Goal: Task Accomplishment & Management: Complete application form

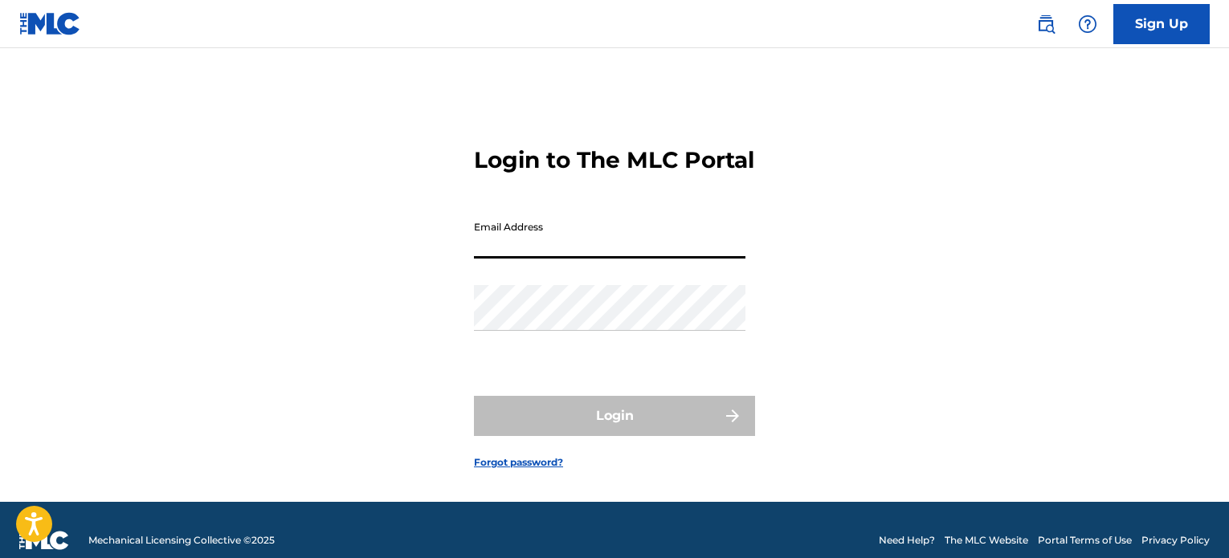
click at [565, 258] on input "Email Address" at bounding box center [609, 236] width 271 height 46
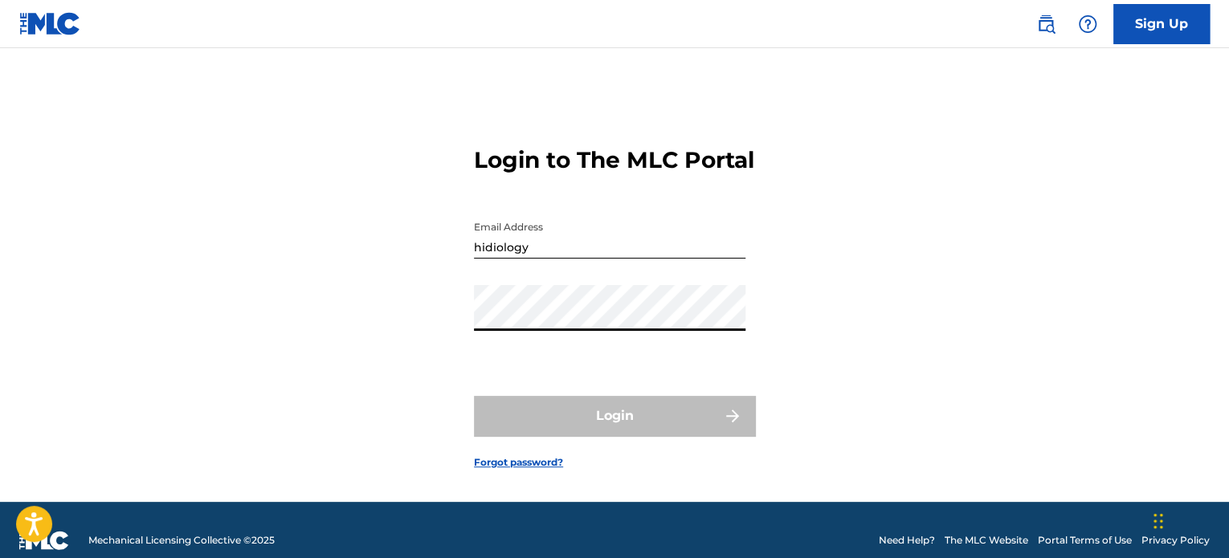
type input "[EMAIL_ADDRESS][DOMAIN_NAME]"
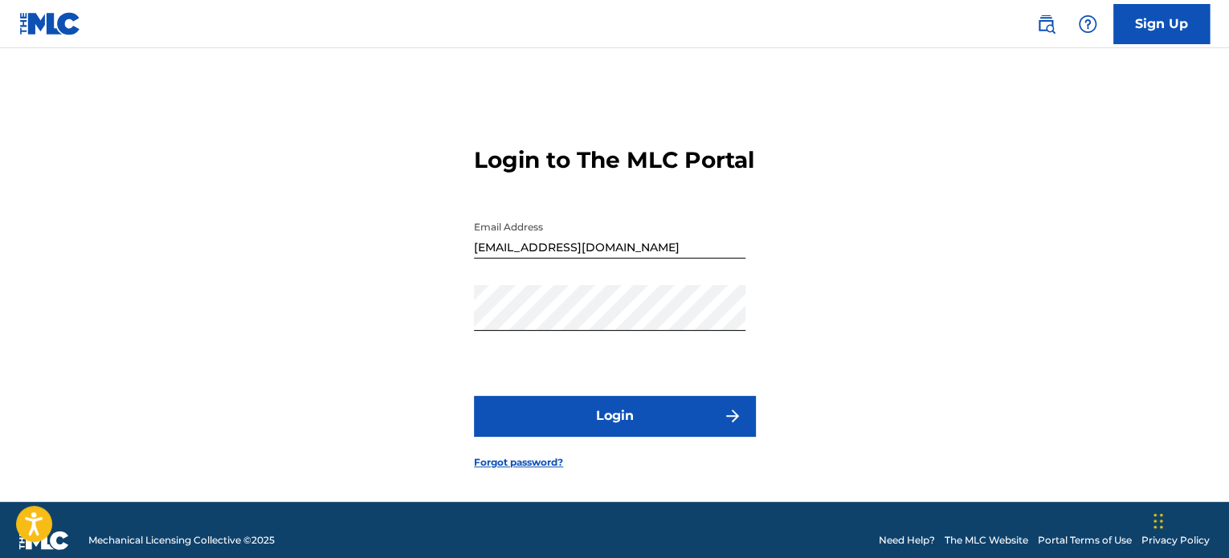
click at [584, 429] on button "Login" at bounding box center [614, 416] width 281 height 40
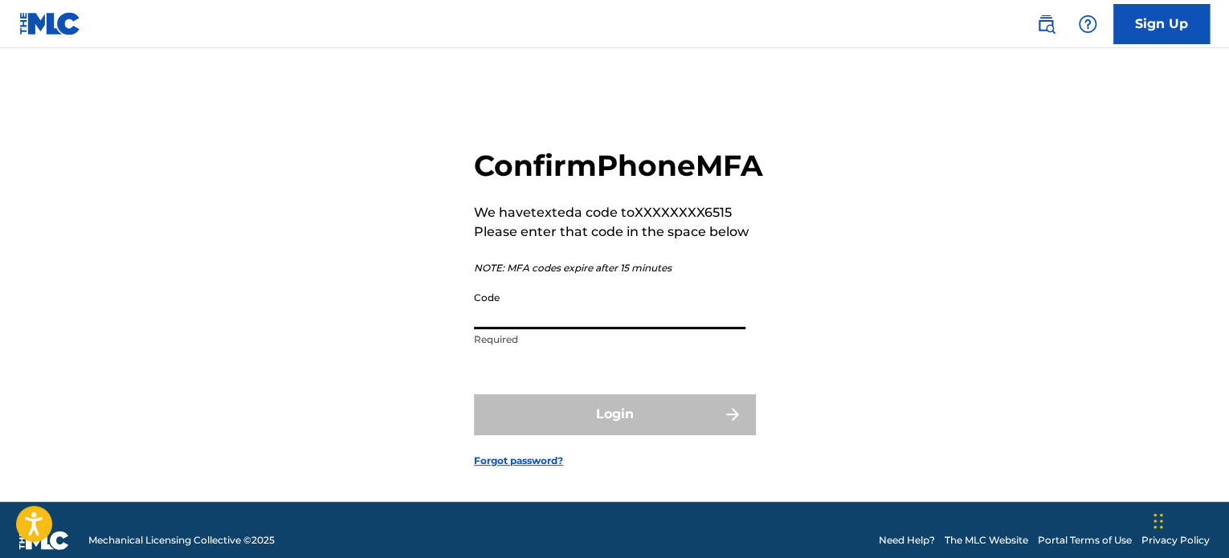
click at [589, 329] on input "Code" at bounding box center [609, 307] width 271 height 46
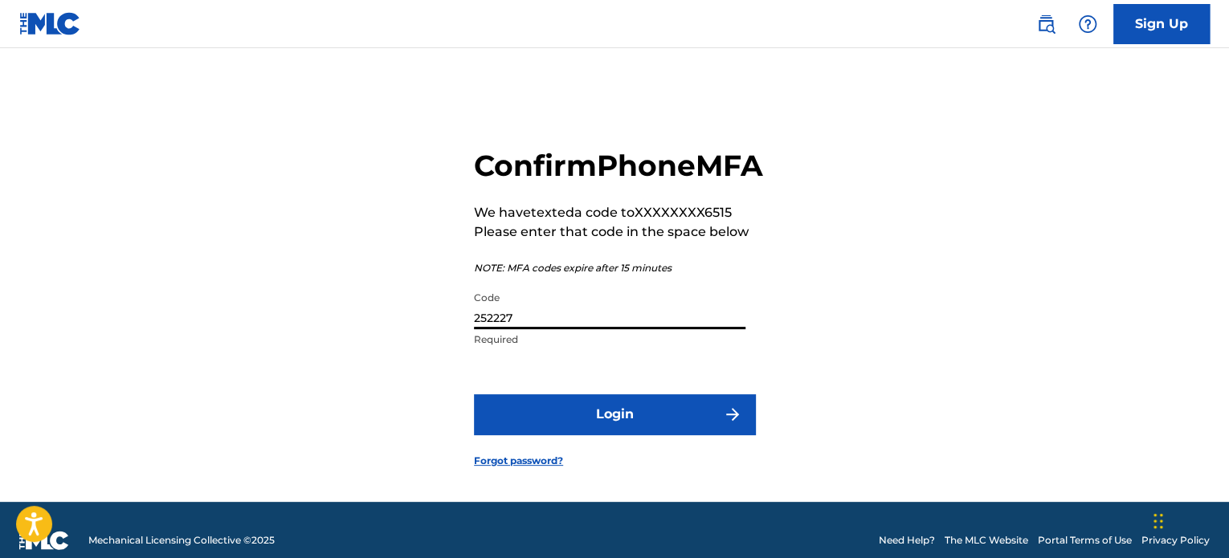
type input "252227"
click at [575, 434] on button "Login" at bounding box center [614, 414] width 281 height 40
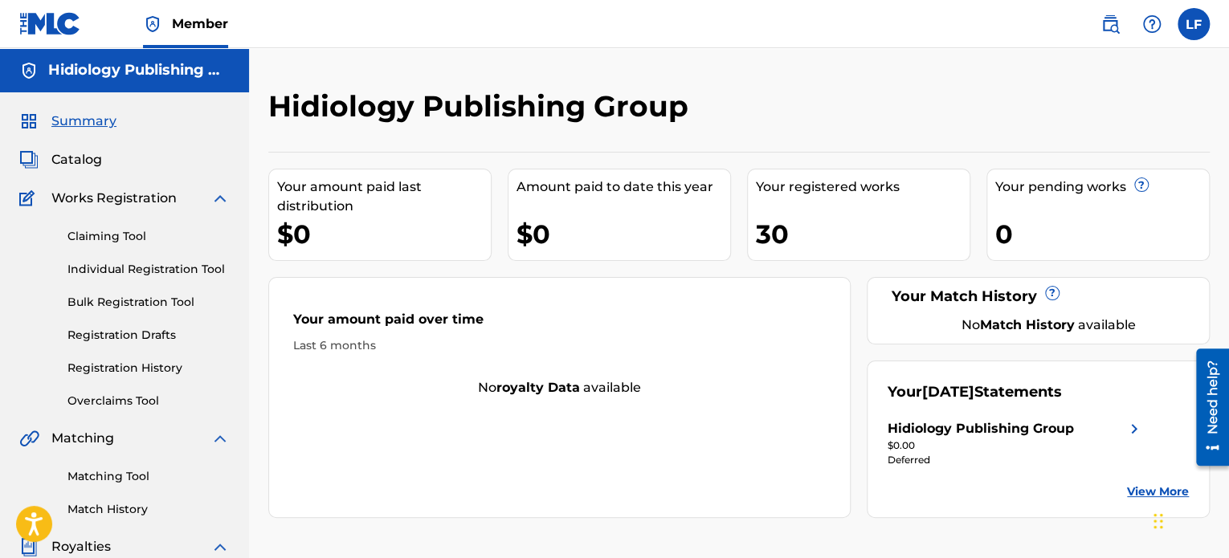
click at [116, 364] on link "Registration History" at bounding box center [148, 368] width 162 height 17
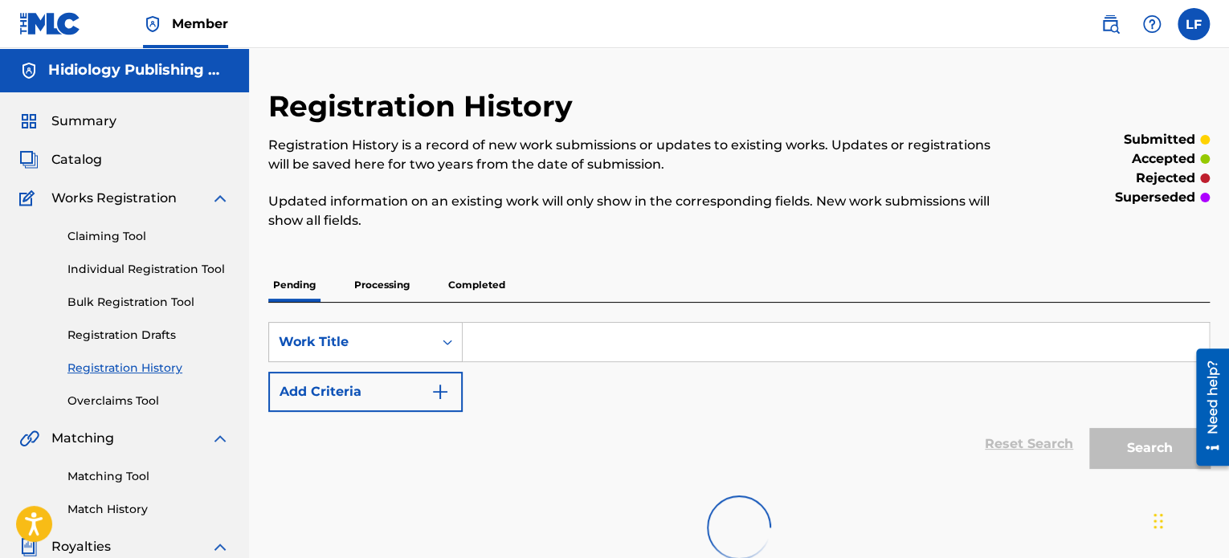
click at [379, 282] on p "Processing" at bounding box center [381, 285] width 65 height 34
click at [472, 279] on p "Completed" at bounding box center [476, 285] width 67 height 34
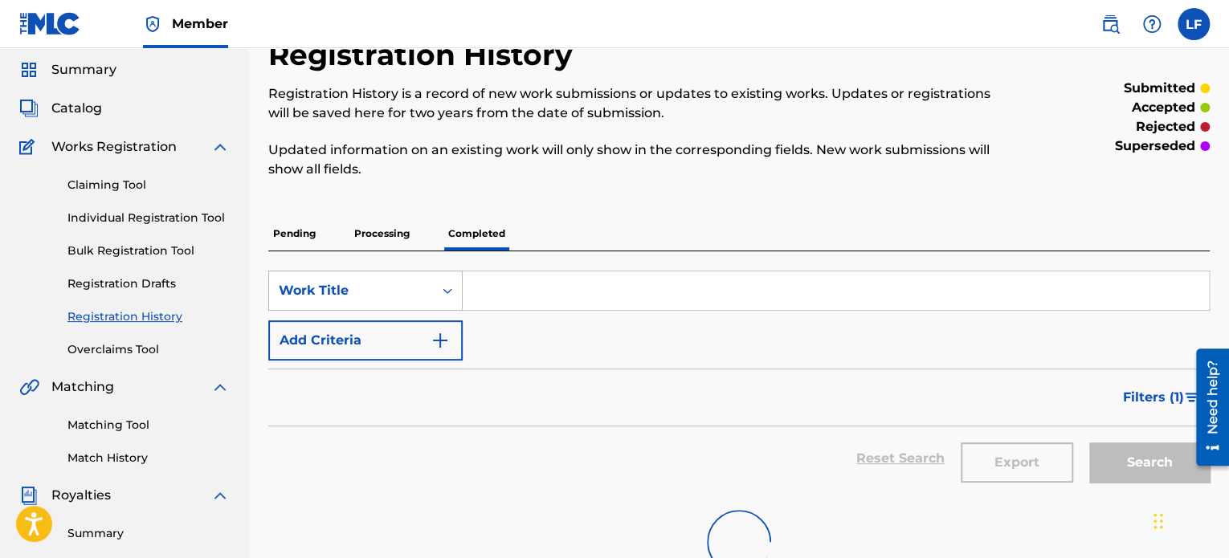
scroll to position [80, 0]
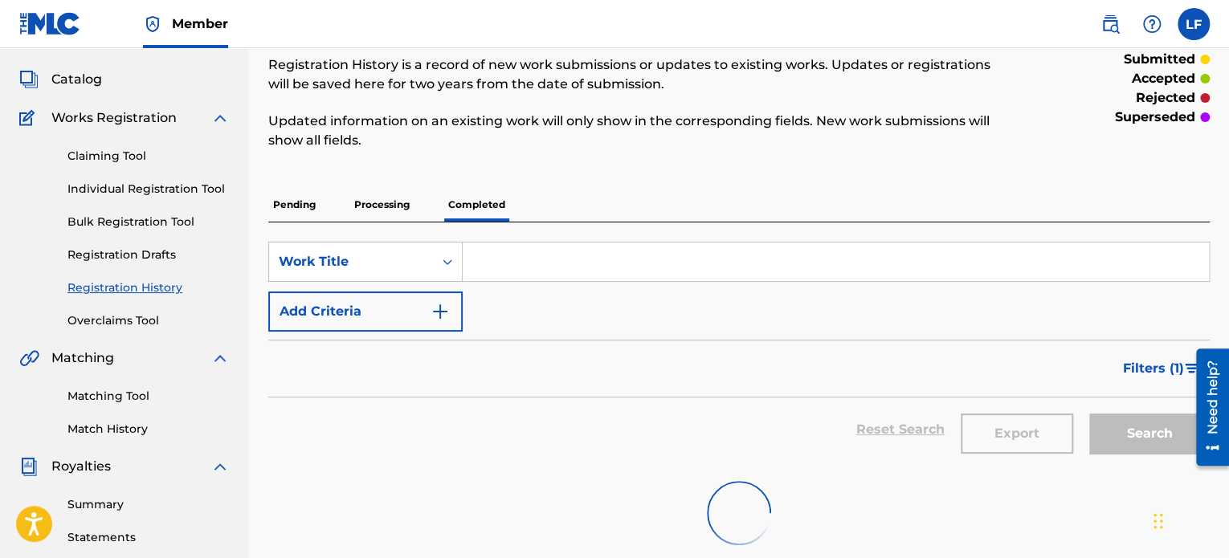
click at [471, 203] on p "Completed" at bounding box center [476, 205] width 67 height 34
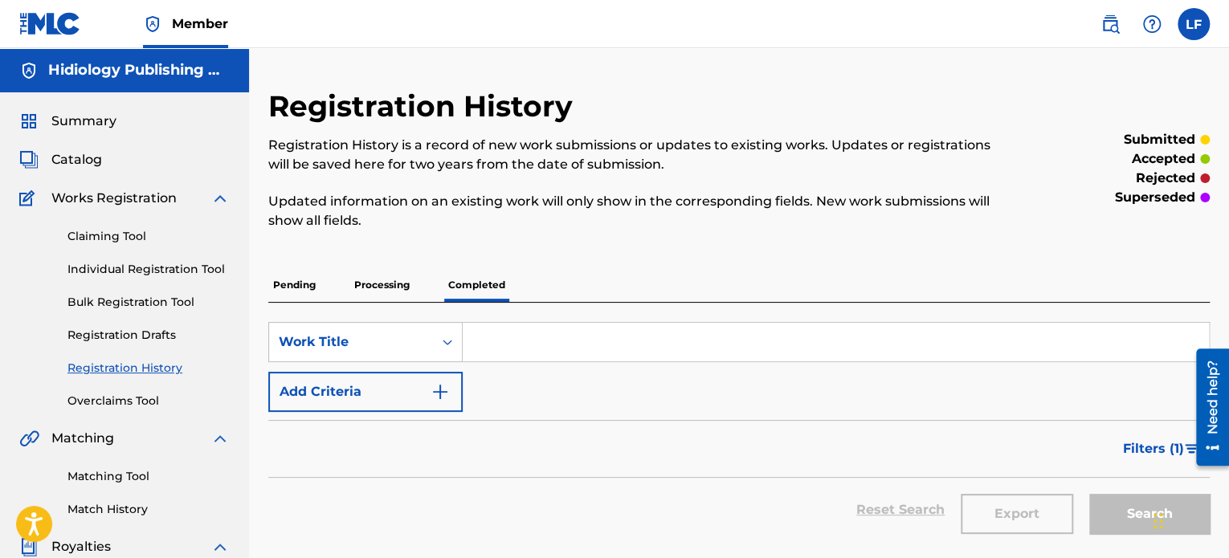
click at [479, 289] on p "Completed" at bounding box center [476, 285] width 67 height 34
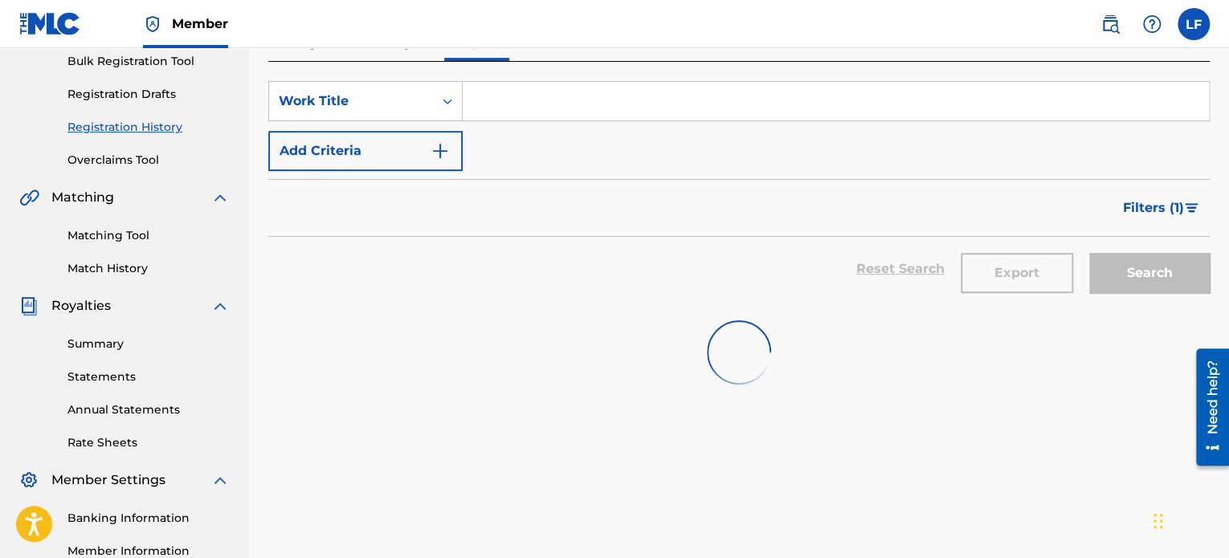
scroll to position [161, 0]
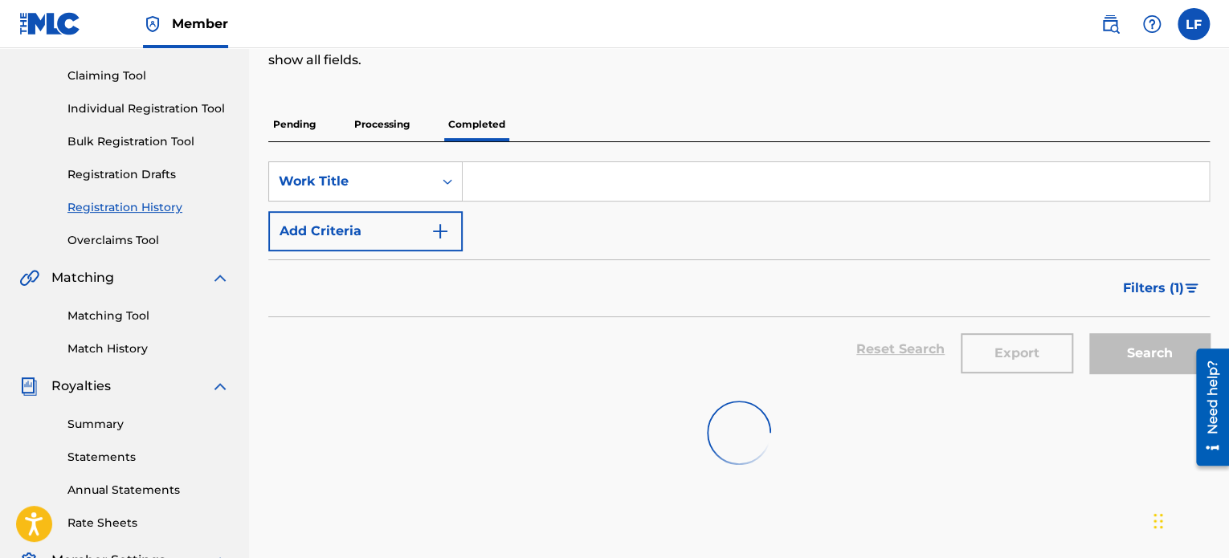
click at [110, 77] on link "Claiming Tool" at bounding box center [148, 75] width 162 height 17
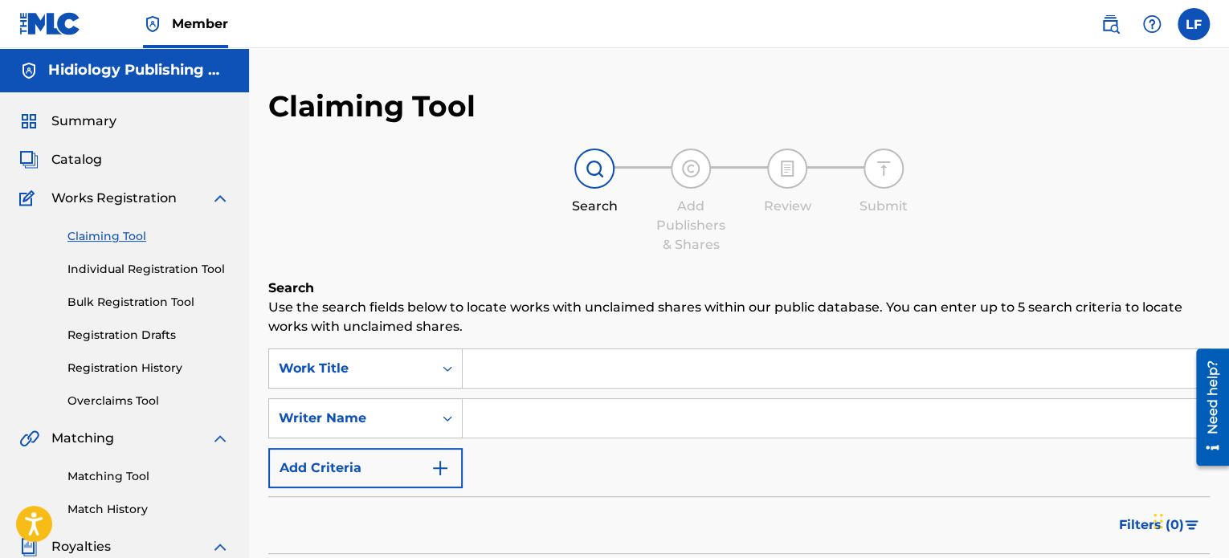
click at [553, 369] on input "Search Form" at bounding box center [836, 368] width 746 height 39
type input "se acabo"
type input "[PERSON_NAME]"
click at [864, 484] on div "SearchWithCriteriae196bd60-d5d5-4aa0-b915-b2536e8eaea5 Work Title se acabo Sear…" at bounding box center [738, 419] width 941 height 140
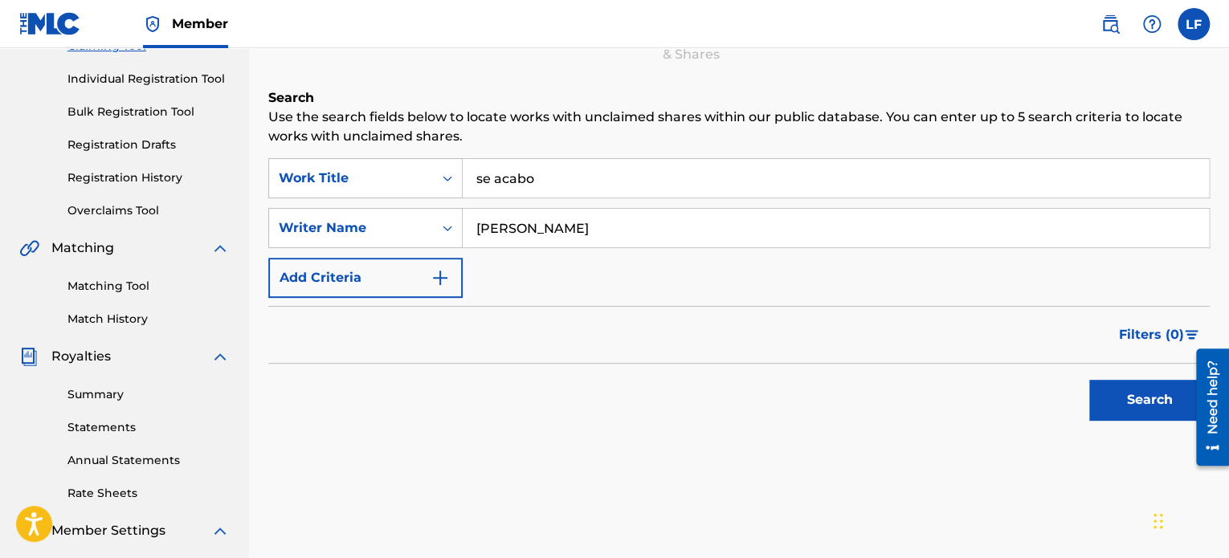
scroll to position [321, 0]
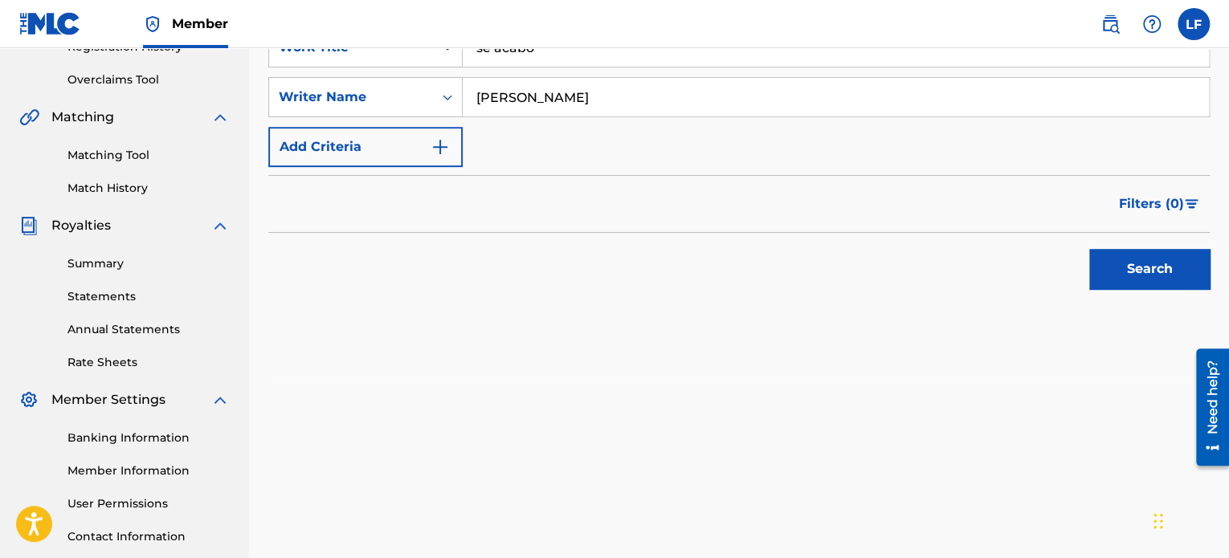
click at [1131, 269] on button "Search" at bounding box center [1149, 269] width 120 height 40
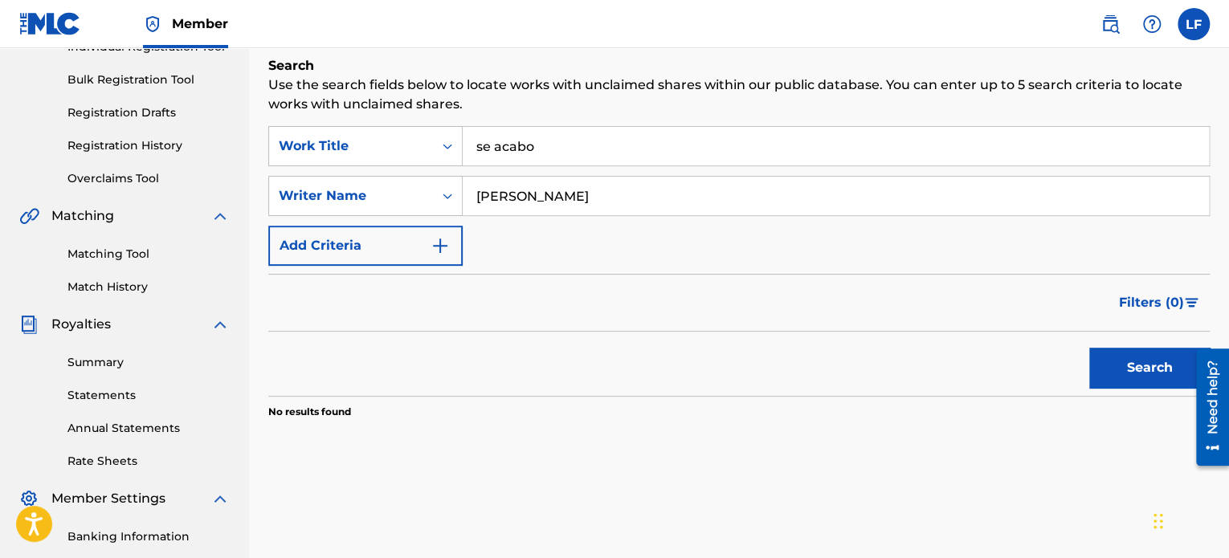
scroll to position [116, 0]
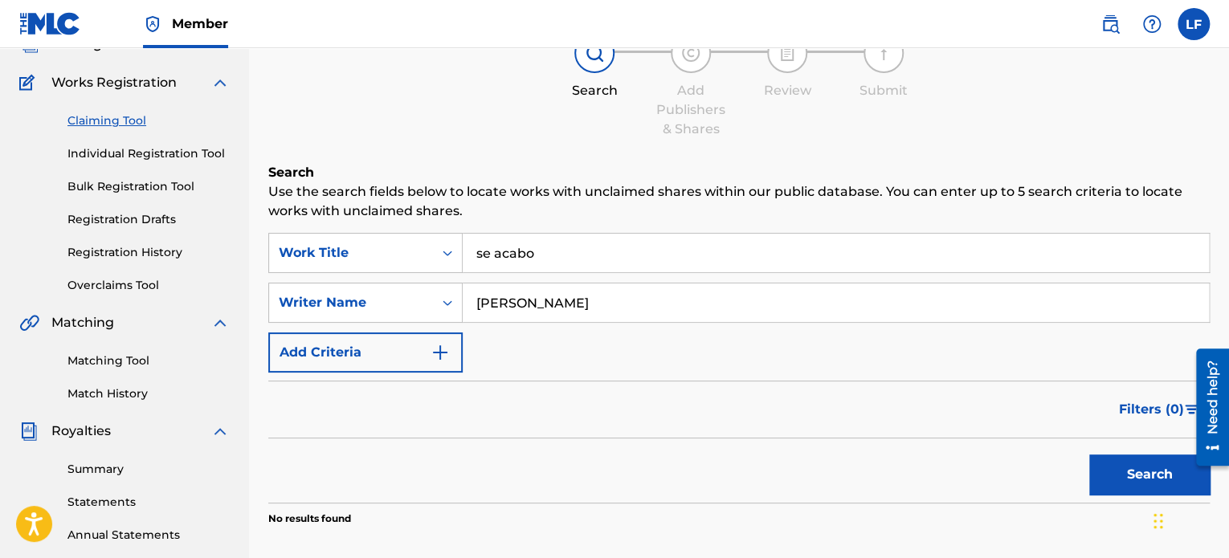
click at [128, 153] on link "Individual Registration Tool" at bounding box center [148, 153] width 162 height 17
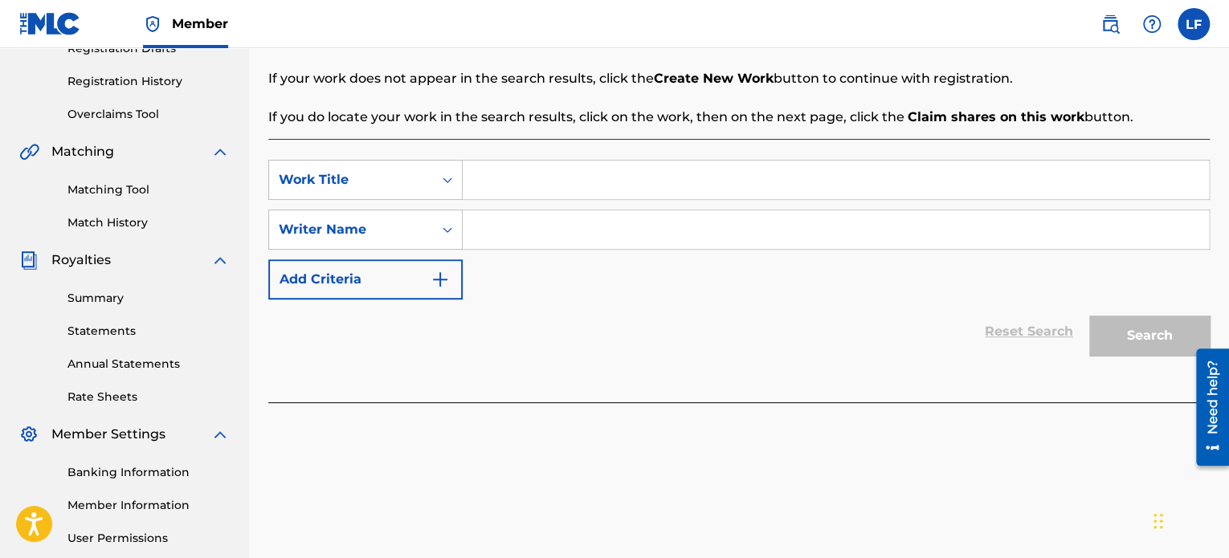
scroll to position [35, 0]
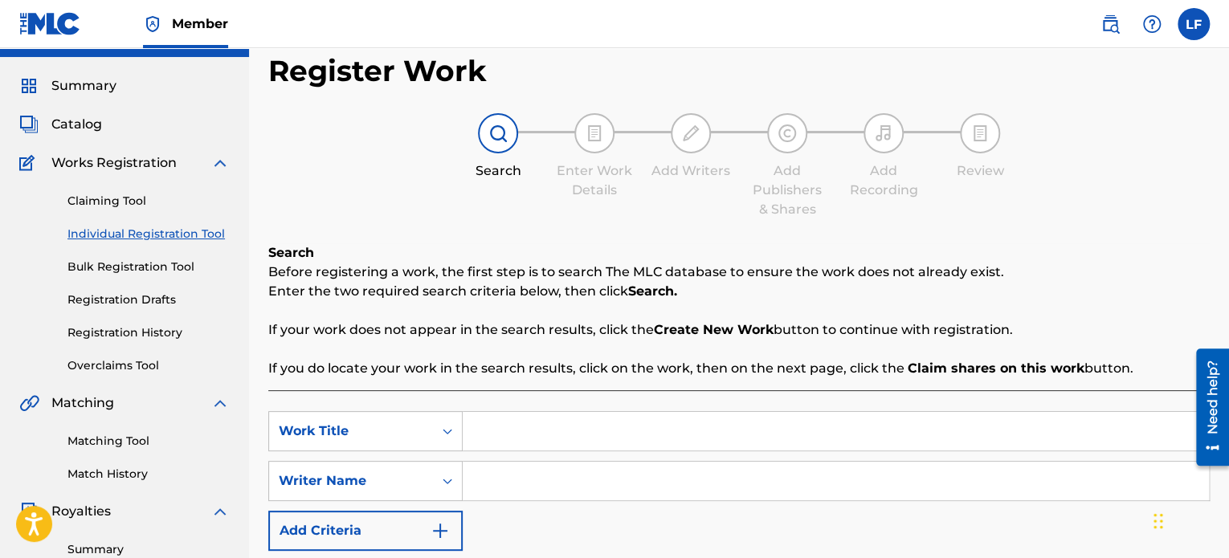
click at [538, 432] on input "Search Form" at bounding box center [836, 431] width 746 height 39
type input "se acabo"
type input "[PERSON_NAME]"
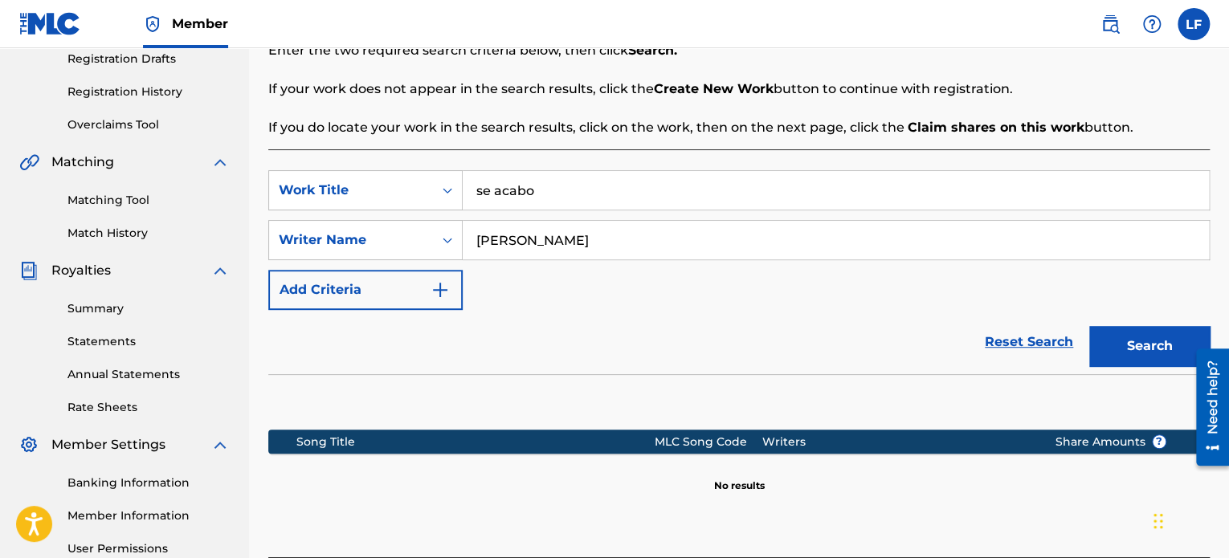
scroll to position [437, 0]
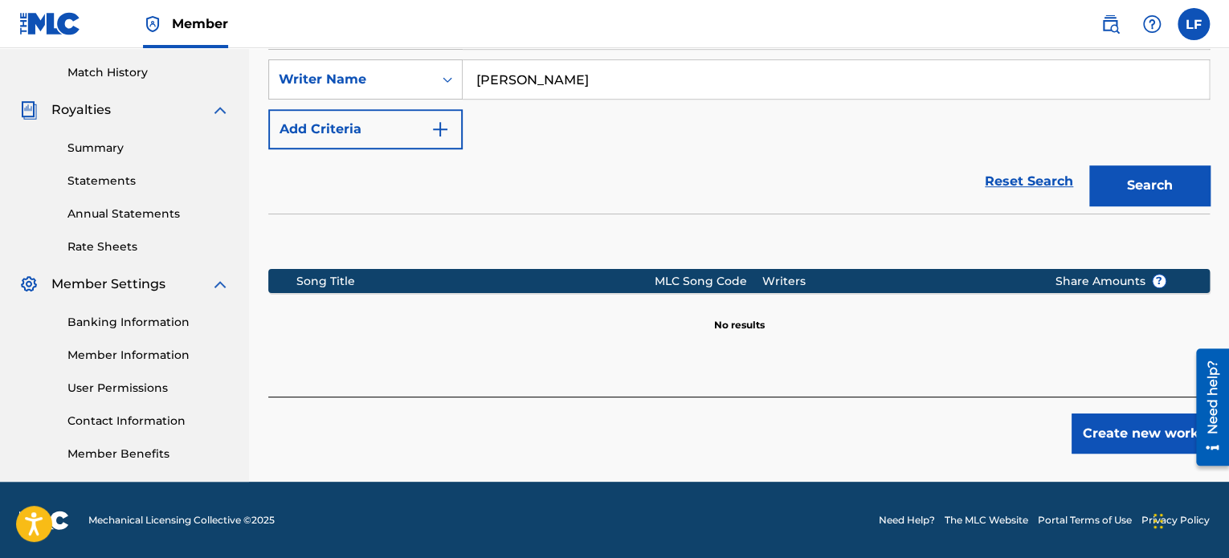
click at [1095, 433] on button "Create new work" at bounding box center [1140, 434] width 138 height 40
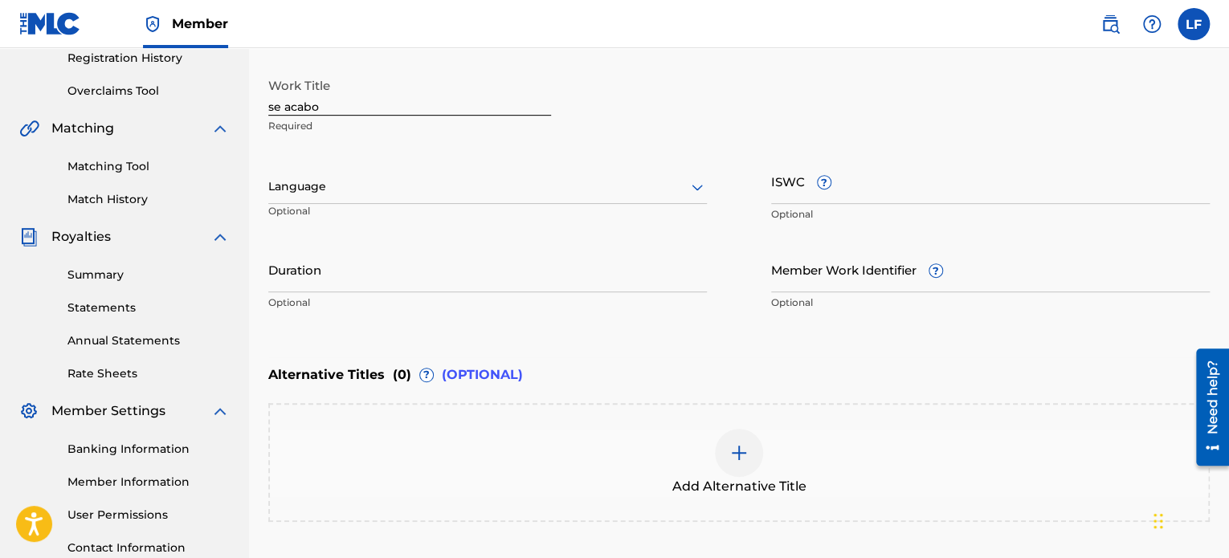
scroll to position [196, 0]
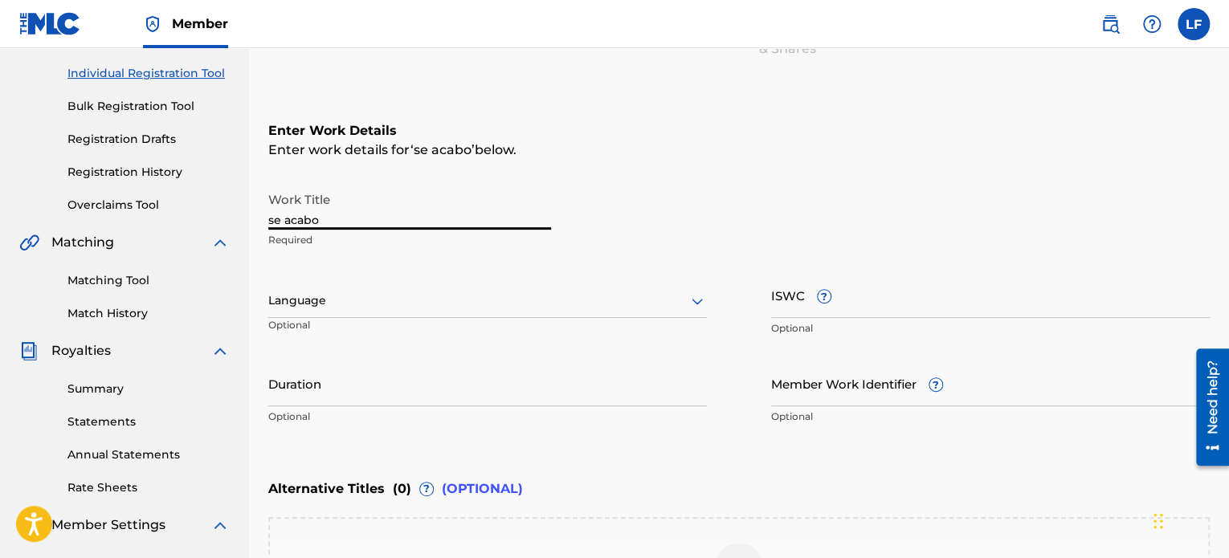
drag, startPoint x: 332, startPoint y: 218, endPoint x: 232, endPoint y: 221, distance: 100.4
click at [232, 221] on main "Hidiology Publishing Group Summary Catalog Works Registration Claiming Tool Ind…" at bounding box center [614, 292] width 1229 height 881
type input "Se Acabo"
click at [457, 304] on div at bounding box center [487, 301] width 439 height 20
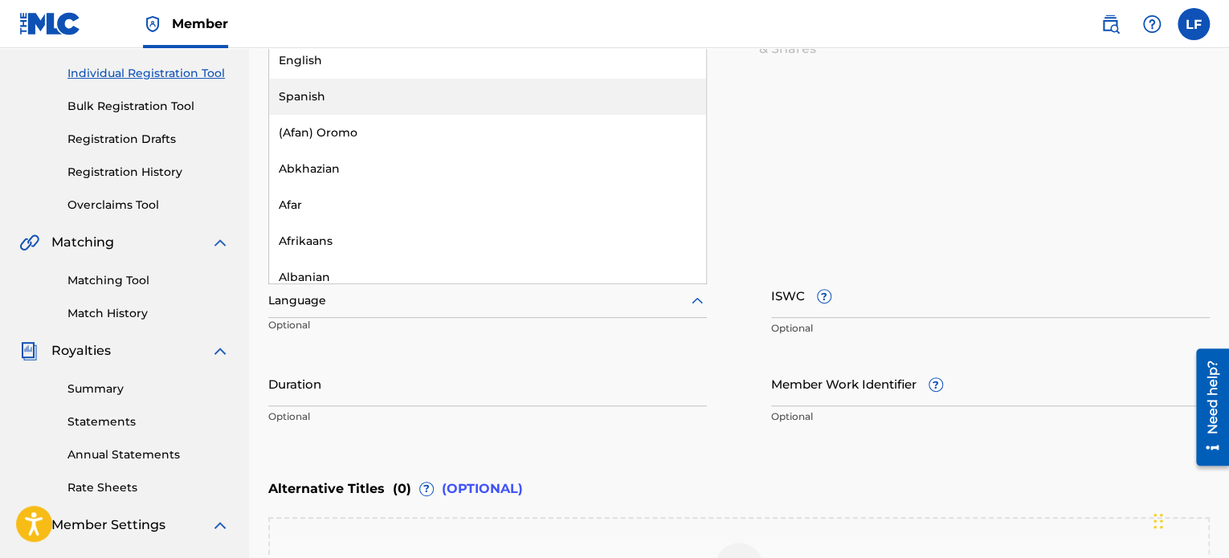
click at [404, 99] on div "Spanish" at bounding box center [487, 97] width 437 height 36
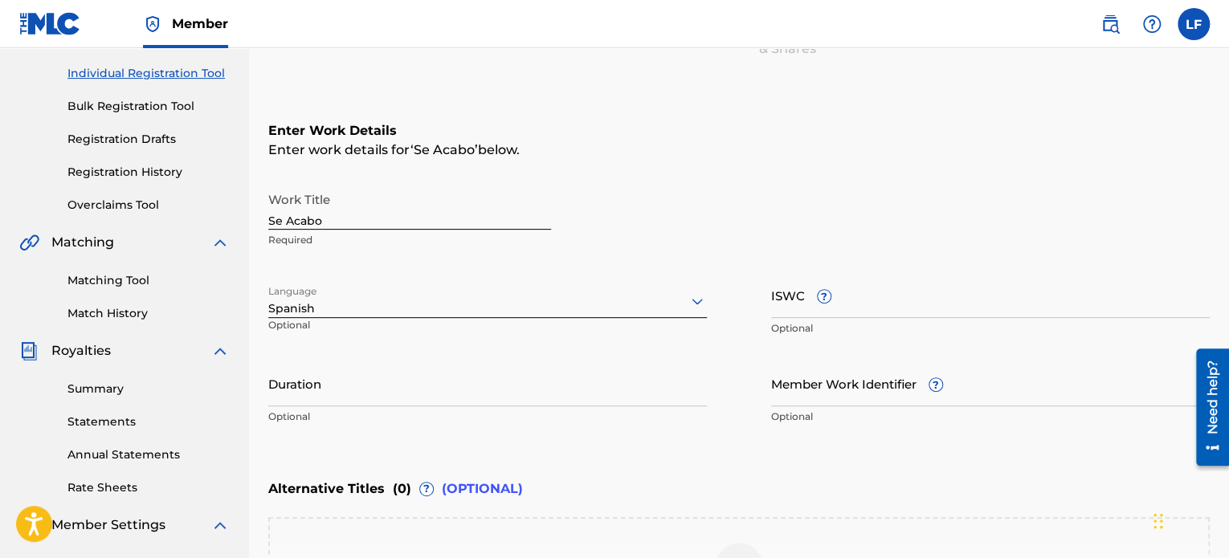
click at [1136, 271] on div "Work Title Se Acabo Required Language Spanish Optional ISWC ? Optional Duration…" at bounding box center [738, 308] width 941 height 249
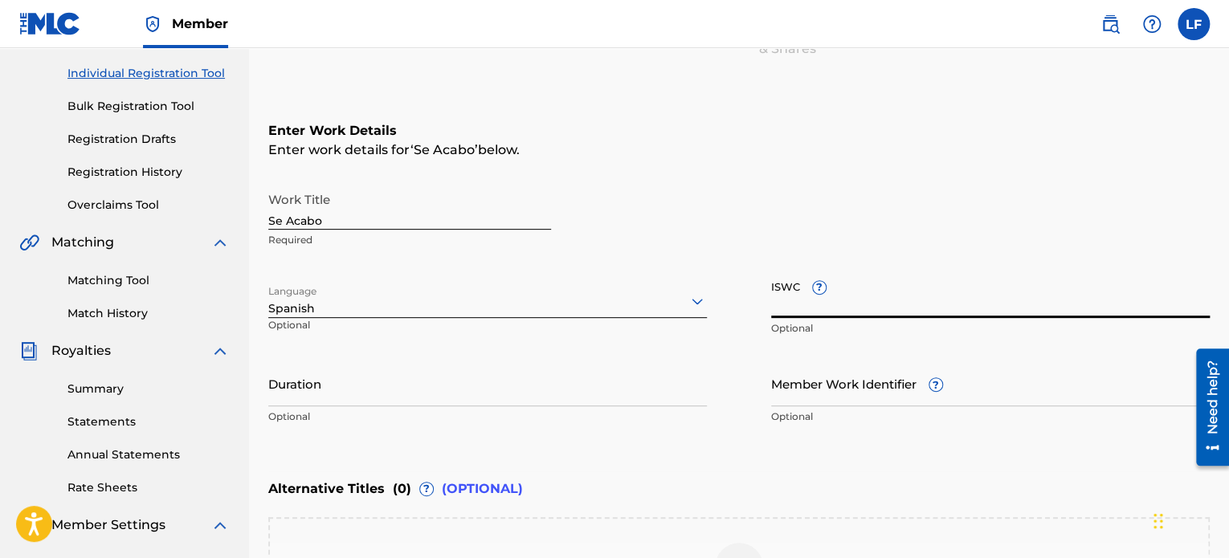
click at [878, 300] on input "ISWC ?" at bounding box center [990, 295] width 439 height 46
paste input "T3343492542"
type input "T3343492542"
click at [416, 406] on div "Duration Optional" at bounding box center [487, 397] width 439 height 72
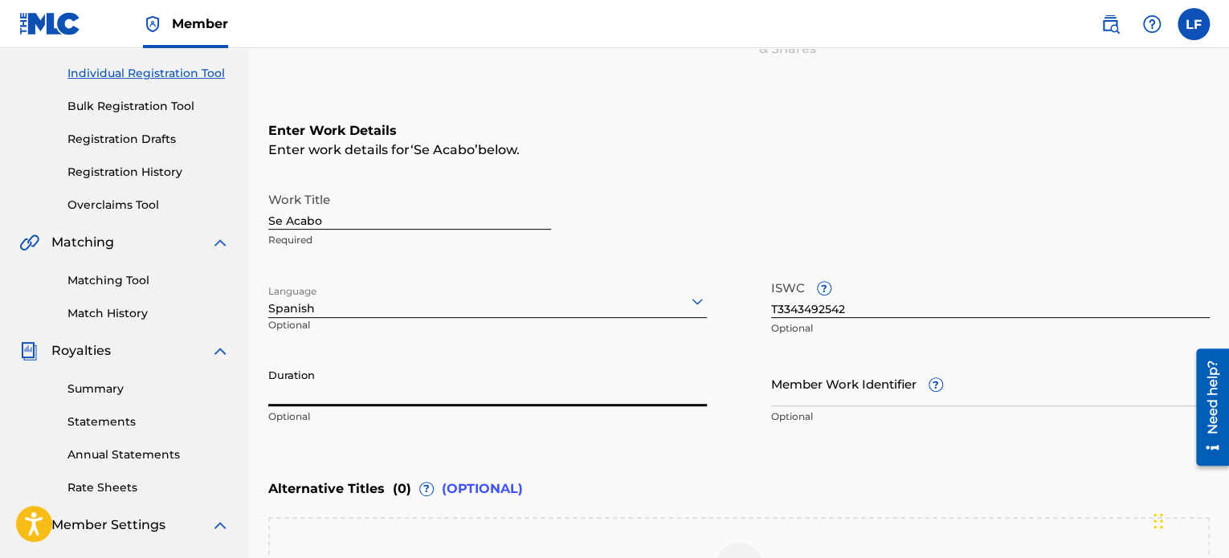
click at [414, 396] on input "Duration" at bounding box center [487, 384] width 439 height 46
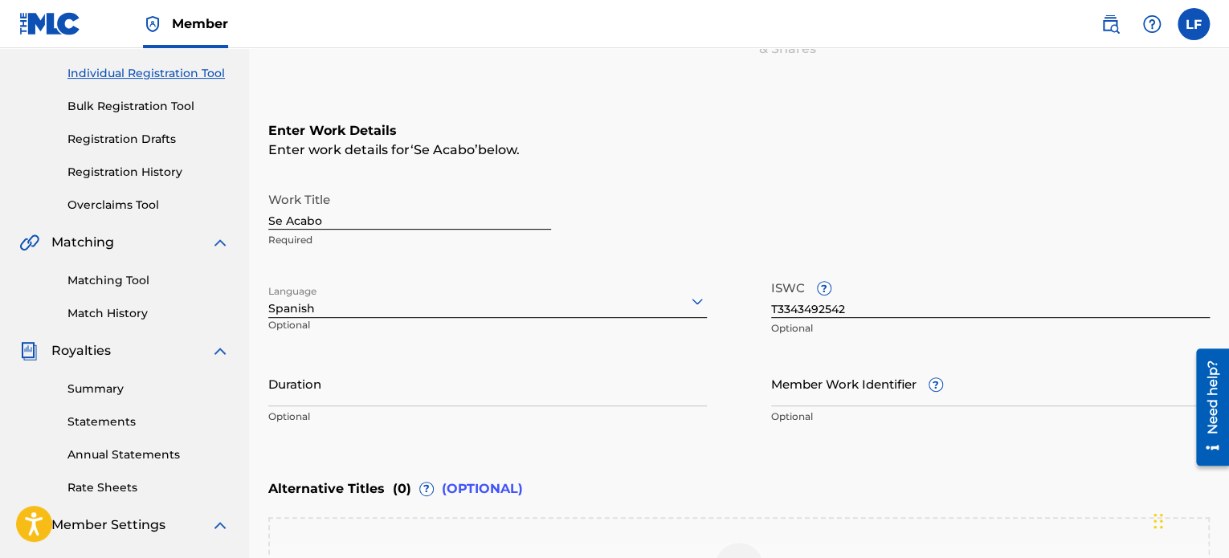
click at [1153, 369] on input "Member Work Identifier ?" at bounding box center [990, 384] width 439 height 46
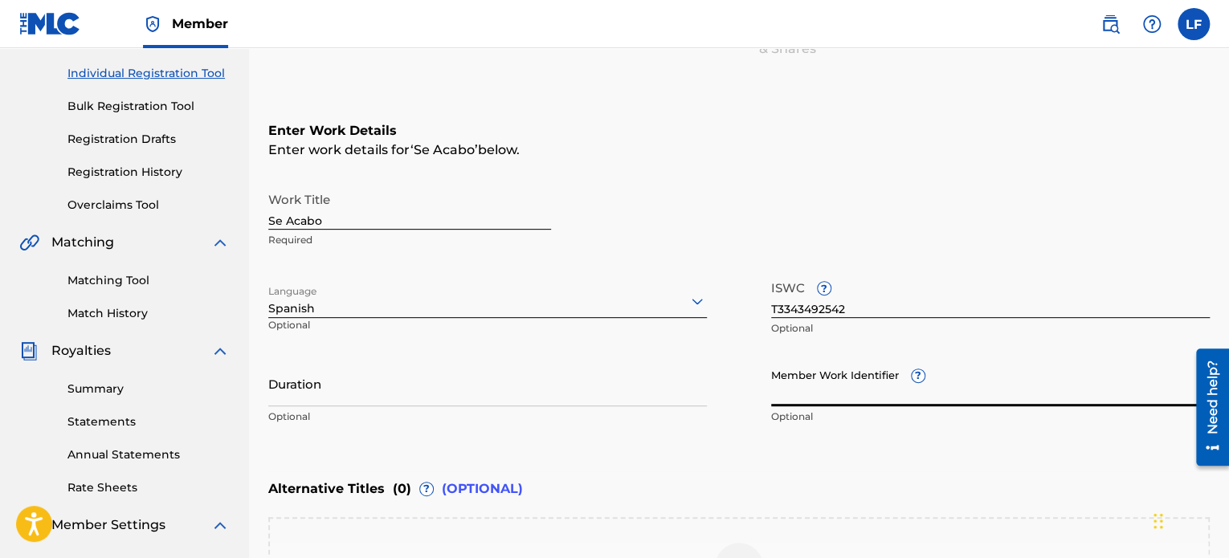
click at [349, 403] on input "Duration" at bounding box center [487, 384] width 439 height 46
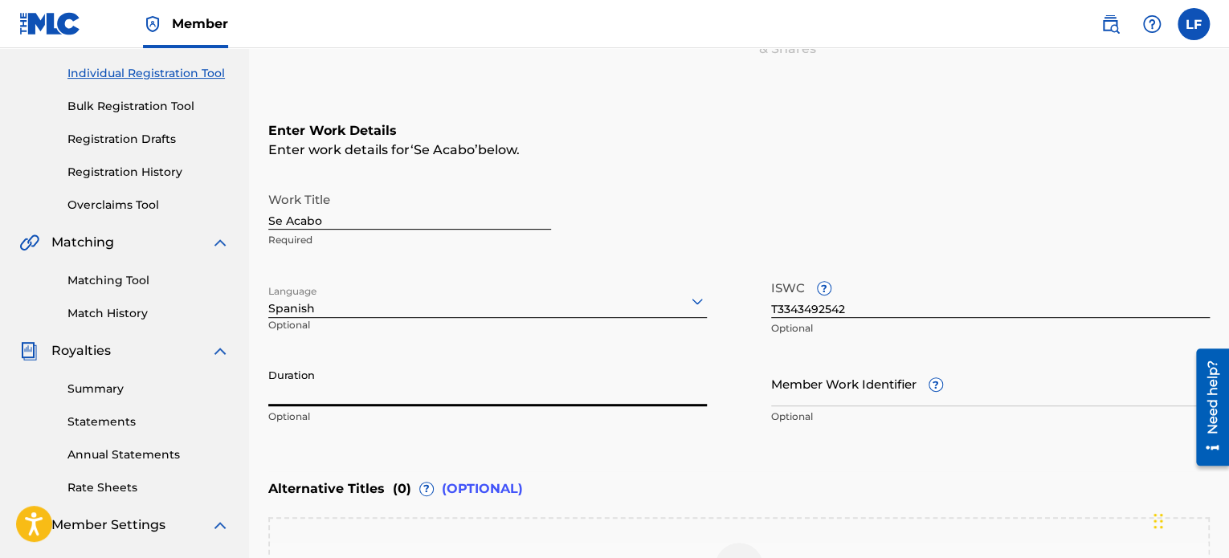
paste input "03:26"
type input "03:26"
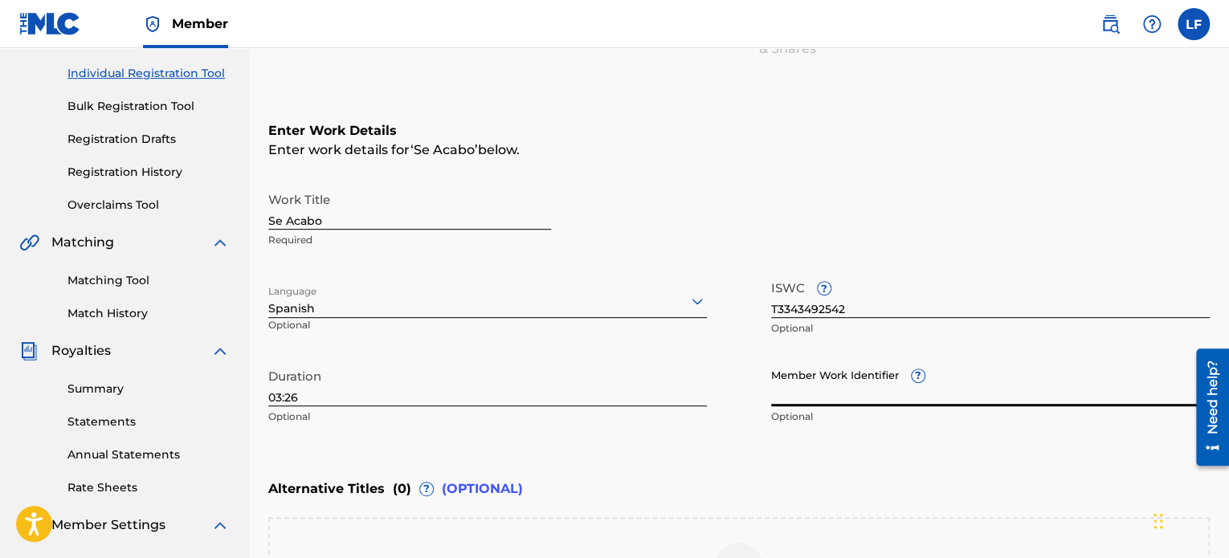
click at [846, 394] on input "Member Work Identifier ?" at bounding box center [990, 384] width 439 height 46
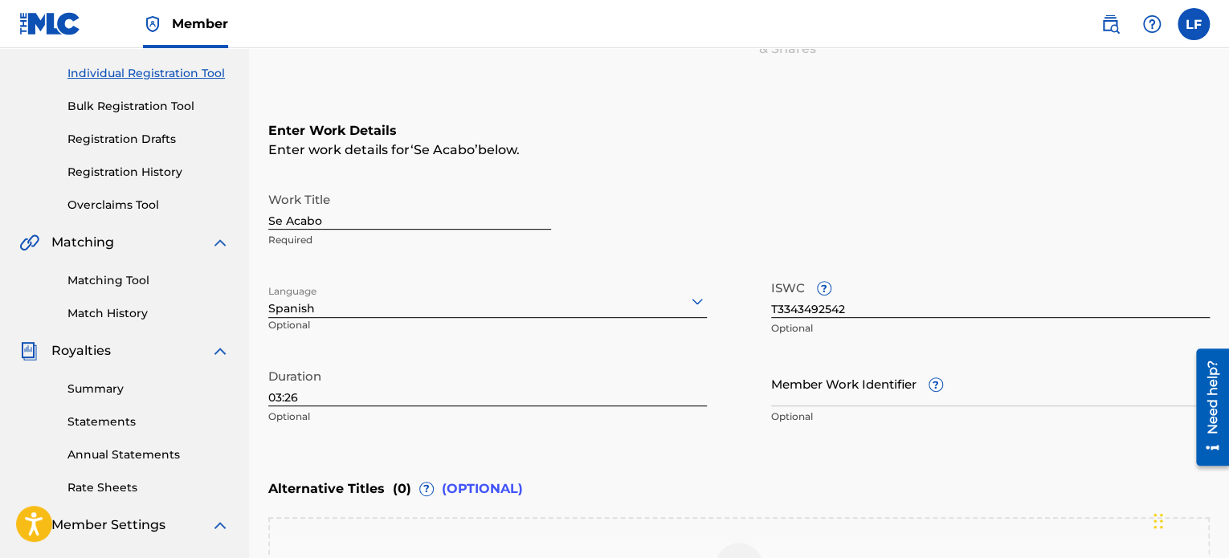
click at [1128, 369] on input "Member Work Identifier ?" at bounding box center [990, 384] width 439 height 46
drag, startPoint x: 1130, startPoint y: 456, endPoint x: 1063, endPoint y: 432, distance: 71.6
click at [1130, 456] on div "Enter Work Details Enter work details for ‘ Se Acabo ’ below. Work Title Se Aca…" at bounding box center [738, 277] width 941 height 389
click at [858, 397] on input "Member Work Identifier ?" at bounding box center [990, 384] width 439 height 46
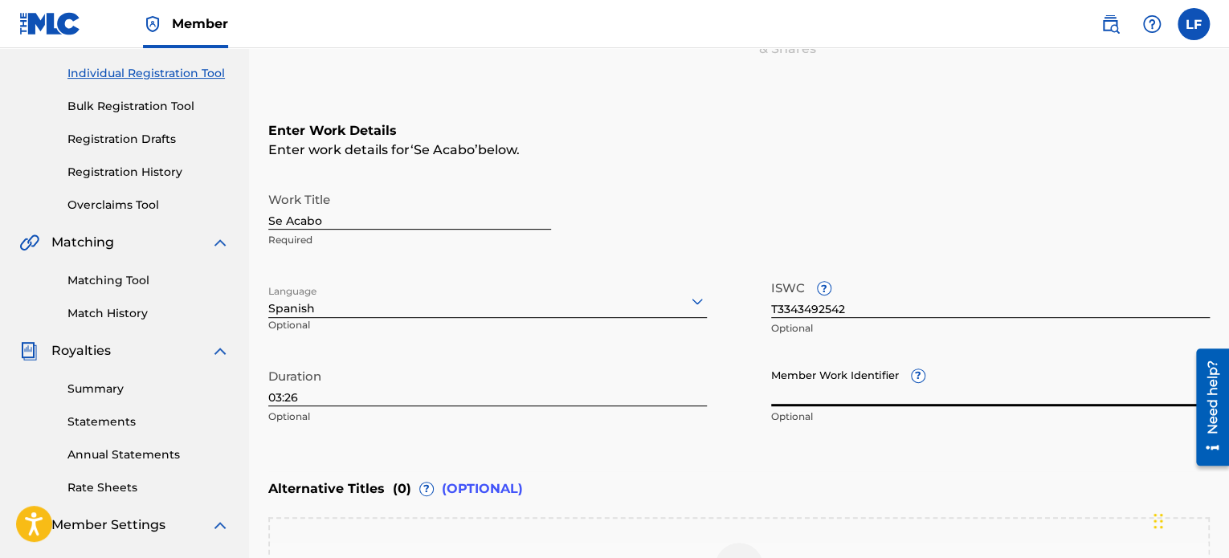
paste input "HIDIOLOGY2500140"
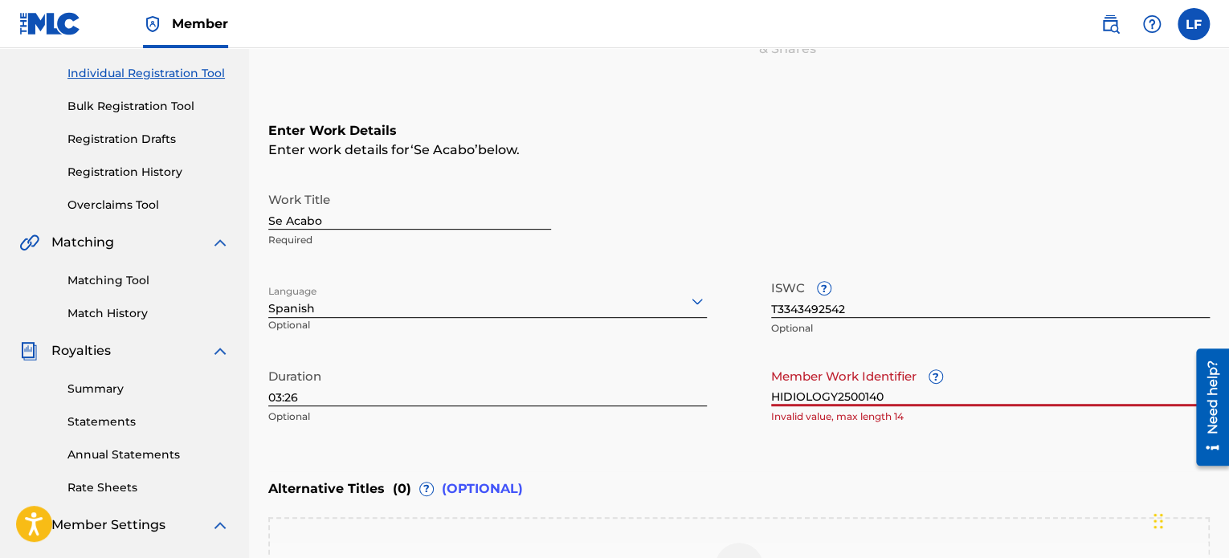
drag, startPoint x: 837, startPoint y: 394, endPoint x: 755, endPoint y: 402, distance: 82.3
click at [755, 402] on div "Work Title Se Acabo Required Language Spanish Optional ISWC ? T3343492542 Optio…" at bounding box center [738, 308] width 941 height 249
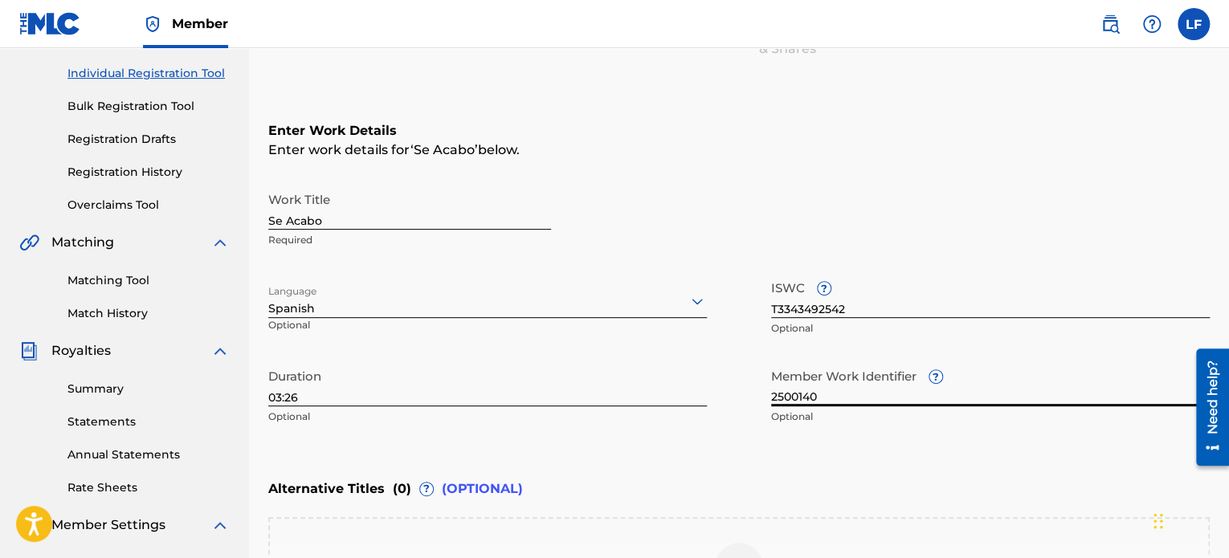
type input "2500140"
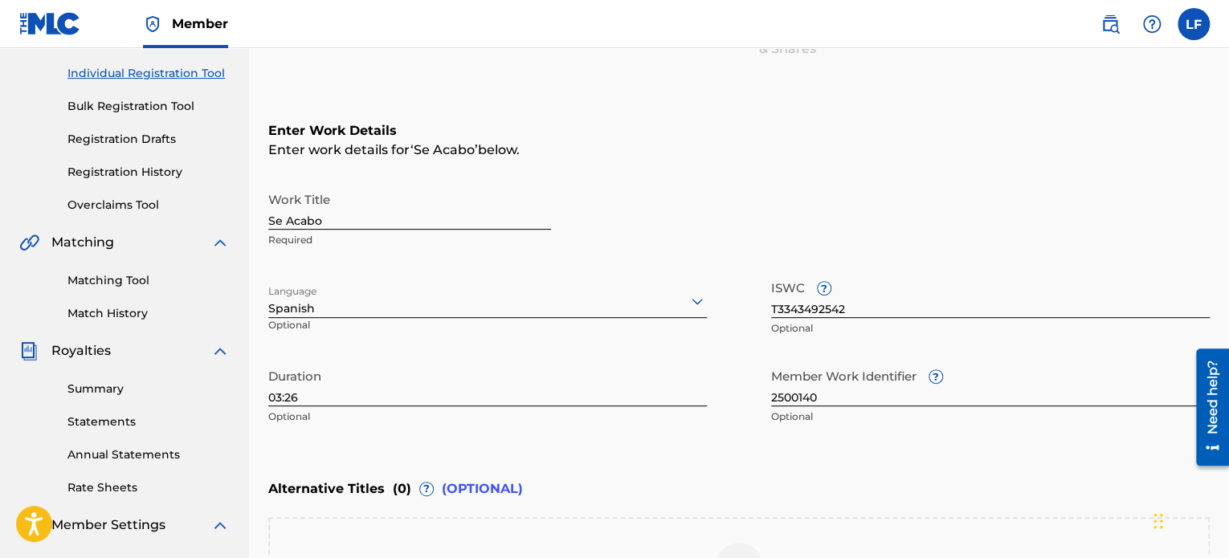
click at [850, 449] on div "Enter Work Details Enter work details for ‘ Se Acabo ’ below. Work Title Se Aca…" at bounding box center [738, 277] width 941 height 389
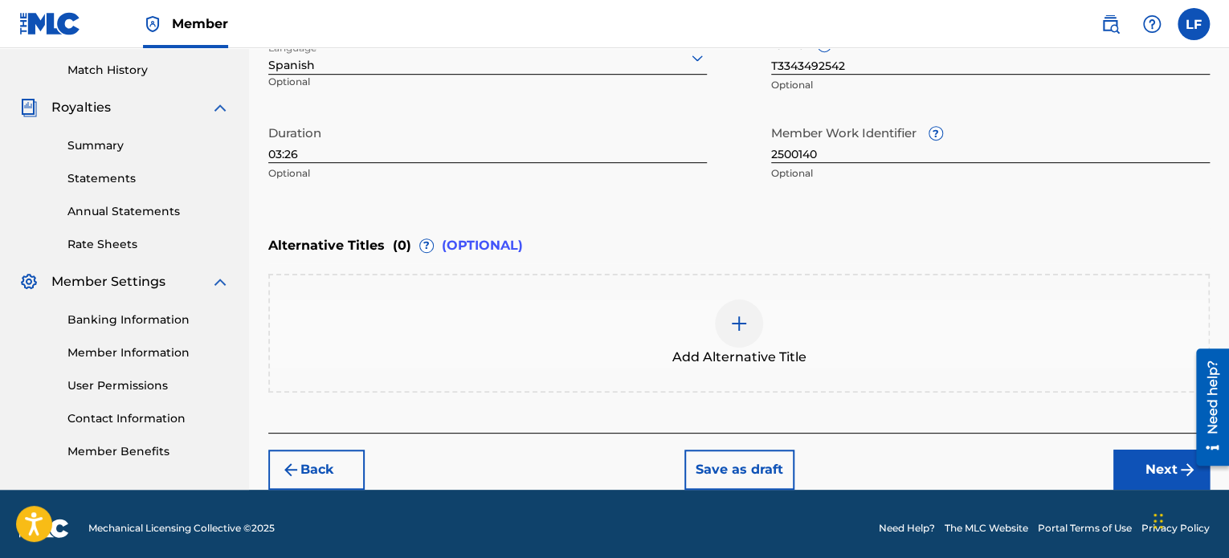
scroll to position [447, 0]
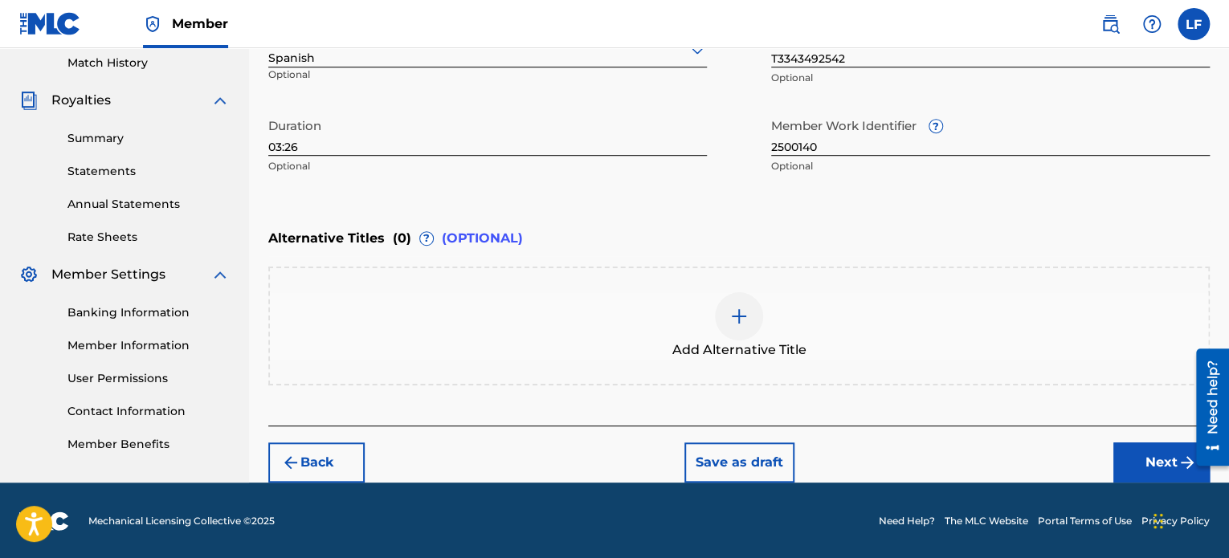
click at [736, 320] on img at bounding box center [738, 316] width 19 height 19
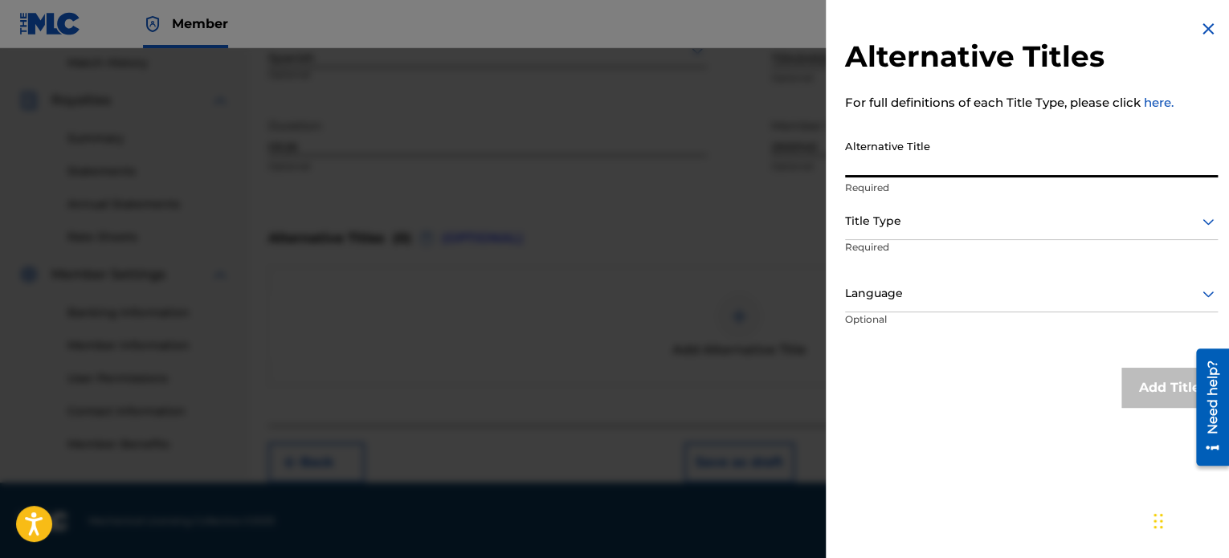
click at [937, 169] on input "Alternative Title" at bounding box center [1031, 155] width 373 height 46
type input "Se Acabó"
click at [994, 223] on div at bounding box center [1031, 221] width 373 height 20
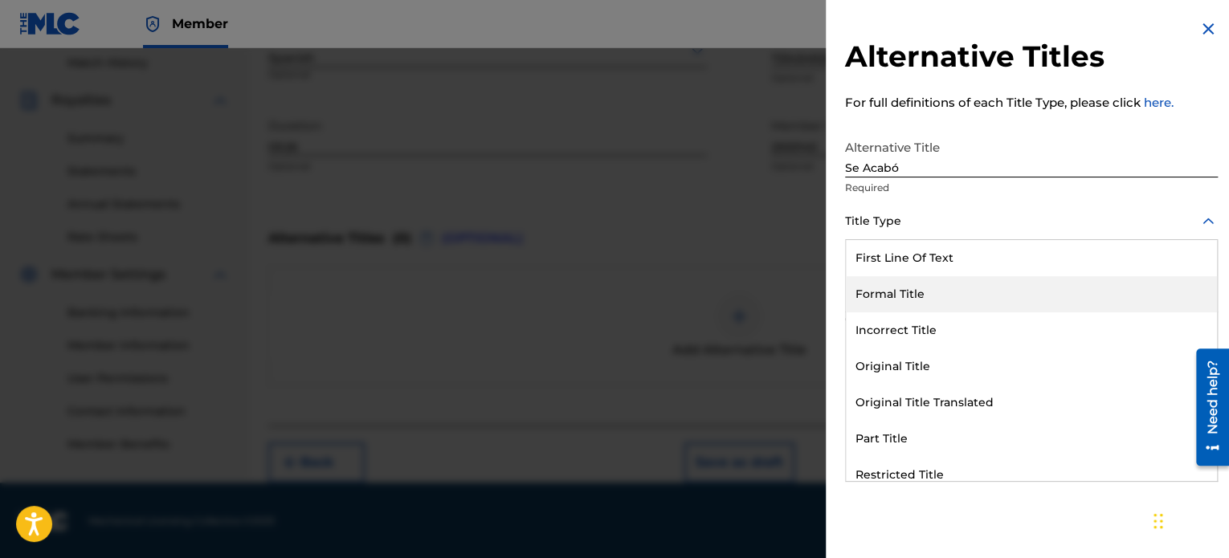
click at [1001, 285] on div "Formal Title" at bounding box center [1031, 294] width 371 height 36
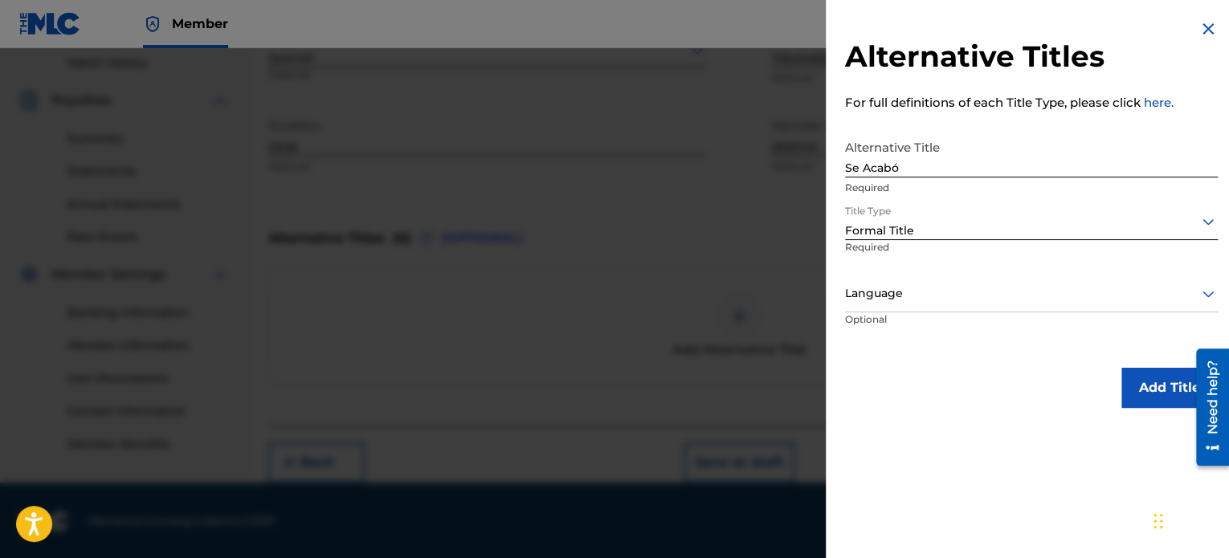
click at [968, 295] on div at bounding box center [1031, 294] width 373 height 20
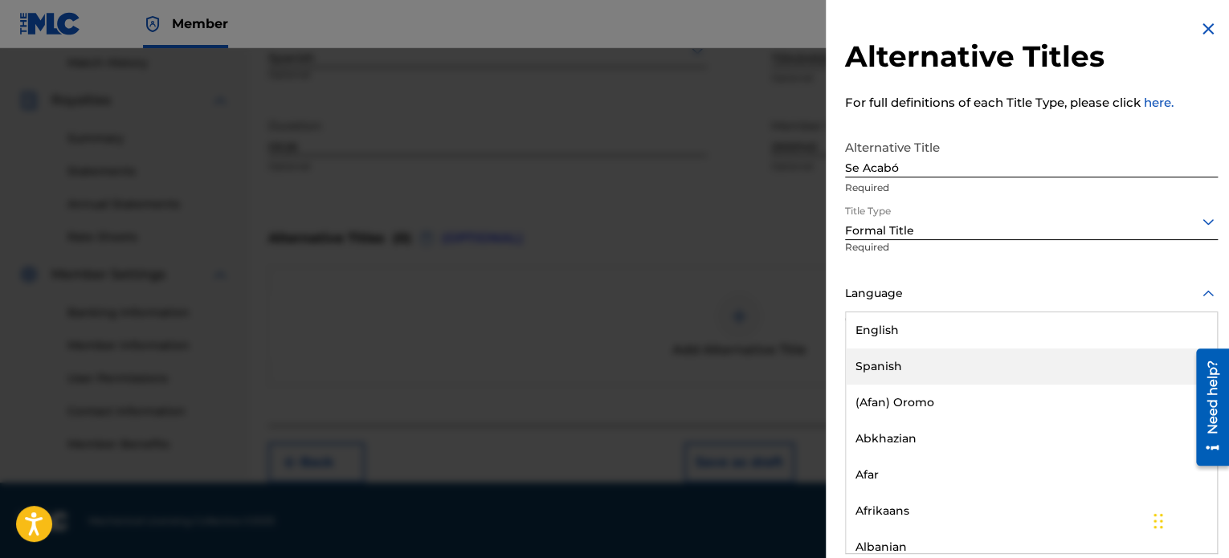
click at [944, 370] on div "Spanish" at bounding box center [1031, 367] width 371 height 36
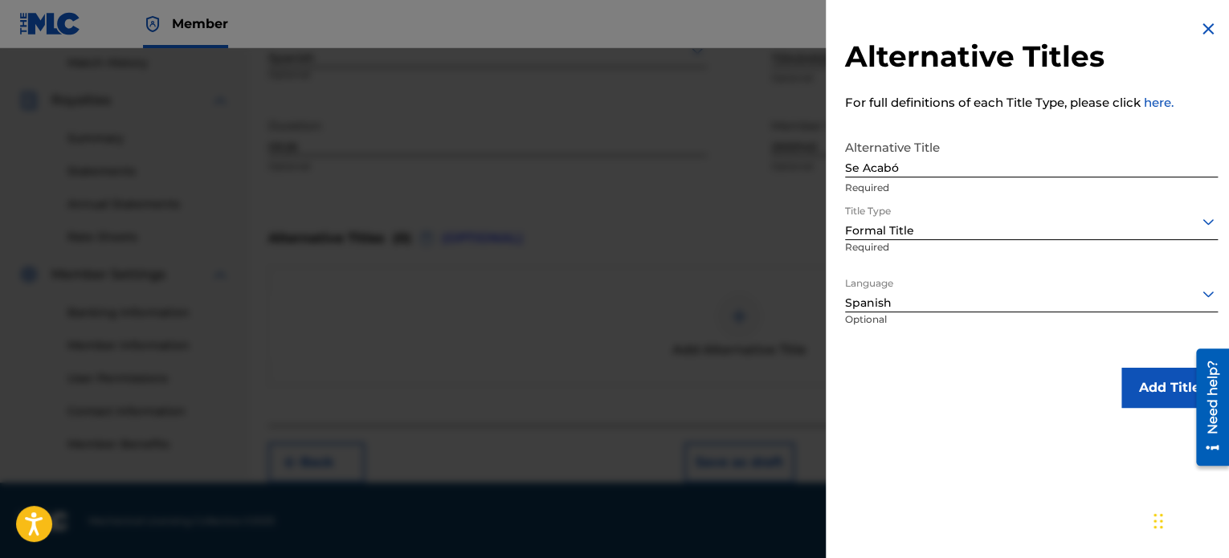
click at [942, 349] on div "Alternative Titles For full definitions of each Title Type, please click here. …" at bounding box center [1031, 213] width 411 height 427
click at [1139, 385] on button "Add Title" at bounding box center [1169, 388] width 96 height 40
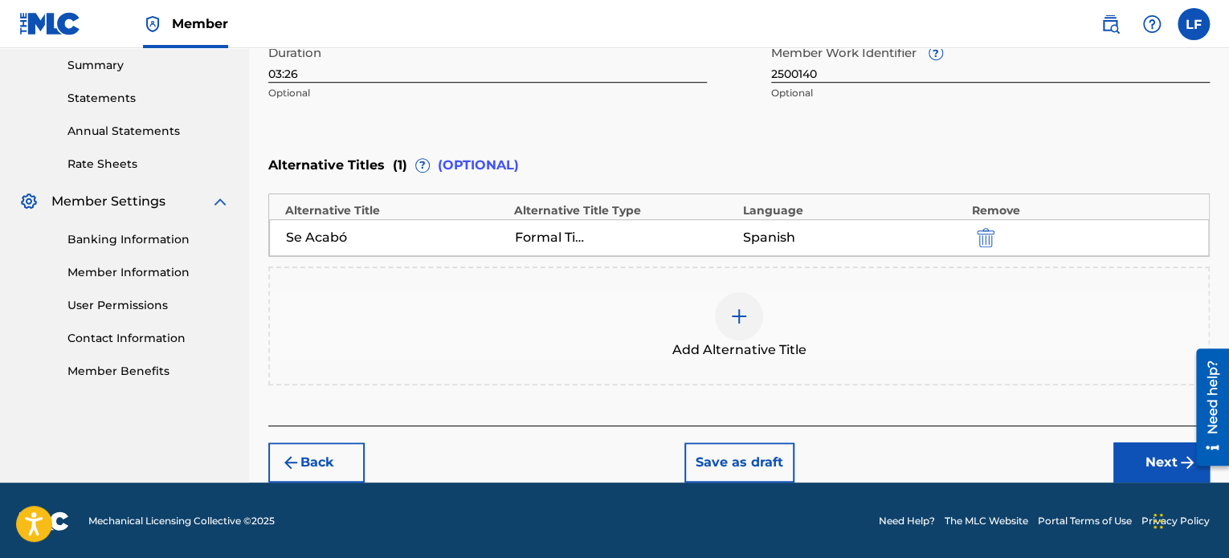
click at [1121, 459] on button "Next" at bounding box center [1161, 463] width 96 height 40
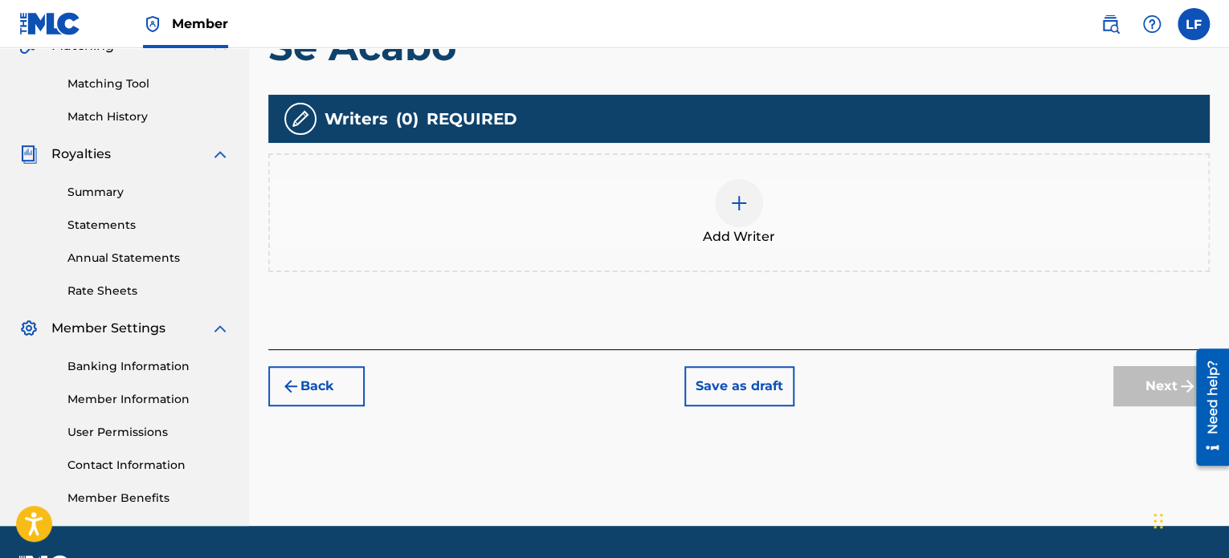
scroll to position [394, 0]
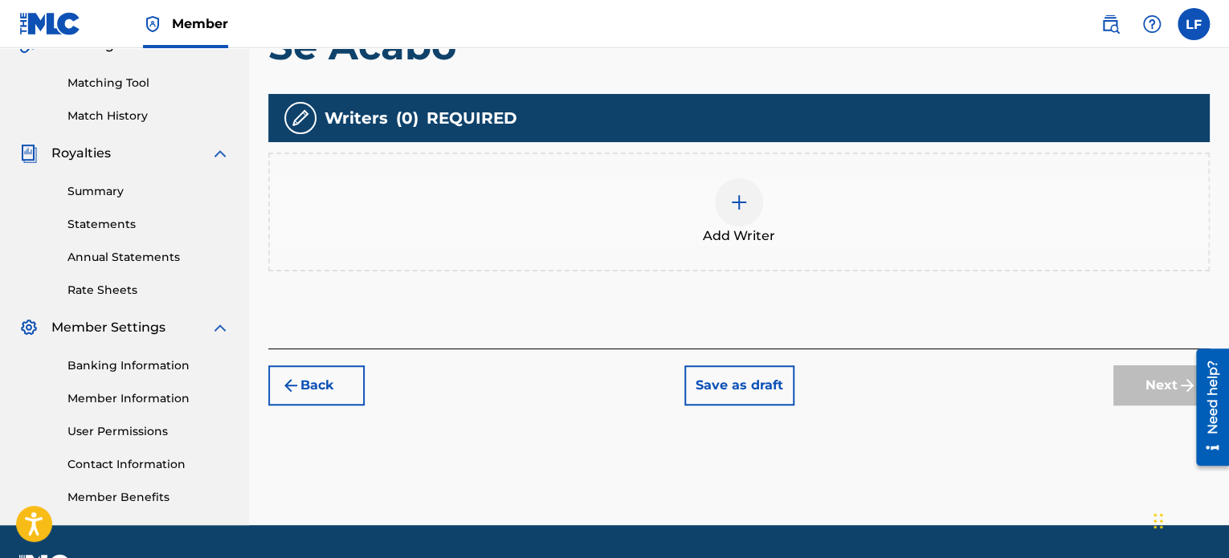
click at [742, 218] on div at bounding box center [739, 202] width 48 height 48
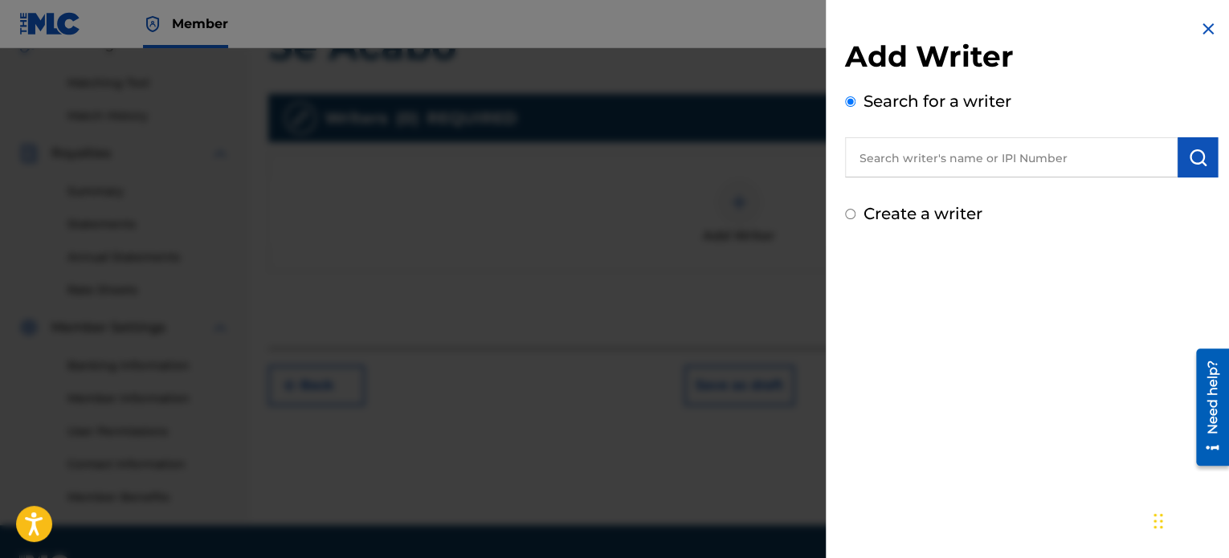
click at [1127, 247] on div "Add Writer Search for a writer Create a writer" at bounding box center [1031, 279] width 411 height 558
click at [956, 153] on input "text" at bounding box center [1011, 157] width 332 height 40
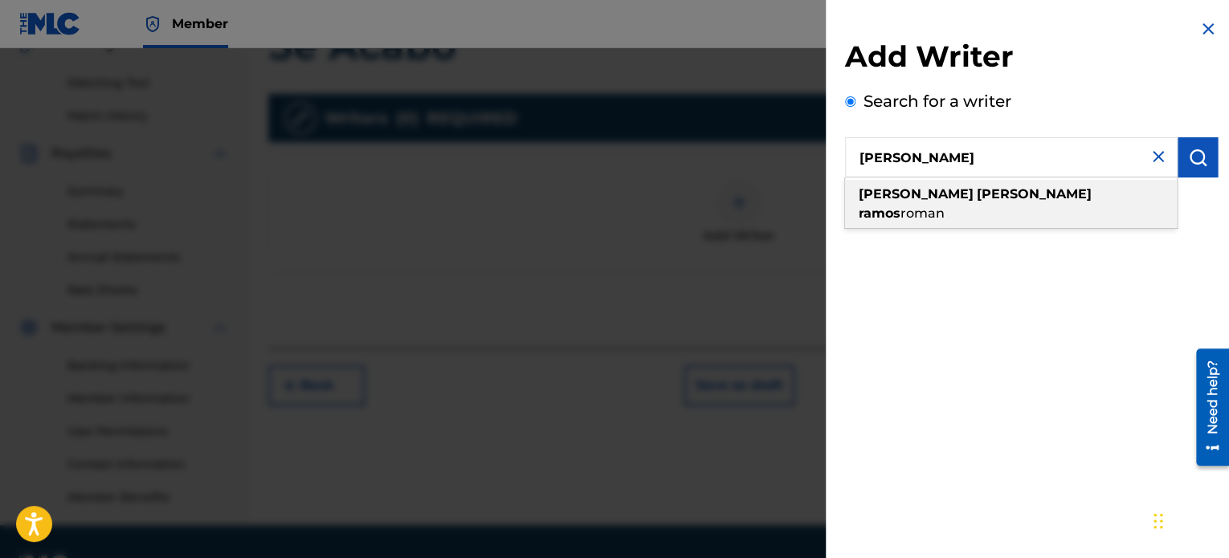
click at [944, 206] on span "roman" at bounding box center [922, 213] width 44 height 15
type input "[PERSON_NAME]"
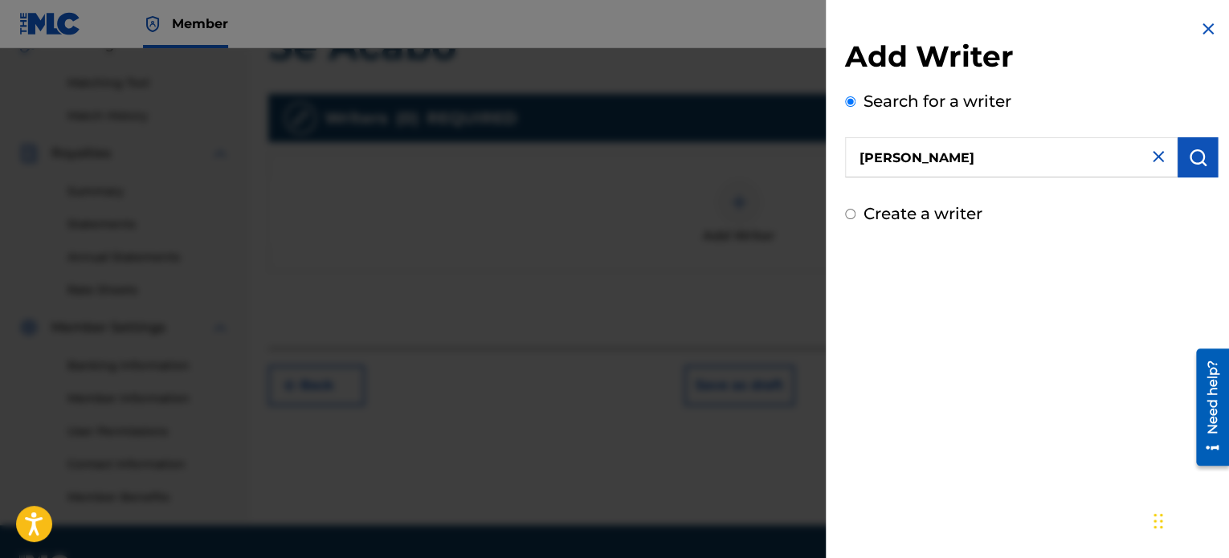
click at [1191, 160] on img "submit" at bounding box center [1197, 157] width 19 height 19
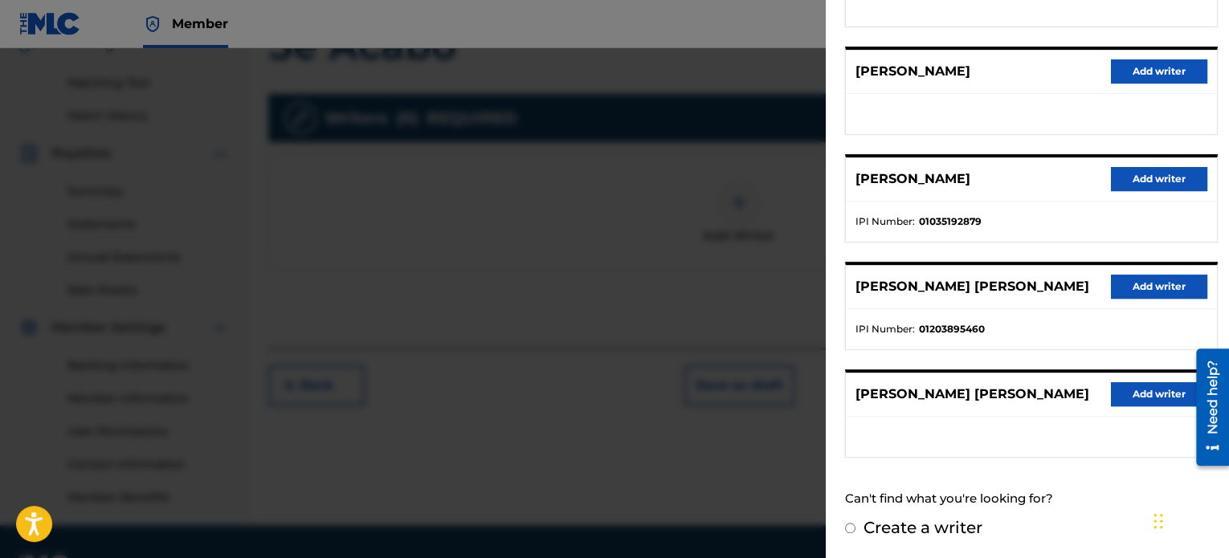
scroll to position [301, 0]
click at [1141, 321] on li "IPI Number : 01203895460" at bounding box center [1031, 328] width 352 height 14
click at [1141, 274] on button "Add writer" at bounding box center [1159, 286] width 96 height 24
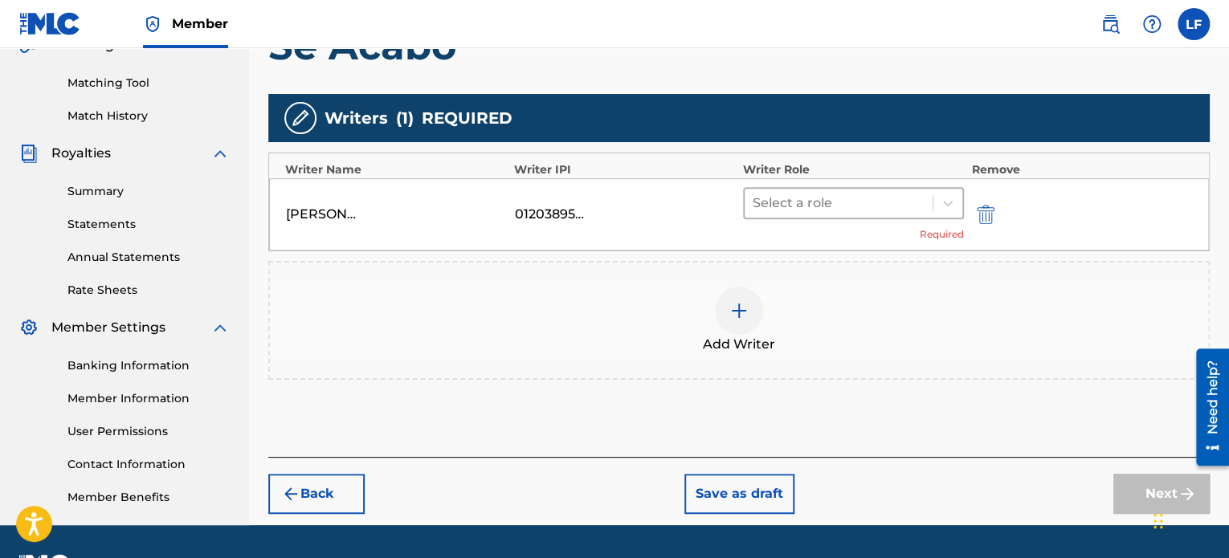
click at [887, 203] on div at bounding box center [839, 203] width 172 height 22
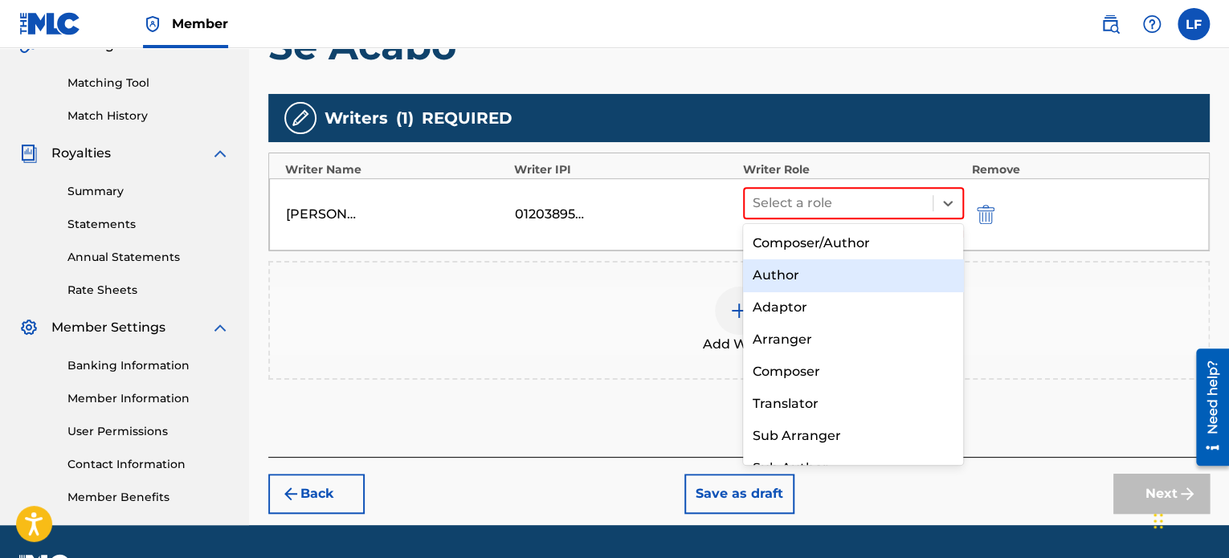
click at [823, 275] on div "Author" at bounding box center [853, 275] width 221 height 32
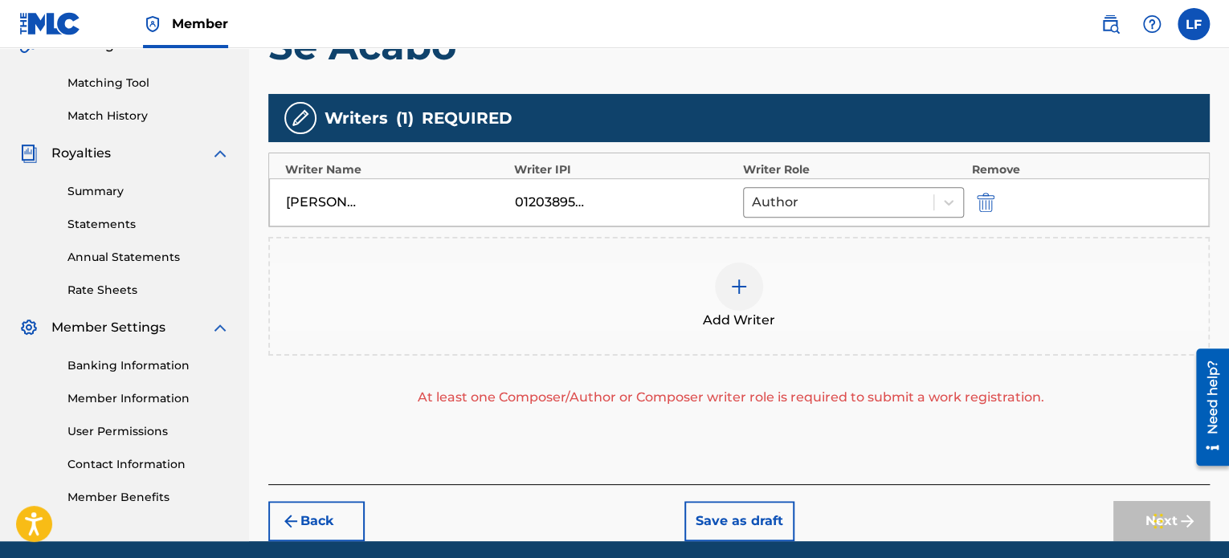
click at [729, 288] on img at bounding box center [738, 286] width 19 height 19
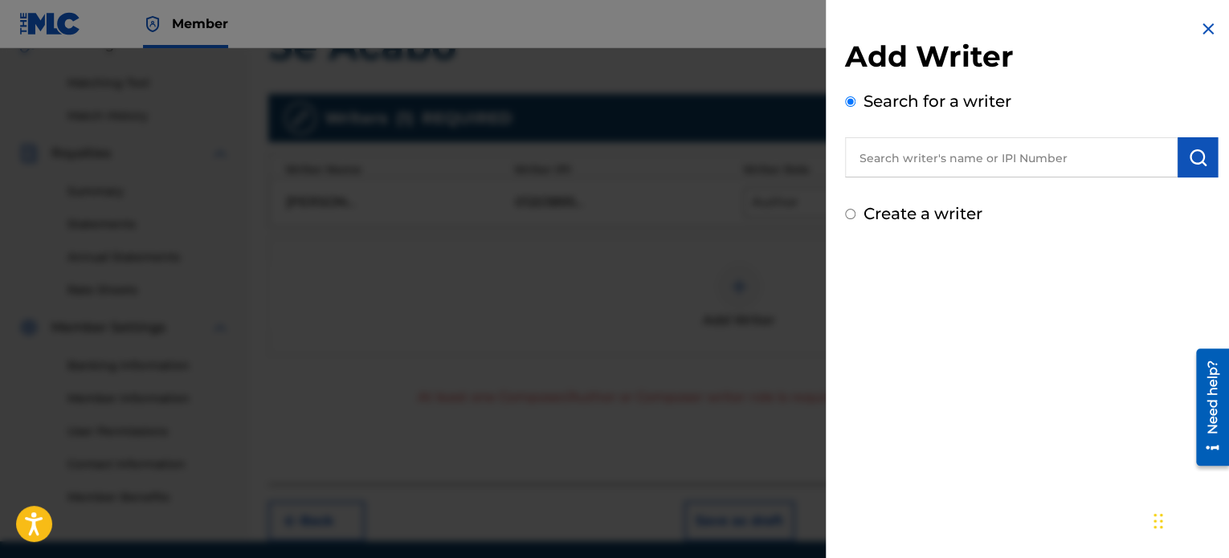
drag, startPoint x: 1140, startPoint y: 275, endPoint x: 1067, endPoint y: 192, distance: 110.5
click at [1140, 275] on div "Add Writer Search for a writer Create a writer" at bounding box center [1031, 279] width 411 height 558
click at [973, 157] on input "text" at bounding box center [1011, 157] width 332 height 40
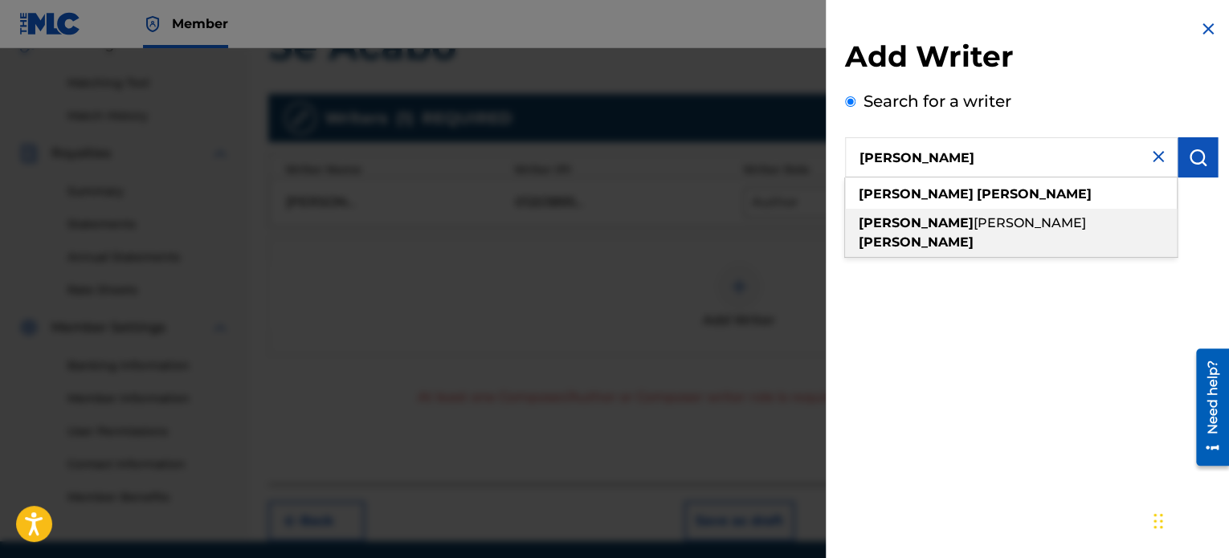
click at [963, 235] on strong "[PERSON_NAME]" at bounding box center [916, 242] width 115 height 15
type input "[PERSON_NAME]"
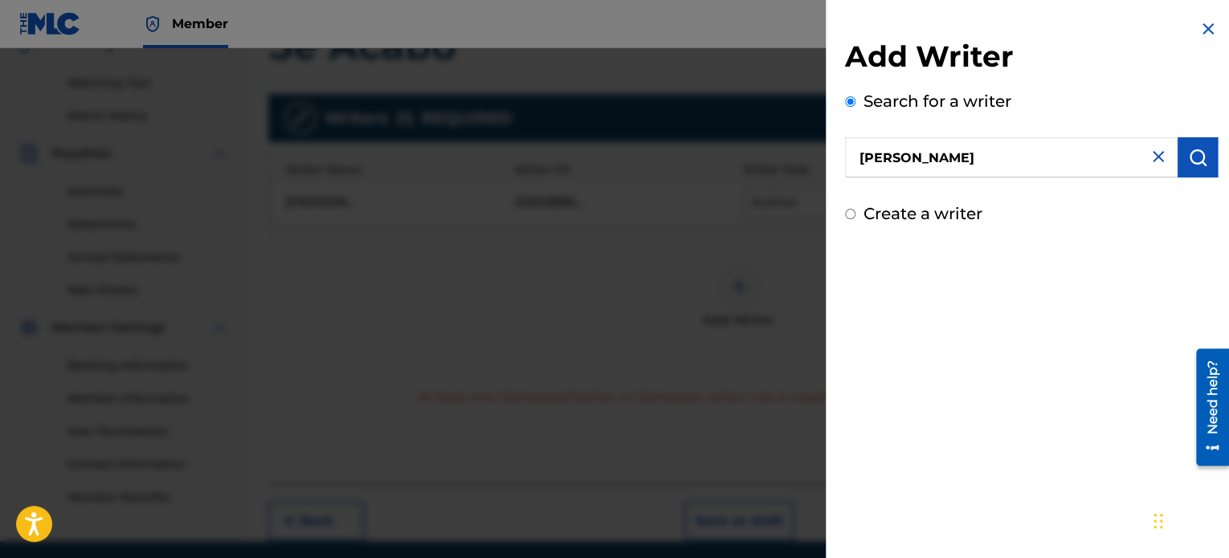
click at [1194, 153] on img "submit" at bounding box center [1197, 157] width 19 height 19
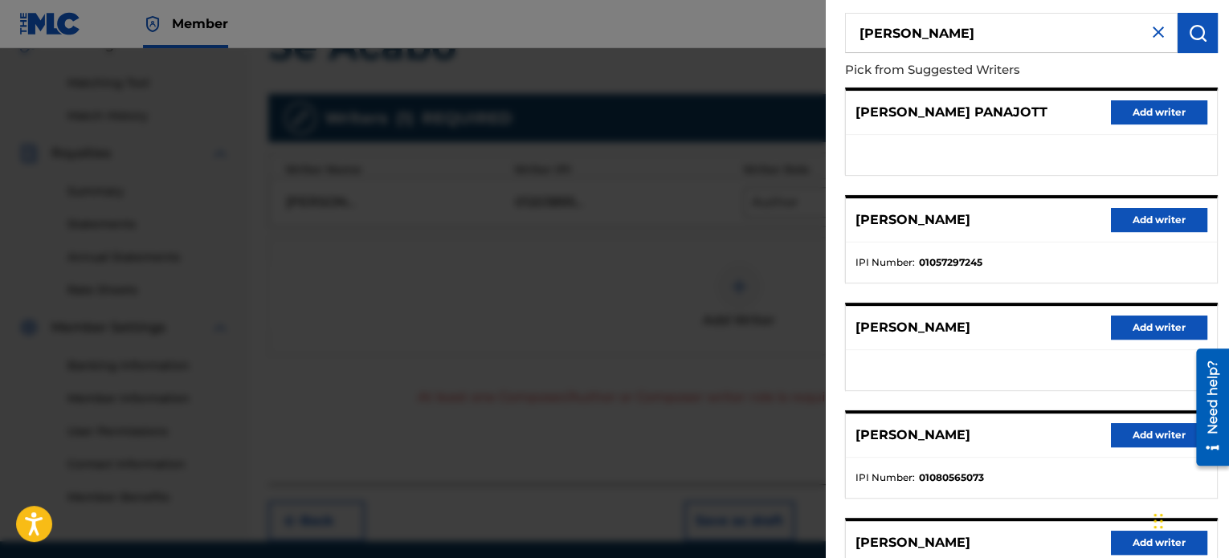
scroll to position [161, 0]
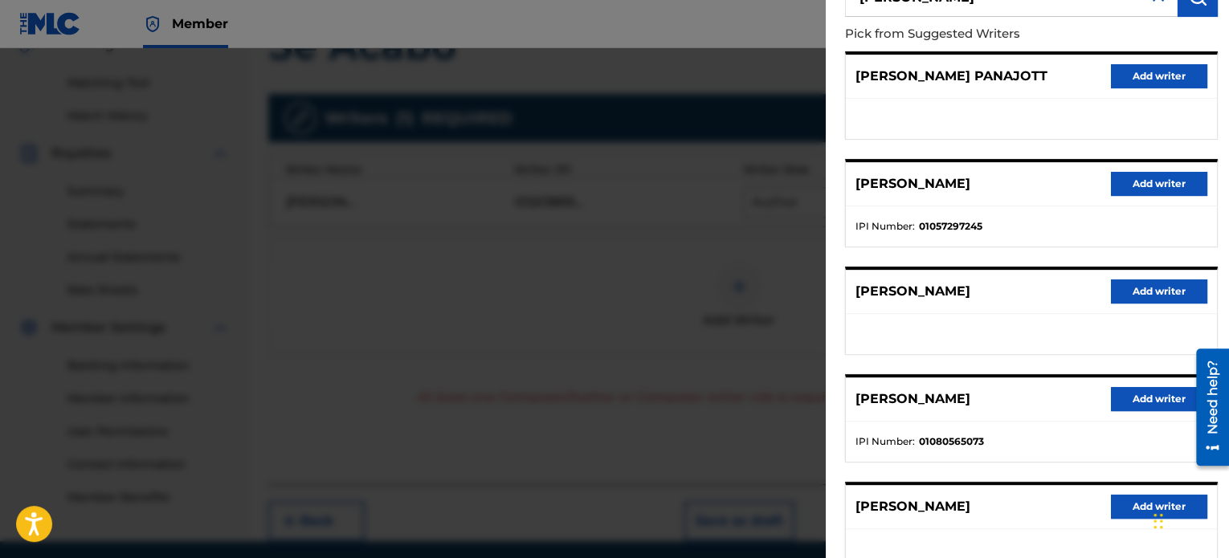
click at [1153, 332] on ul at bounding box center [1031, 334] width 371 height 40
click at [1147, 177] on button "Add writer" at bounding box center [1159, 184] width 96 height 24
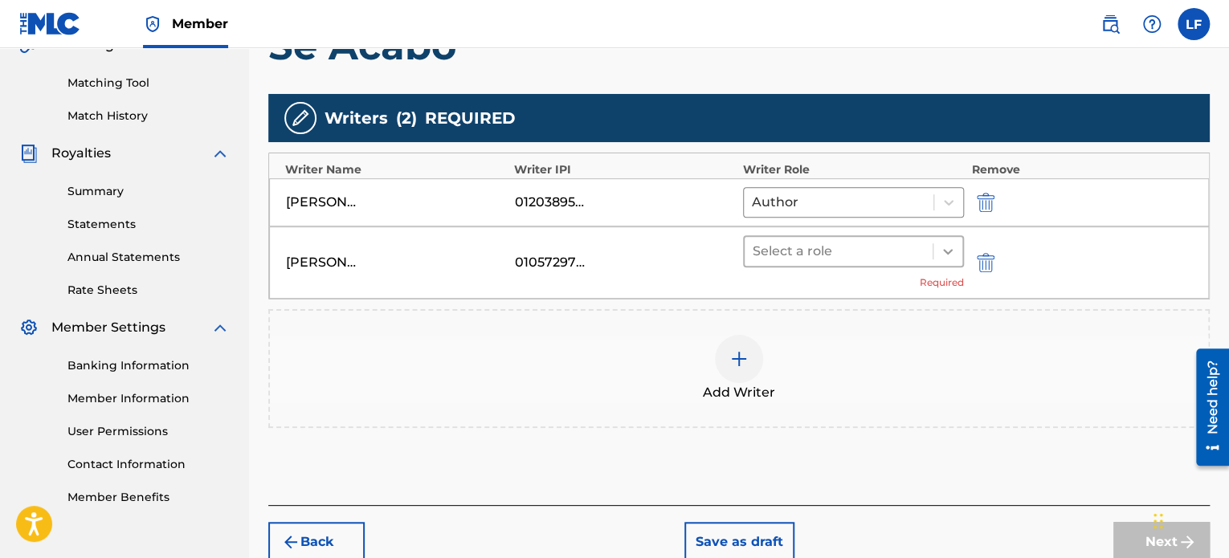
click at [948, 240] on div at bounding box center [947, 251] width 29 height 29
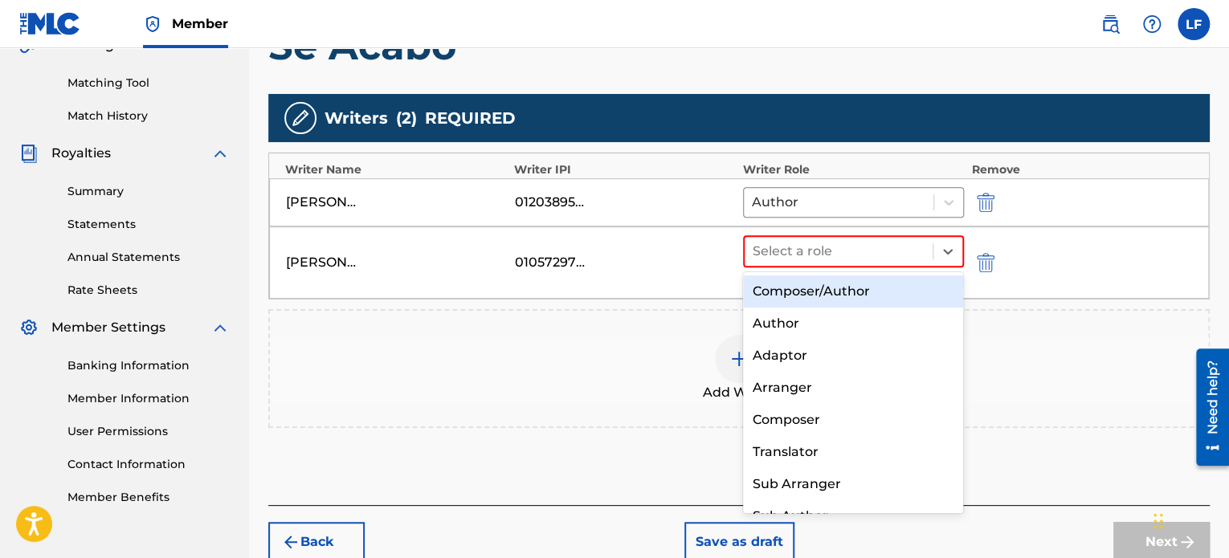
click at [834, 283] on div "Composer/Author" at bounding box center [853, 291] width 221 height 32
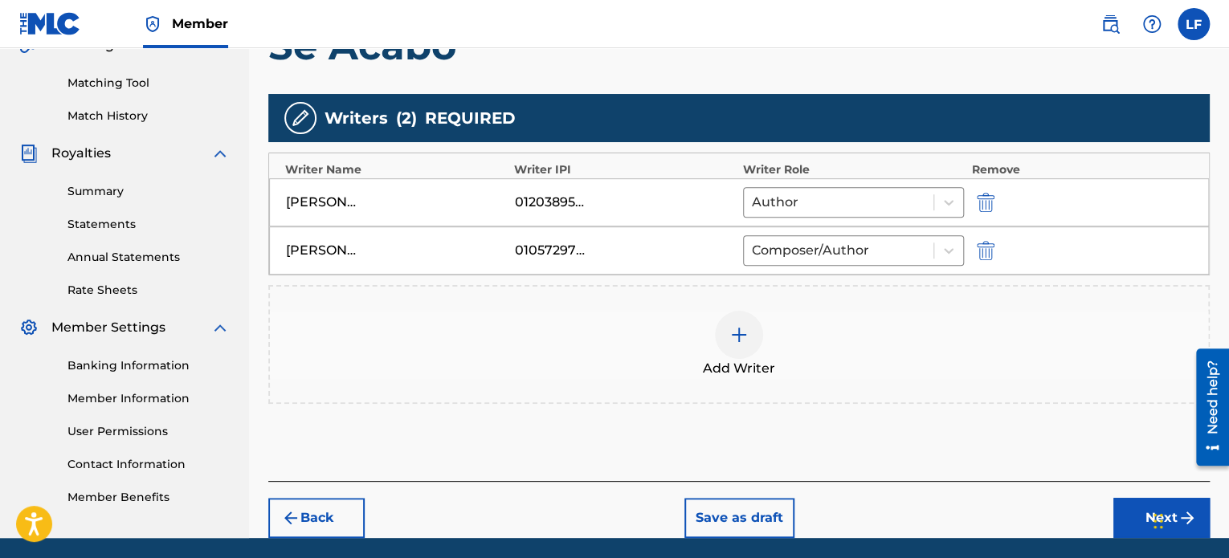
click at [1216, 255] on div "Register Work Search Enter Work Details Add Writers Add Publishers & Shares Add…" at bounding box center [739, 116] width 980 height 843
click at [737, 334] on img at bounding box center [738, 334] width 19 height 19
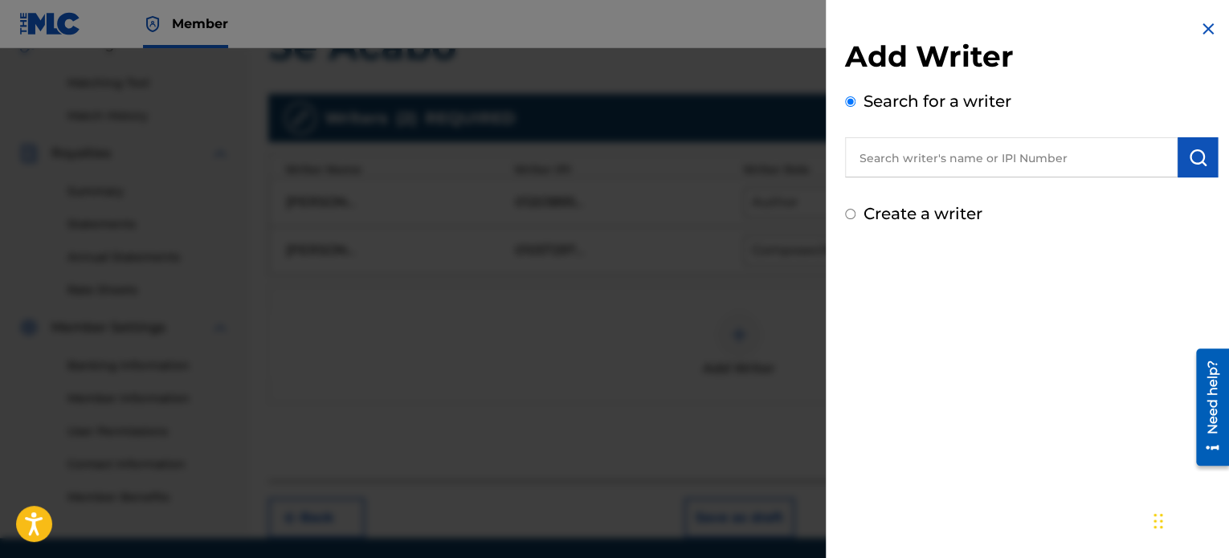
click at [898, 157] on input "text" at bounding box center [1011, 157] width 332 height 40
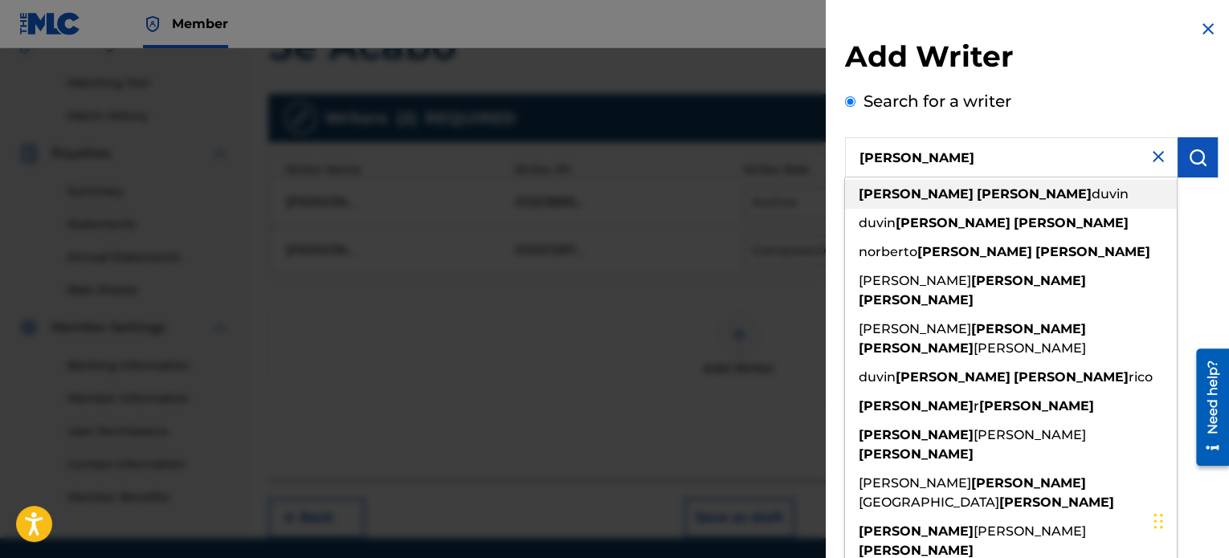
click at [1013, 197] on div "[PERSON_NAME] [PERSON_NAME]" at bounding box center [1011, 194] width 332 height 29
type input "[PERSON_NAME] [PERSON_NAME]"
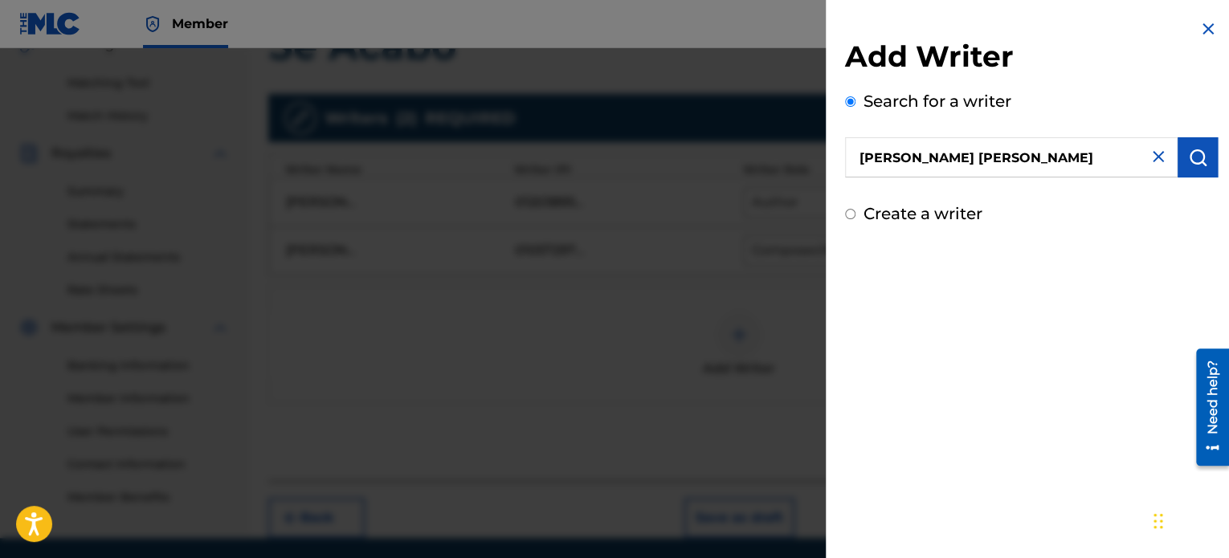
click at [1188, 160] on img "submit" at bounding box center [1197, 157] width 19 height 19
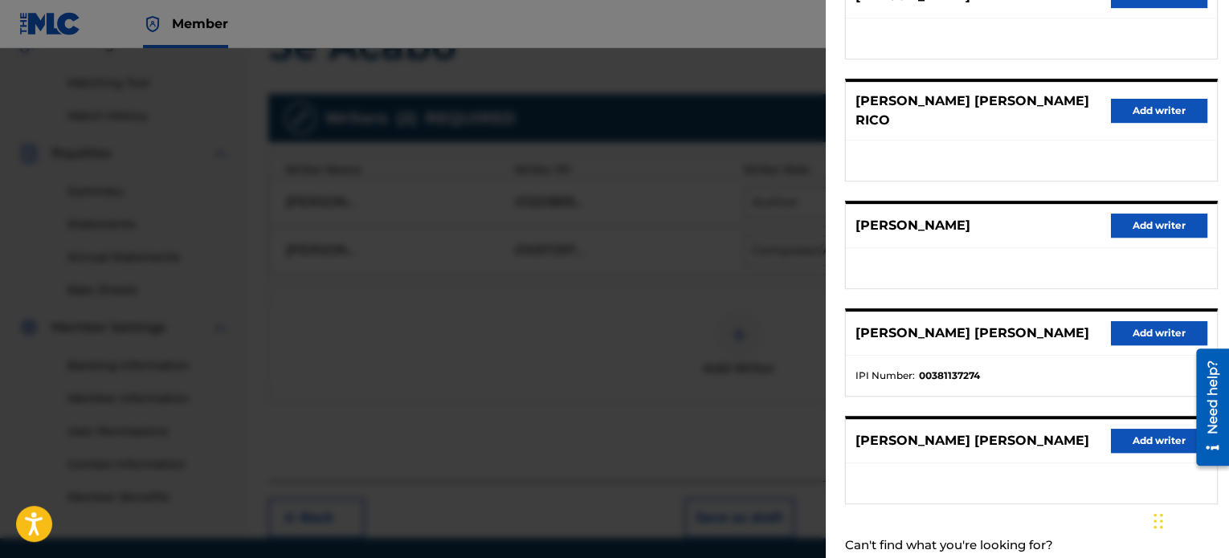
scroll to position [272, 0]
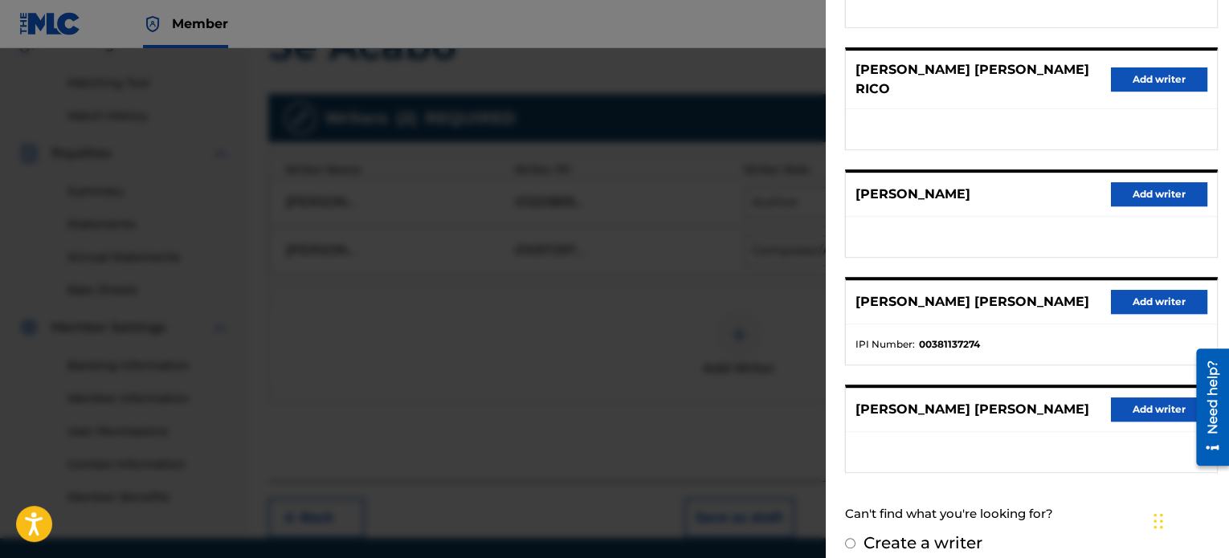
click at [1135, 433] on ul at bounding box center [1031, 452] width 371 height 40
click at [1150, 290] on button "Add writer" at bounding box center [1159, 302] width 96 height 24
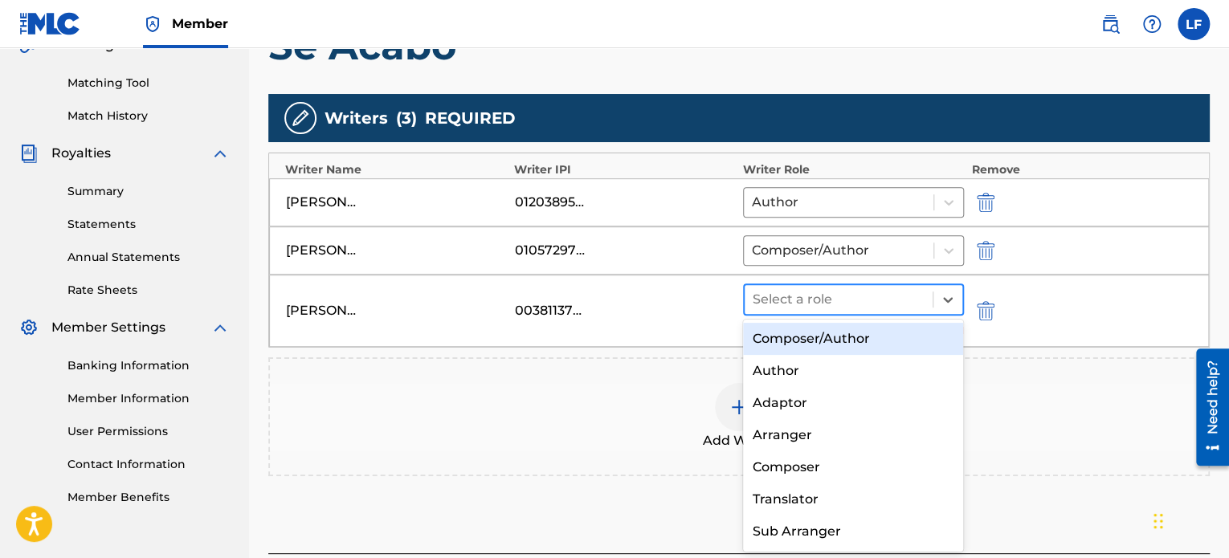
click at [880, 298] on div at bounding box center [839, 299] width 172 height 22
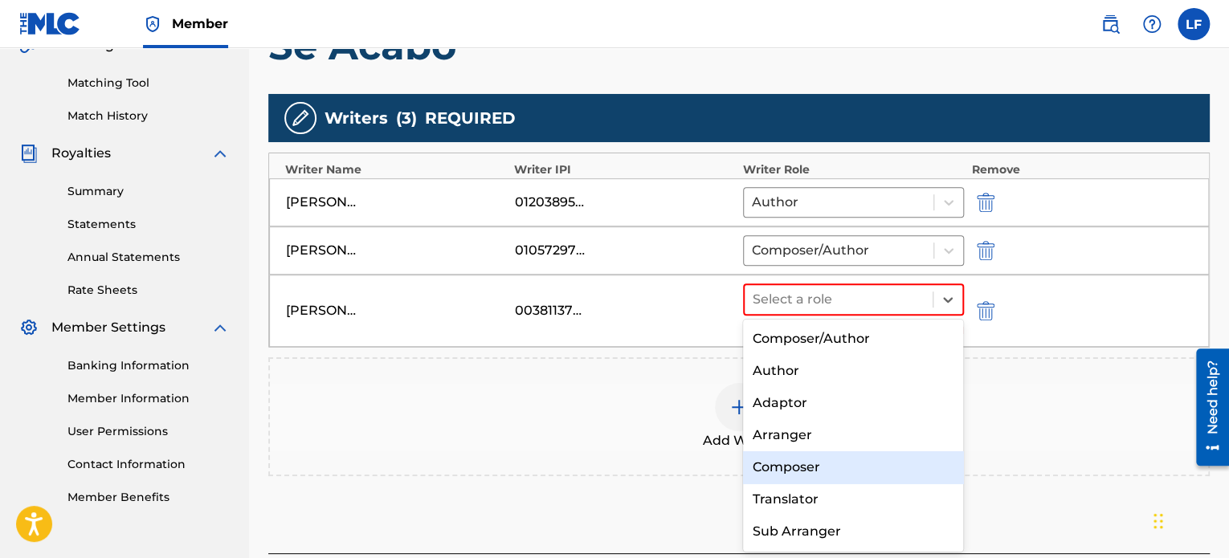
click at [844, 463] on div "Composer" at bounding box center [853, 467] width 221 height 32
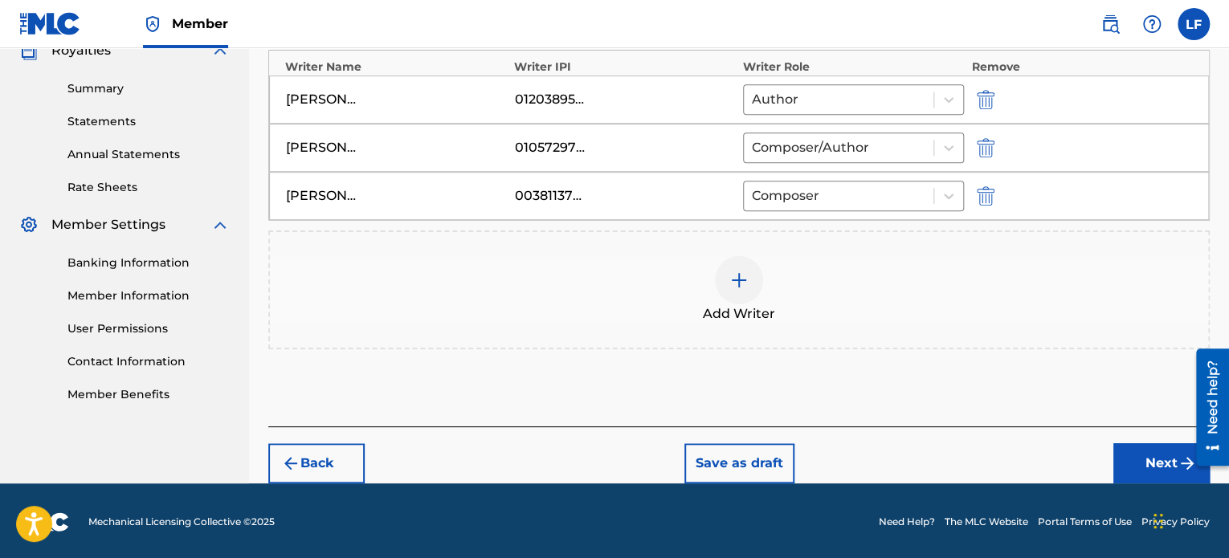
click at [1128, 460] on button "Next" at bounding box center [1161, 463] width 96 height 40
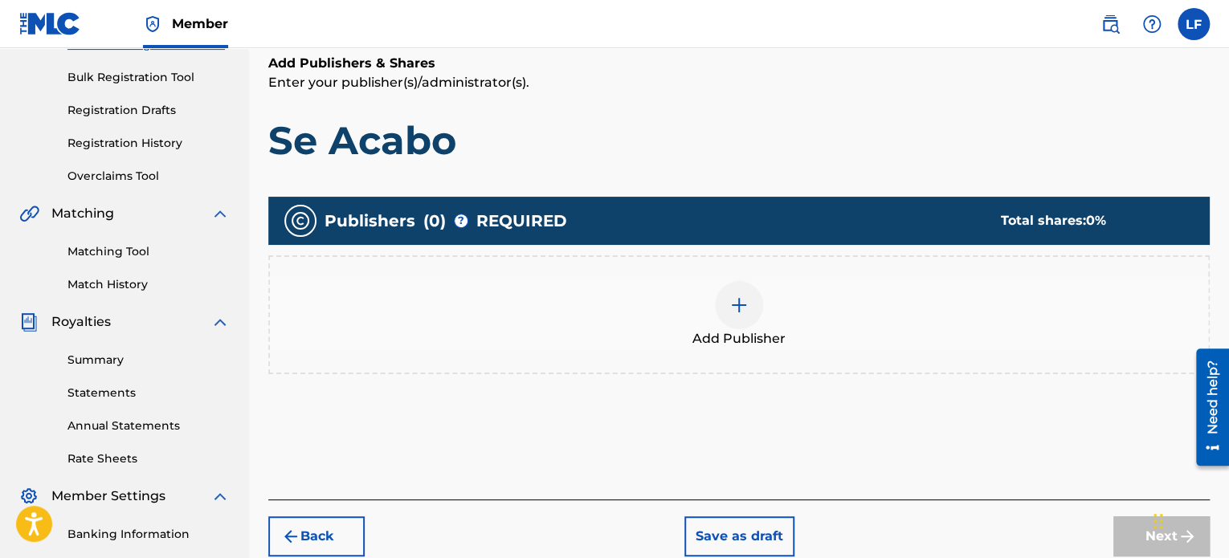
scroll to position [233, 0]
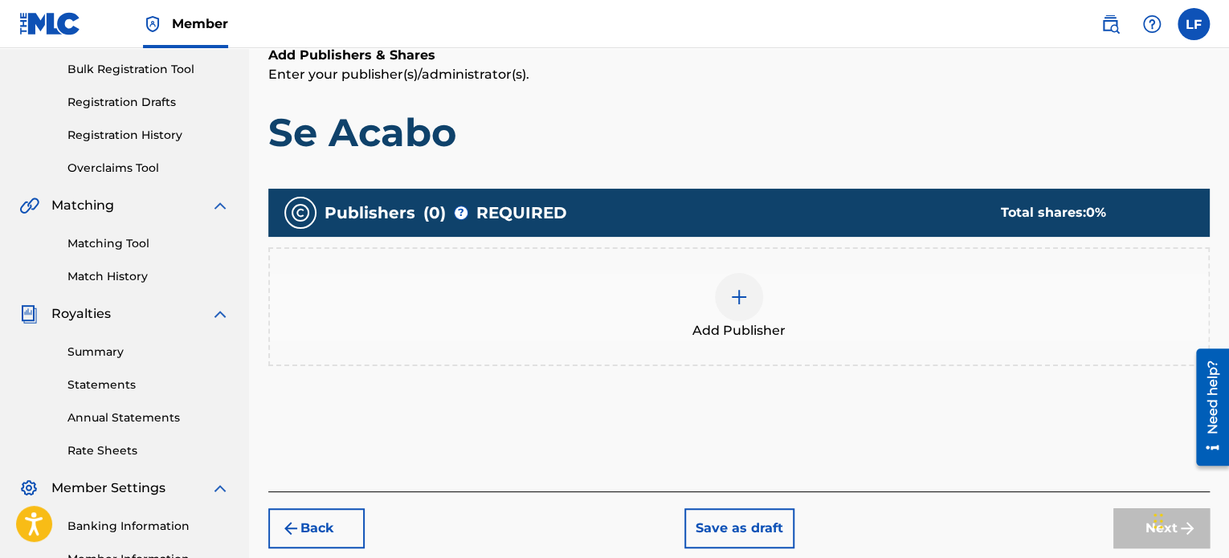
click at [736, 292] on img at bounding box center [738, 297] width 19 height 19
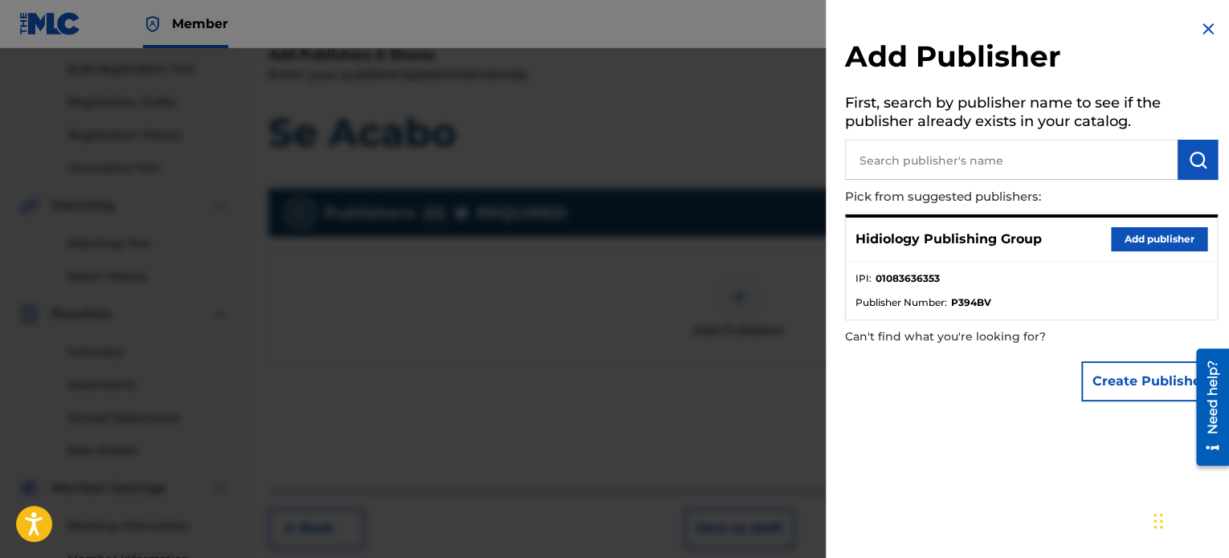
click at [1156, 236] on button "Add publisher" at bounding box center [1159, 239] width 96 height 24
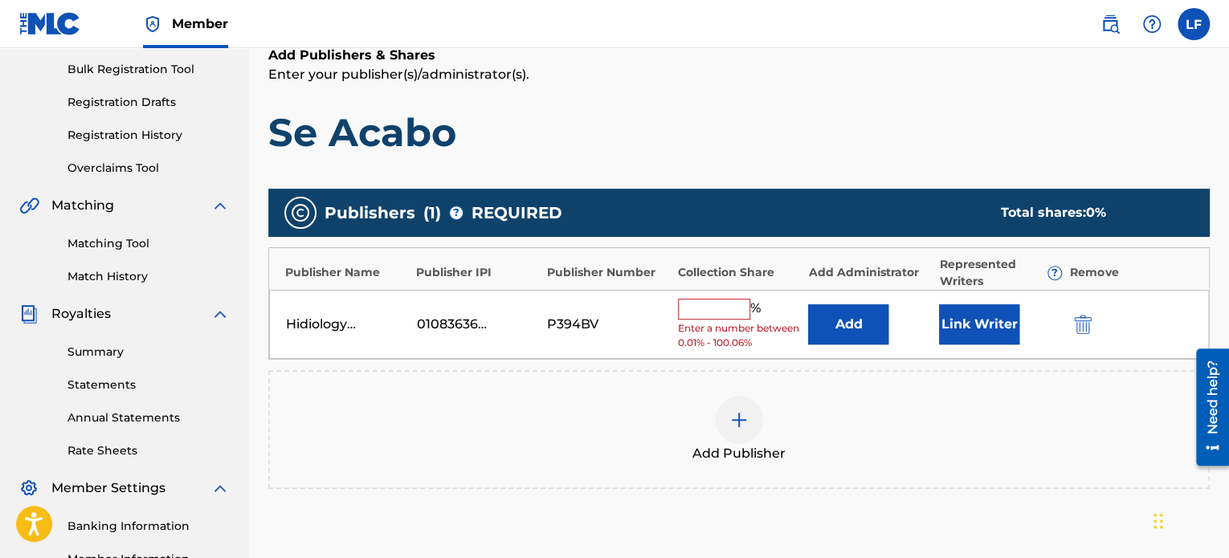
click at [1144, 120] on h1 "Se Acabo" at bounding box center [738, 132] width 941 height 48
click at [736, 308] on input "text" at bounding box center [714, 309] width 72 height 21
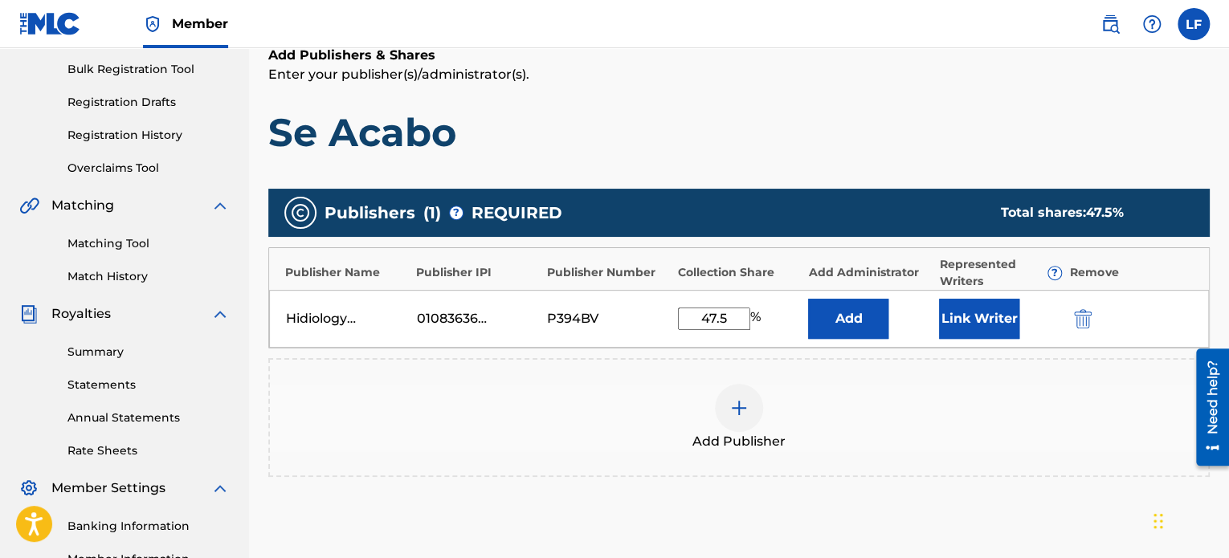
type input "47.5"
click at [842, 314] on button "Add" at bounding box center [848, 319] width 80 height 40
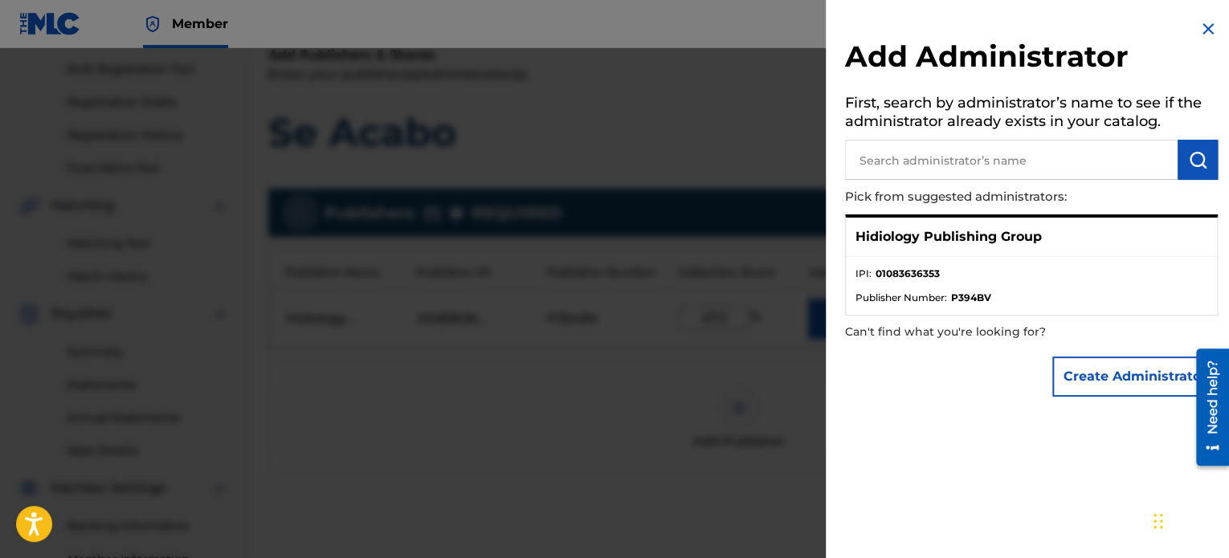
click at [1077, 224] on div "Hidiology Publishing Group" at bounding box center [1031, 237] width 371 height 39
click at [1041, 234] on div "Hidiology Publishing Group" at bounding box center [1031, 237] width 371 height 39
click at [941, 257] on ul "IPI : 01083636353 Publisher Number : P394BV" at bounding box center [1031, 286] width 371 height 58
click at [974, 298] on strong "P394BV" at bounding box center [971, 298] width 40 height 14
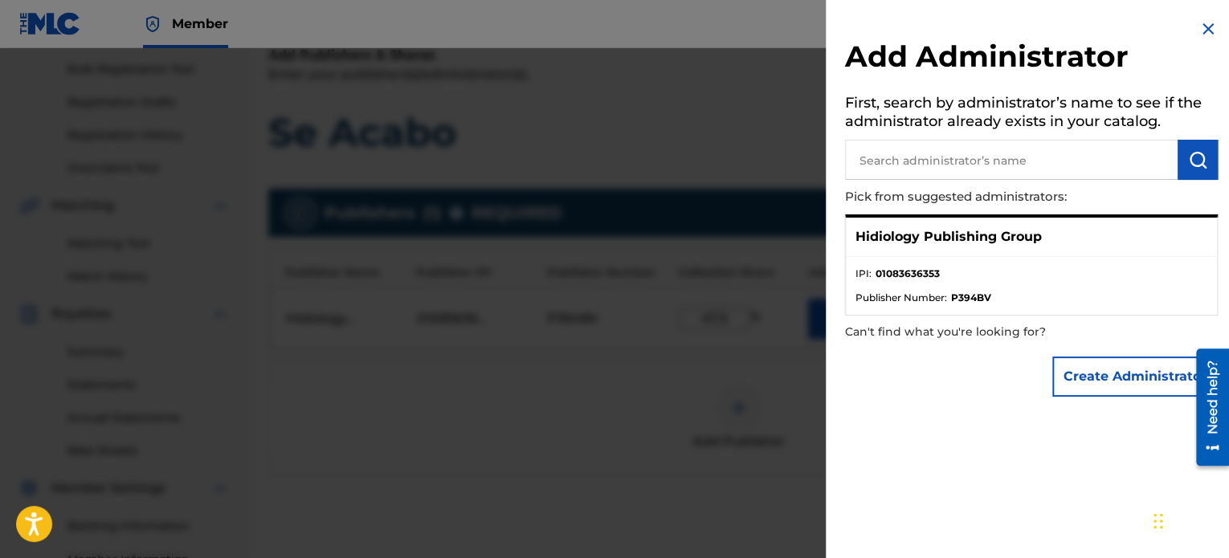
click at [1042, 261] on ul "IPI : 01083636353 Publisher Number : P394BV" at bounding box center [1031, 286] width 371 height 58
click at [1018, 157] on input "text" at bounding box center [1011, 160] width 332 height 40
type input "Hidiology"
click at [1086, 235] on div "Hidiology Publishing Group" at bounding box center [1031, 237] width 371 height 39
click at [993, 281] on li "IPI : 01083636353" at bounding box center [1031, 279] width 352 height 24
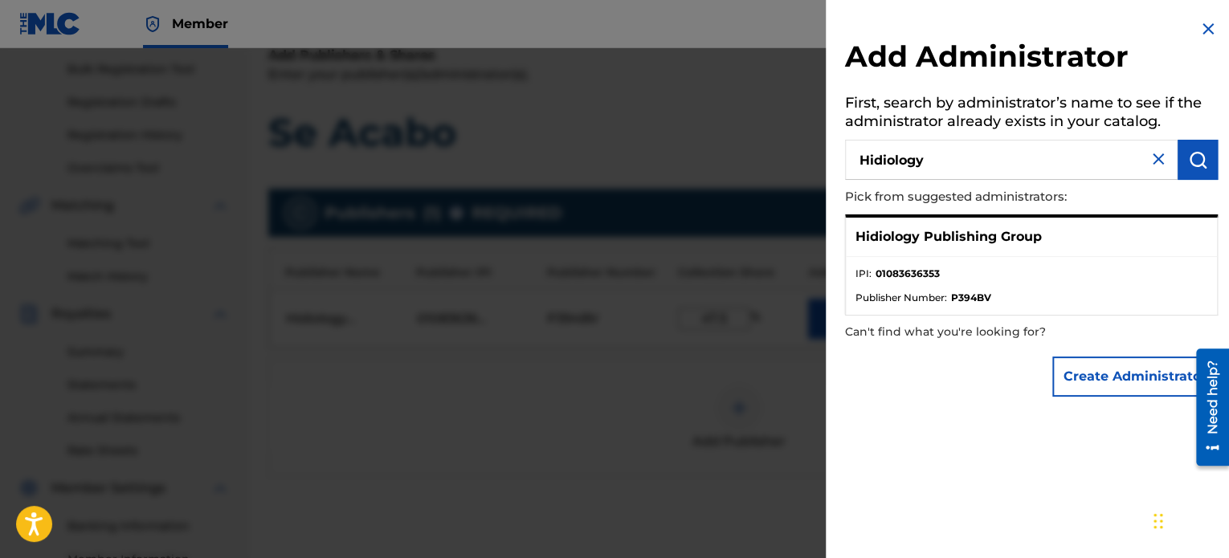
click at [928, 272] on strong "01083636353" at bounding box center [907, 274] width 64 height 14
drag, startPoint x: 881, startPoint y: 267, endPoint x: 891, endPoint y: 256, distance: 14.2
click at [881, 267] on strong "01083636353" at bounding box center [907, 274] width 64 height 14
click at [1089, 220] on div "Hidiology Publishing Group" at bounding box center [1031, 237] width 371 height 39
click at [1089, 219] on div "Hidiology Publishing Group" at bounding box center [1031, 237] width 371 height 39
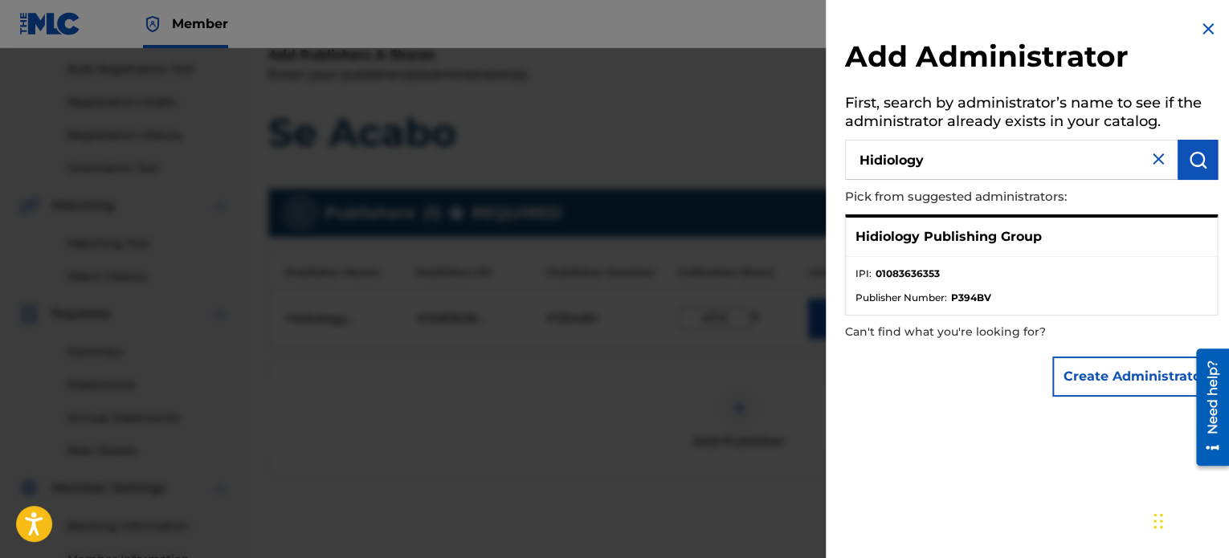
click at [928, 328] on p "Can't find what you're looking for?" at bounding box center [985, 332] width 281 height 33
drag, startPoint x: 1095, startPoint y: 232, endPoint x: 1119, endPoint y: 214, distance: 29.7
click at [1096, 232] on div "Hidiology Publishing Group" at bounding box center [1031, 237] width 371 height 39
drag, startPoint x: 1083, startPoint y: 222, endPoint x: 996, endPoint y: 235, distance: 88.4
click at [996, 234] on div "Hidiology Publishing Group" at bounding box center [1031, 237] width 371 height 39
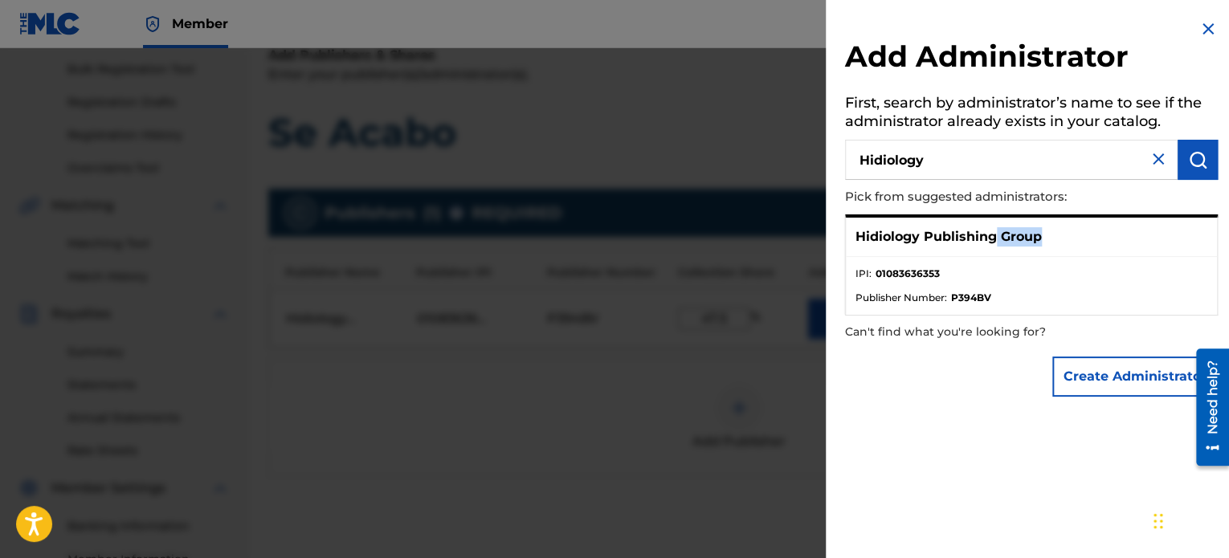
click at [1006, 230] on p "Hidiology Publishing Group" at bounding box center [948, 236] width 186 height 19
click at [1050, 227] on div "Hidiology Publishing Group" at bounding box center [1031, 237] width 371 height 39
click at [1054, 232] on div "Hidiology Publishing Group" at bounding box center [1031, 237] width 371 height 39
click at [999, 298] on li "Publisher Number : P394BV" at bounding box center [1031, 298] width 352 height 14
drag, startPoint x: 1010, startPoint y: 298, endPoint x: 1034, endPoint y: 308, distance: 25.9
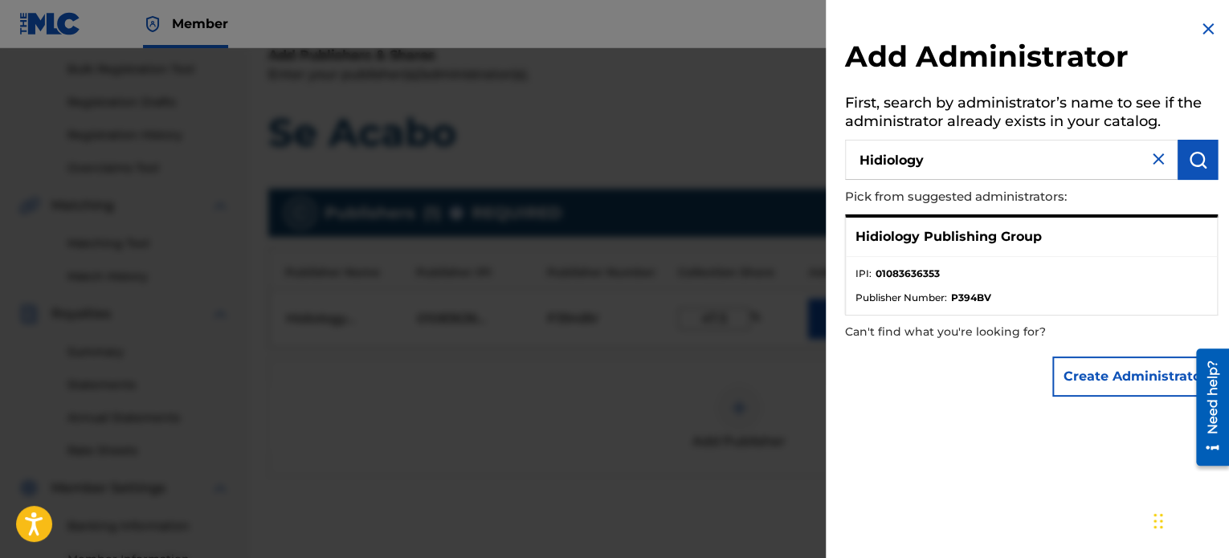
click at [1012, 299] on li "Publisher Number : P394BV" at bounding box center [1031, 298] width 352 height 14
click at [943, 411] on div "Add Administrator First, search by administrator’s name to see if the administr…" at bounding box center [1031, 212] width 411 height 424
click at [935, 375] on div "Create Administrator" at bounding box center [1031, 377] width 373 height 56
click at [1193, 159] on img "submit" at bounding box center [1197, 159] width 19 height 19
click at [911, 267] on strong "01083636353" at bounding box center [907, 274] width 64 height 14
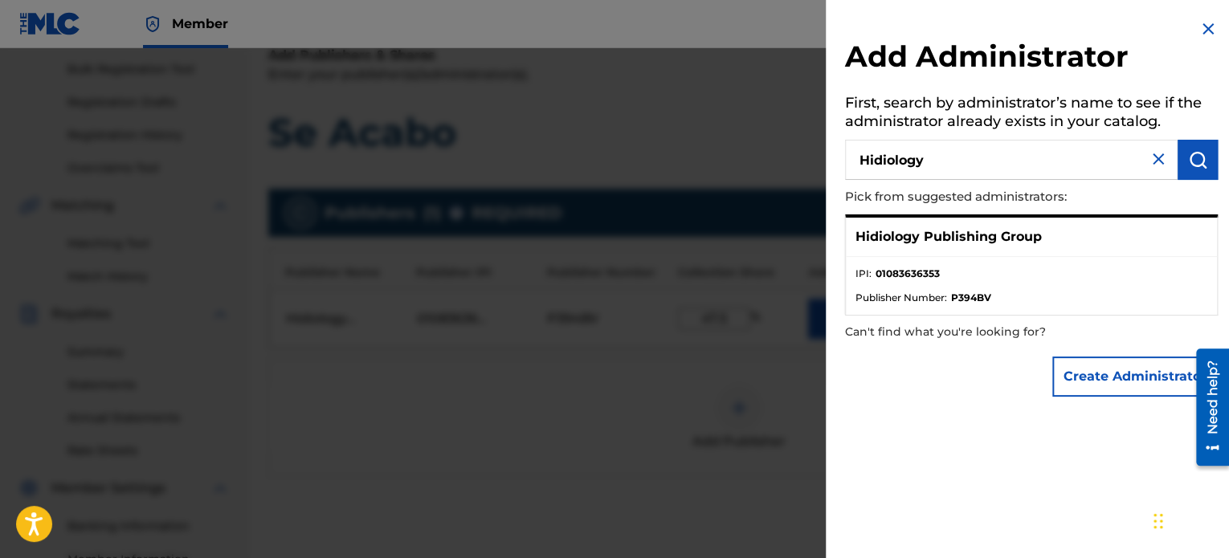
click at [904, 259] on ul "IPI : 01083636353 Publisher Number : P394BV" at bounding box center [1031, 286] width 371 height 58
click at [1205, 24] on img at bounding box center [1207, 28] width 19 height 19
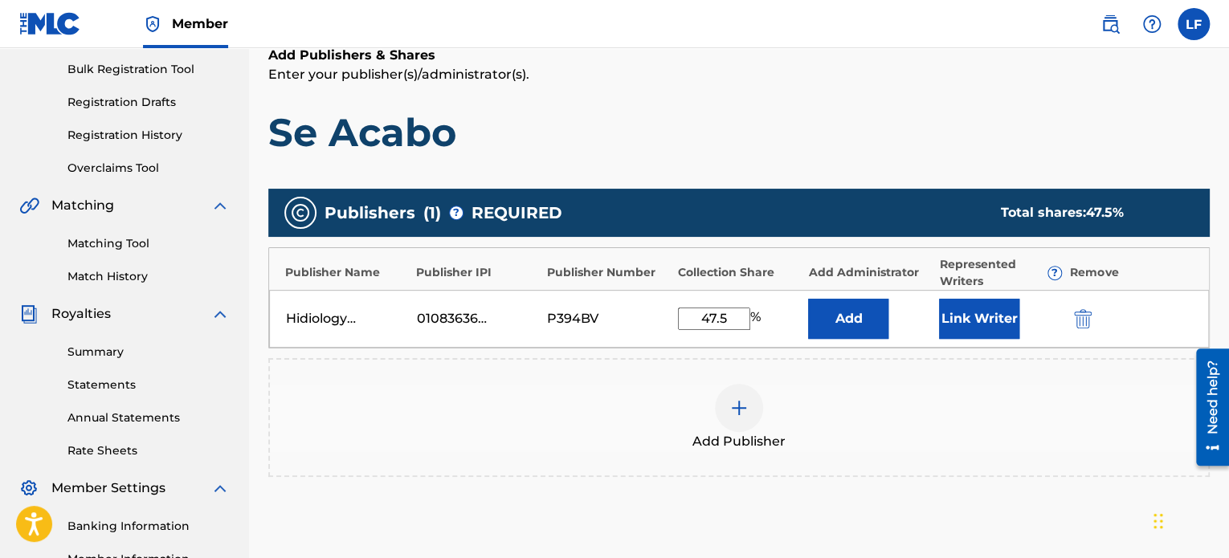
click at [849, 319] on button "Add" at bounding box center [848, 319] width 80 height 40
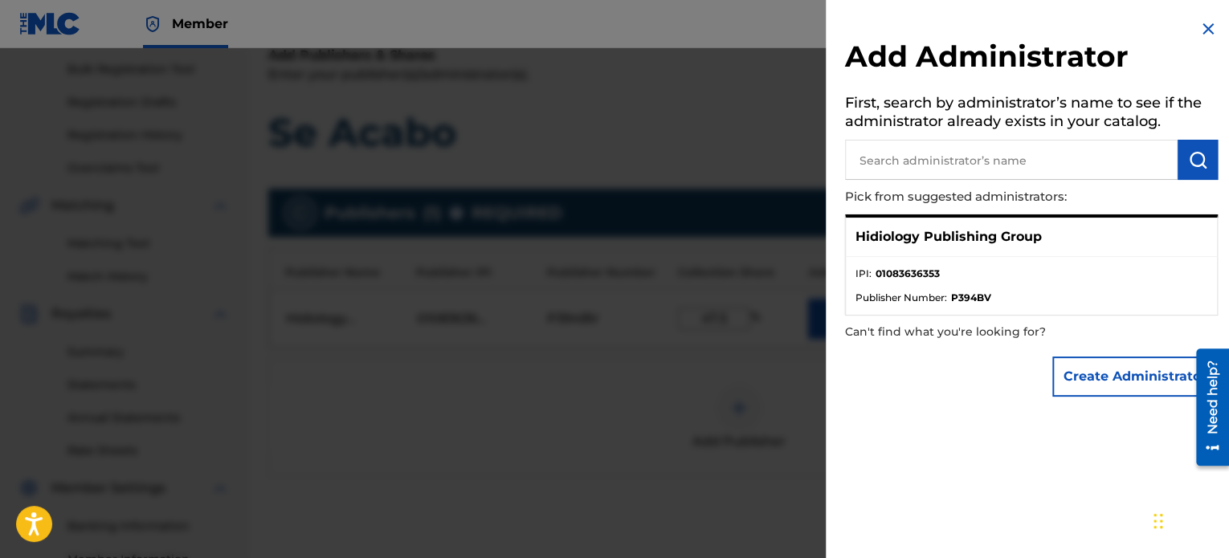
click at [1105, 231] on div "Hidiology Publishing Group" at bounding box center [1031, 237] width 371 height 39
click at [959, 248] on div "Hidiology Publishing Group" at bounding box center [1031, 237] width 371 height 39
click at [925, 297] on span "Publisher Number :" at bounding box center [901, 298] width 92 height 14
click at [891, 295] on span "Publisher Number :" at bounding box center [901, 298] width 92 height 14
click at [864, 267] on span "IPI :" at bounding box center [863, 274] width 16 height 14
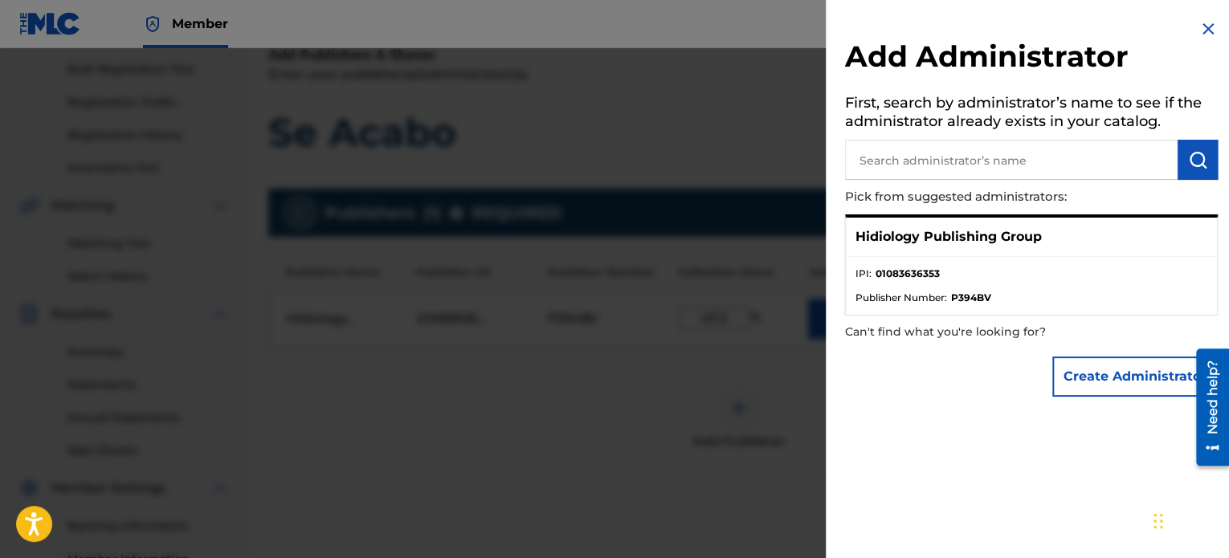
click at [951, 245] on p "Hidiology Publishing Group" at bounding box center [948, 236] width 186 height 19
click at [1076, 231] on div "Hidiology Publishing Group" at bounding box center [1031, 237] width 371 height 39
drag, startPoint x: 1128, startPoint y: 243, endPoint x: 1148, endPoint y: 252, distance: 21.9
click at [1136, 245] on div "Hidiology Publishing Group" at bounding box center [1031, 237] width 371 height 39
click at [1159, 291] on li "Publisher Number : P394BV" at bounding box center [1031, 298] width 352 height 14
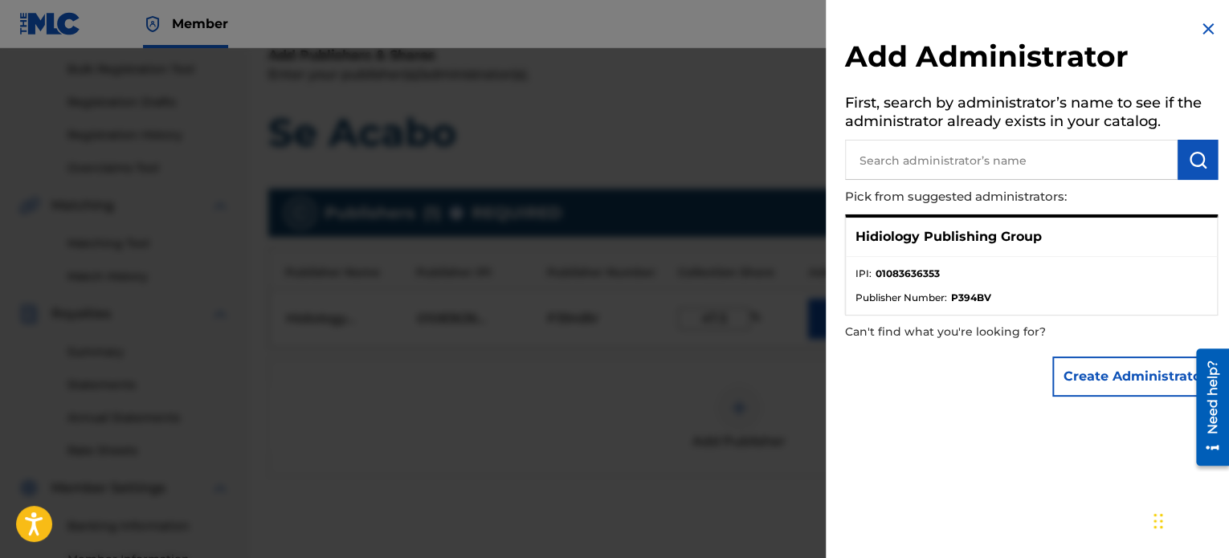
click at [905, 271] on strong "01083636353" at bounding box center [907, 274] width 64 height 14
copy strong "01083636353"
click at [1106, 373] on button "Create Administrator" at bounding box center [1134, 377] width 165 height 40
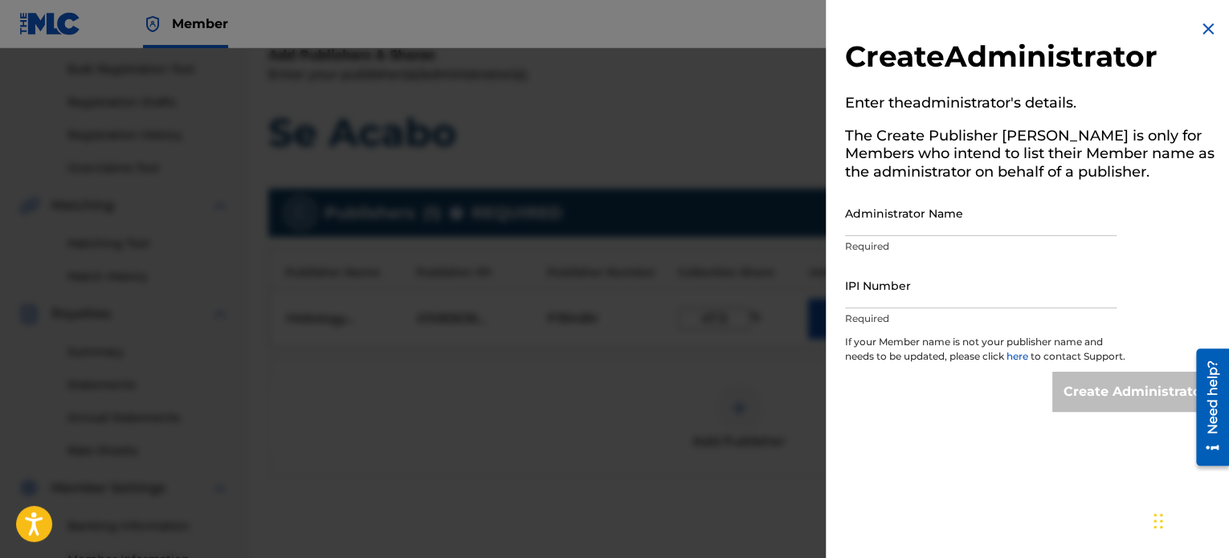
click at [906, 230] on input "Administrator Name" at bounding box center [980, 213] width 271 height 46
paste input "01083636353"
type input "01083636353"
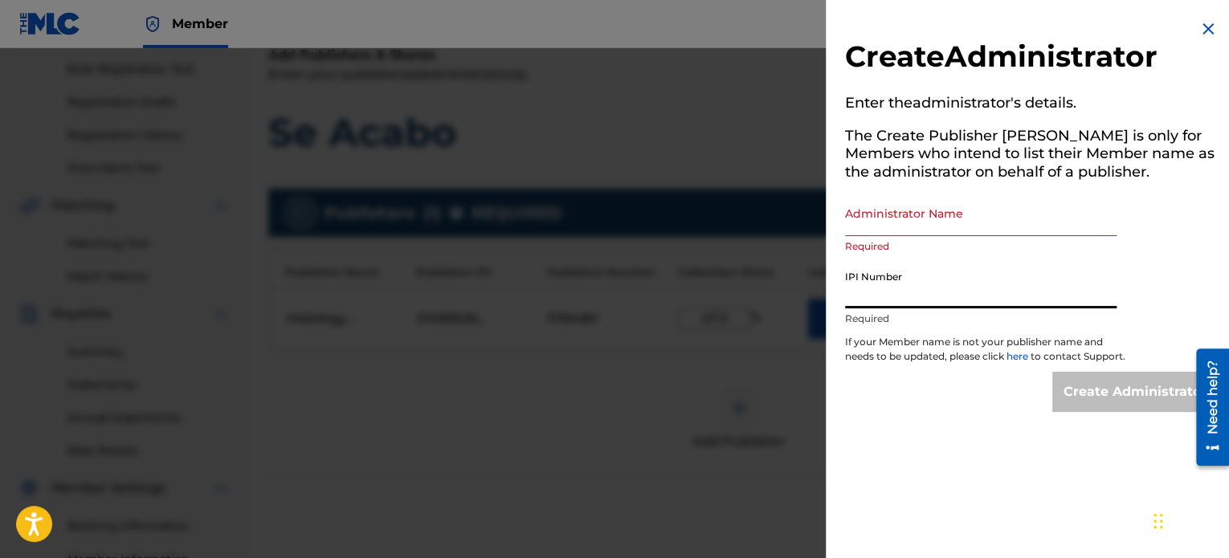
click at [891, 292] on input "IPI Number" at bounding box center [980, 286] width 271 height 46
paste input "01083636353"
type input "01083636353"
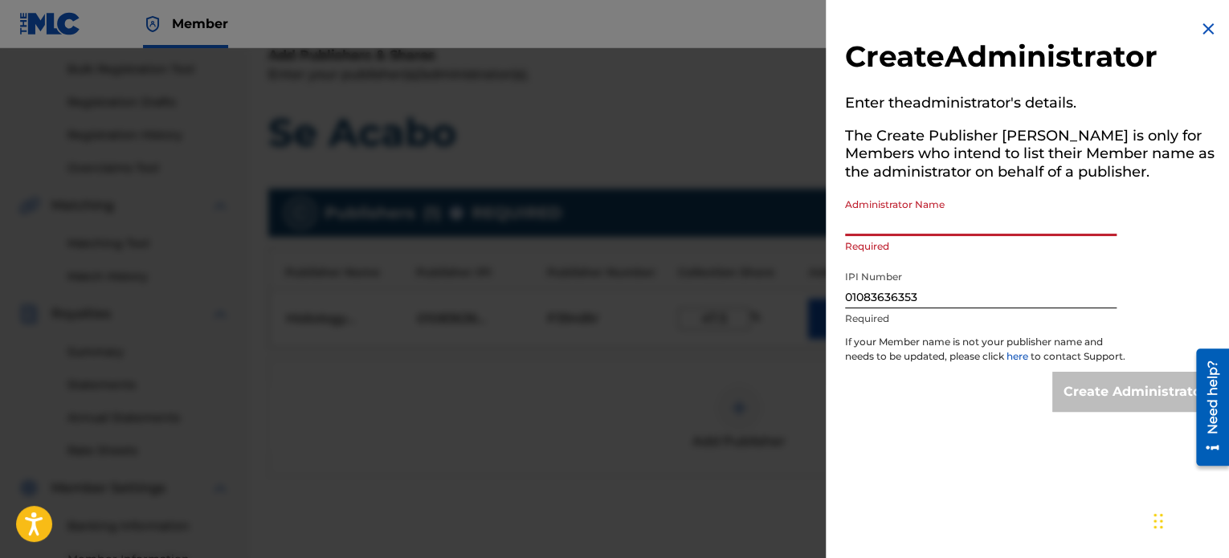
click at [903, 224] on input "Administrator Name" at bounding box center [980, 213] width 271 height 46
type input "Hidiology Publishing Group"
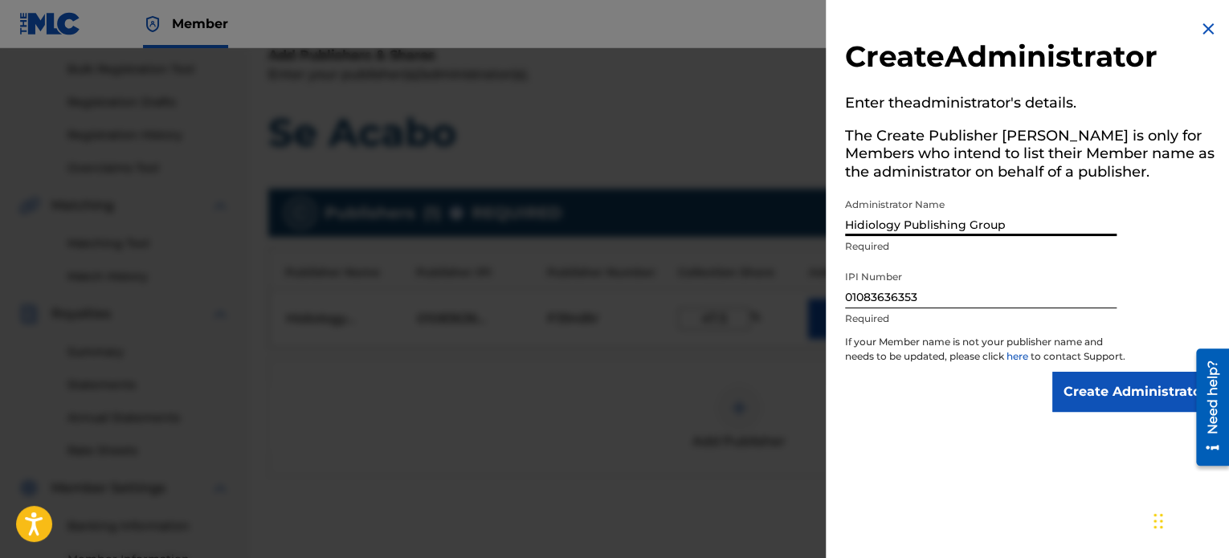
click at [1099, 405] on input "Create Administrator" at bounding box center [1134, 392] width 165 height 40
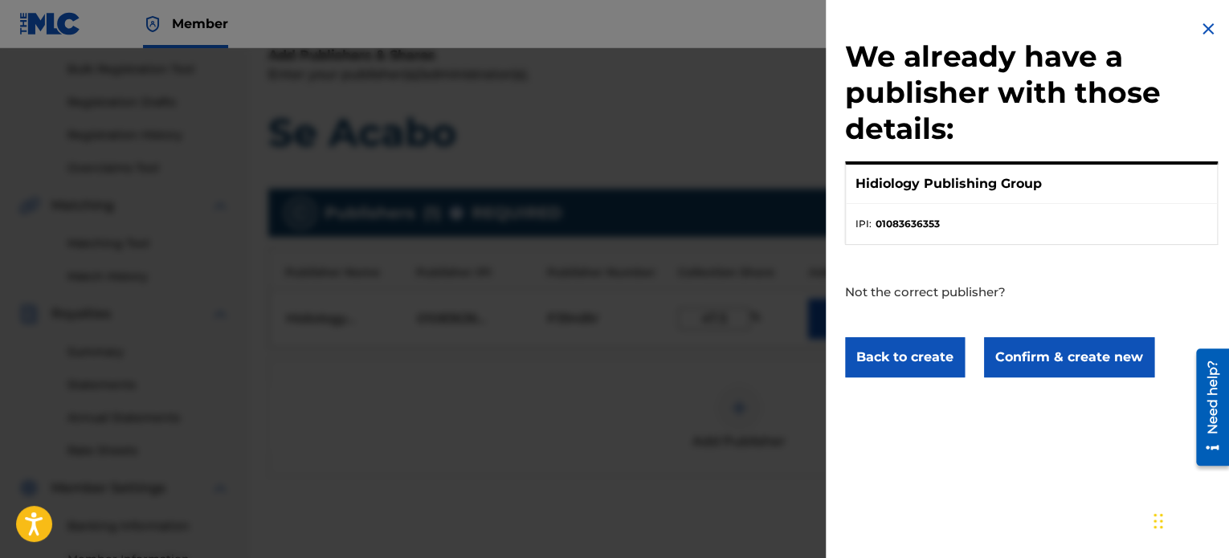
click at [928, 188] on p "Hidiology Publishing Group" at bounding box center [948, 183] width 186 height 19
drag, startPoint x: 909, startPoint y: 260, endPoint x: 916, endPoint y: 285, distance: 25.7
click at [910, 259] on p "Not the correct publisher?" at bounding box center [985, 283] width 281 height 76
click at [935, 288] on p "Not the correct publisher?" at bounding box center [985, 283] width 281 height 76
click at [986, 288] on p "Not the correct publisher?" at bounding box center [985, 283] width 281 height 76
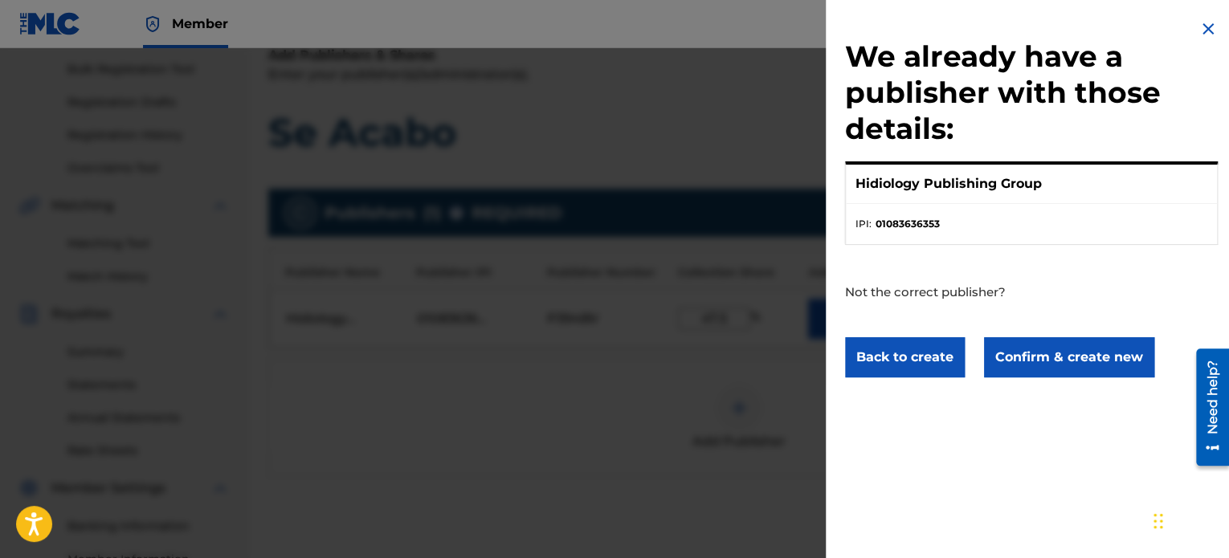
click at [909, 250] on p "Not the correct publisher?" at bounding box center [985, 283] width 281 height 76
click at [920, 357] on button "Back to create" at bounding box center [905, 357] width 120 height 40
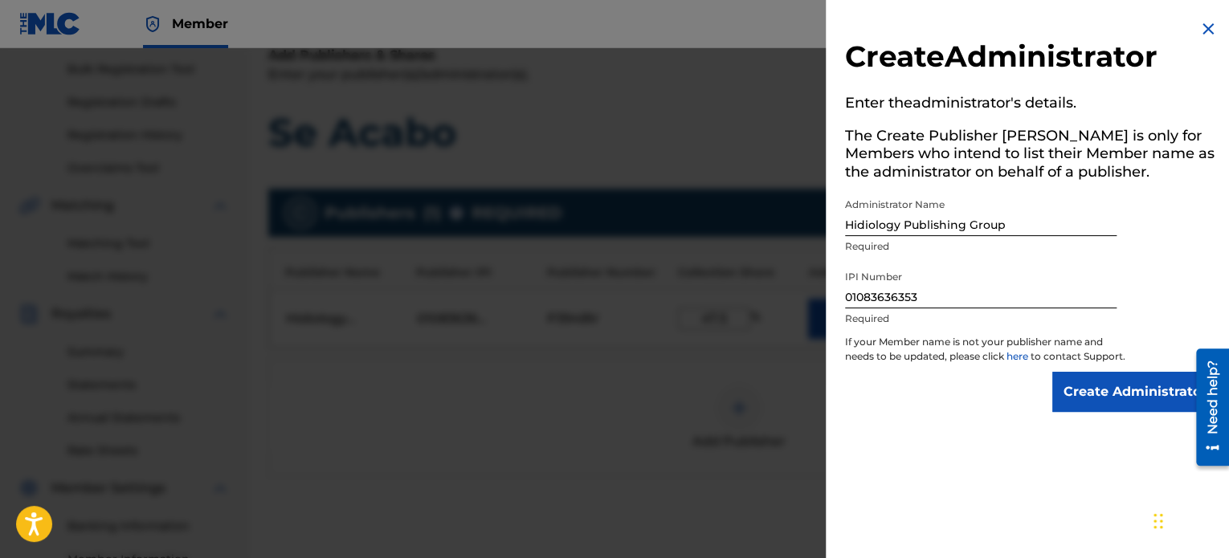
click at [981, 257] on div "Administrator Name Hidiology Publishing Group Required" at bounding box center [980, 226] width 271 height 72
click at [1103, 399] on input "Create Administrator" at bounding box center [1134, 392] width 165 height 40
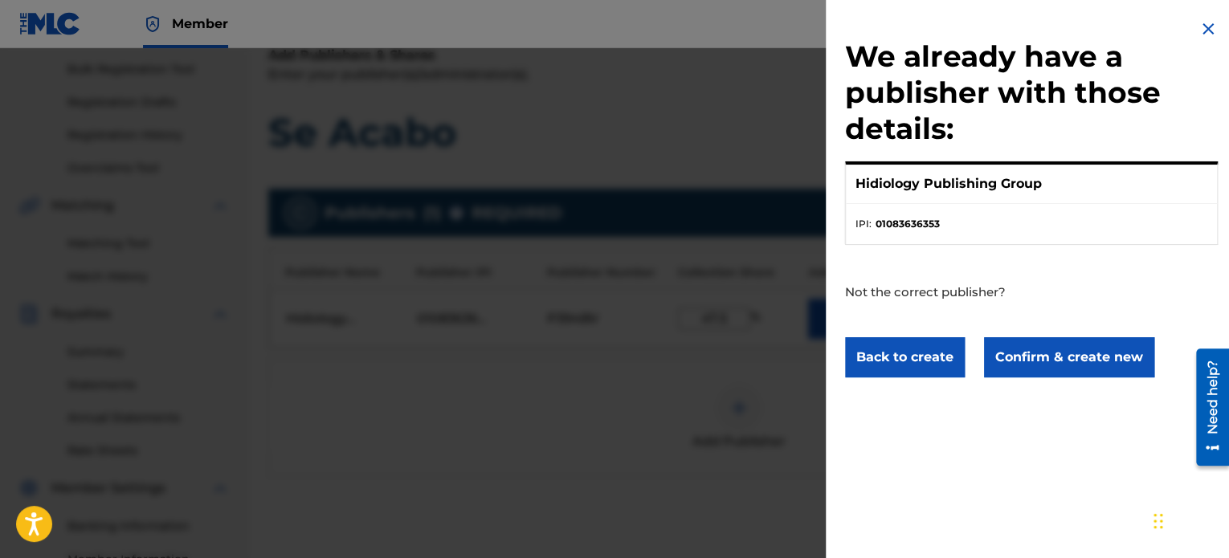
click at [1027, 217] on li "IPI : 01083636353" at bounding box center [1031, 224] width 352 height 14
click at [1192, 26] on div "We already have a publisher with those details: Hidiology Publishing Group IPI …" at bounding box center [1031, 198] width 411 height 397
click at [1203, 27] on img at bounding box center [1207, 28] width 19 height 19
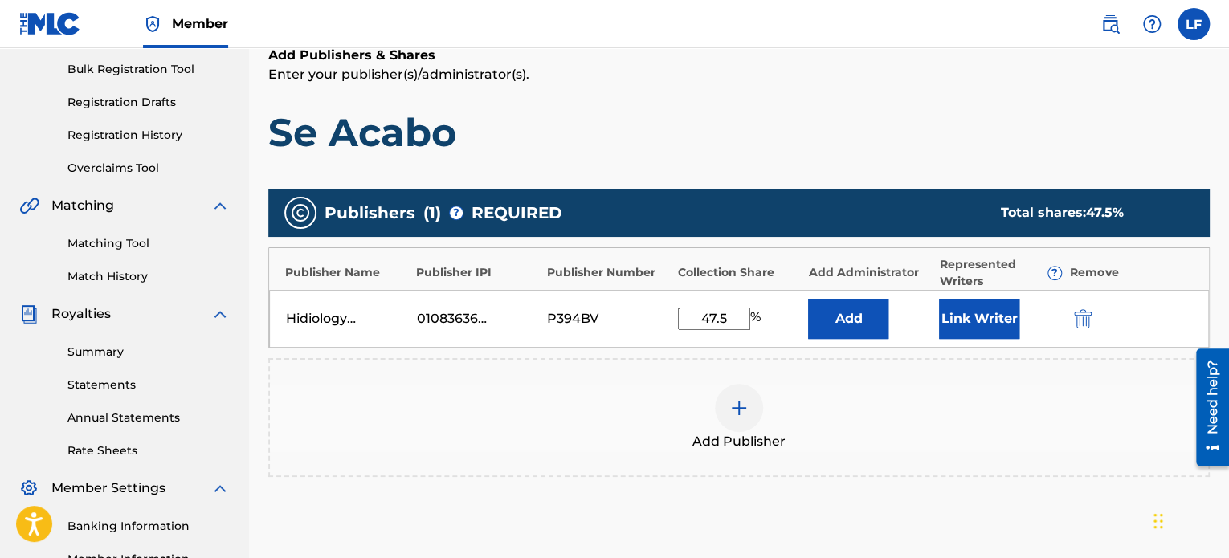
click at [867, 321] on button "Add" at bounding box center [848, 319] width 80 height 40
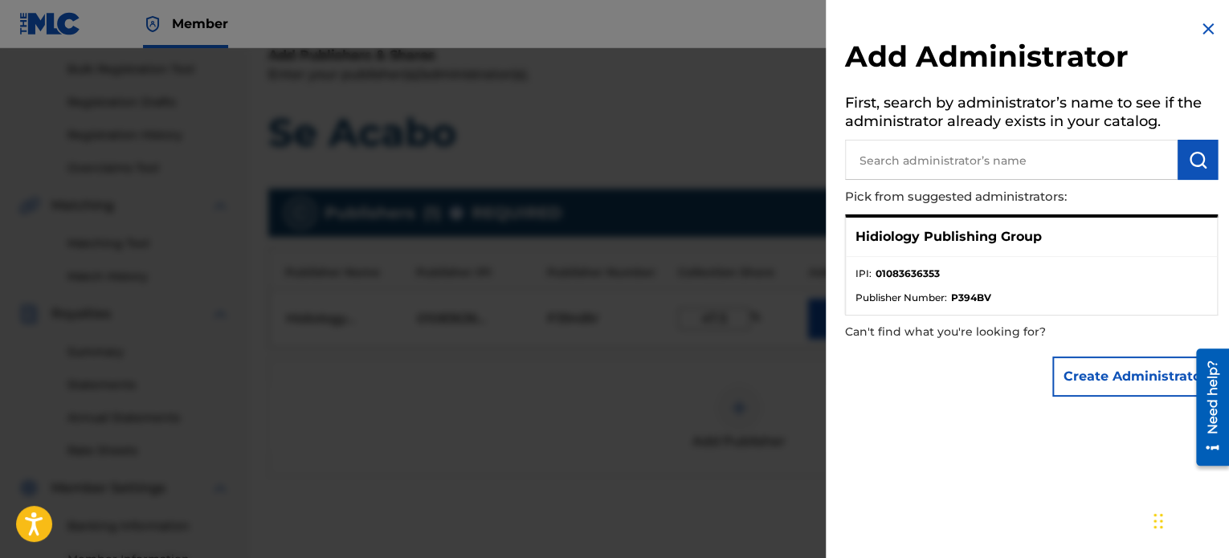
click at [1073, 222] on div "Hidiology Publishing Group" at bounding box center [1031, 237] width 371 height 39
drag, startPoint x: 1156, startPoint y: 227, endPoint x: 1138, endPoint y: 269, distance: 45.7
click at [1156, 228] on div "Hidiology Publishing Group" at bounding box center [1031, 237] width 371 height 39
click at [982, 277] on li "IPI : 01083636353" at bounding box center [1031, 279] width 352 height 24
click at [944, 263] on ul "IPI : 01083636353 Publisher Number : P394BV" at bounding box center [1031, 286] width 371 height 58
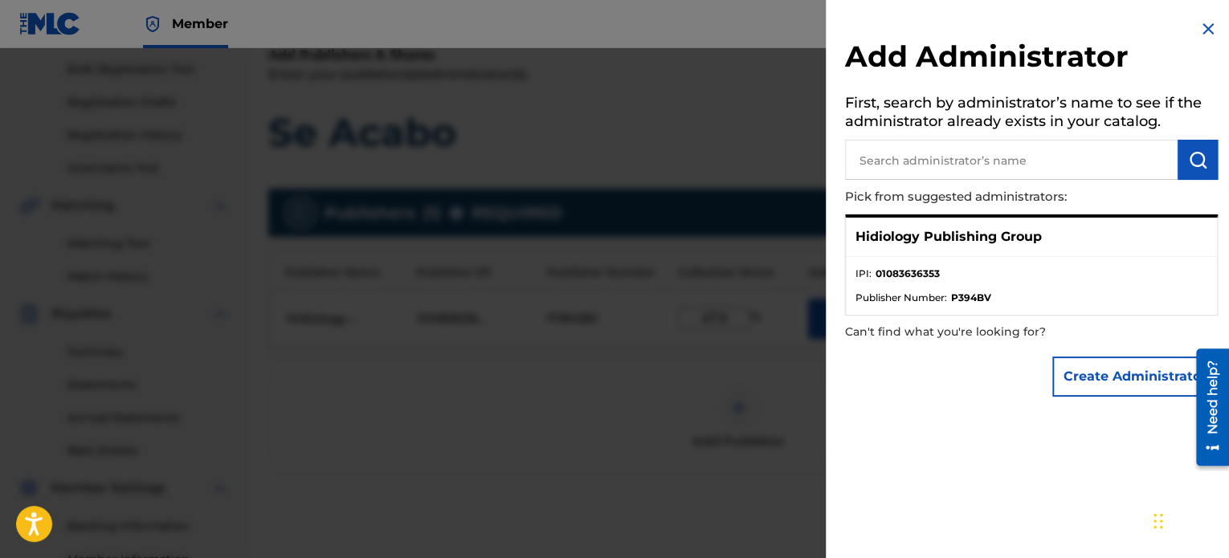
click at [895, 257] on ul "IPI : 01083636353 Publisher Number : P394BV" at bounding box center [1031, 286] width 371 height 58
click at [877, 276] on strong "01083636353" at bounding box center [907, 274] width 64 height 14
drag, startPoint x: 883, startPoint y: 288, endPoint x: 902, endPoint y: 291, distance: 18.6
click at [885, 291] on ul "IPI : 01083636353 Publisher Number : P394BV" at bounding box center [1031, 286] width 371 height 58
drag, startPoint x: 906, startPoint y: 291, endPoint x: 931, endPoint y: 285, distance: 25.5
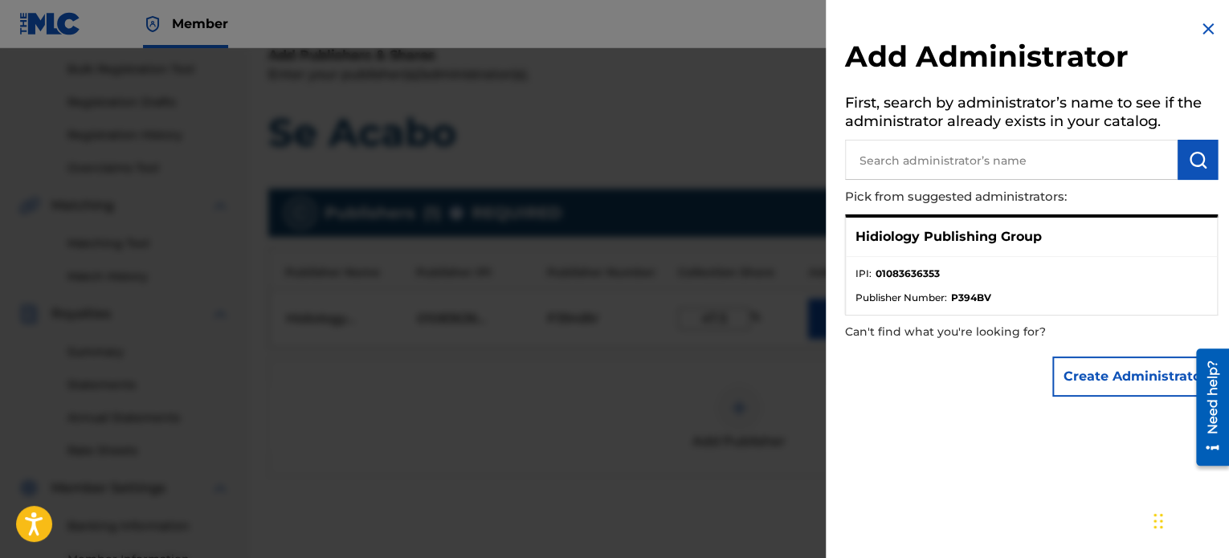
click at [906, 291] on span "Publisher Number :" at bounding box center [901, 298] width 92 height 14
drag, startPoint x: 932, startPoint y: 284, endPoint x: 967, endPoint y: 283, distance: 35.4
click at [937, 284] on li "IPI : 01083636353" at bounding box center [1031, 279] width 352 height 24
click at [1014, 295] on li "Publisher Number : P394BV" at bounding box center [1031, 298] width 352 height 14
click at [1041, 299] on li "Publisher Number : P394BV" at bounding box center [1031, 298] width 352 height 14
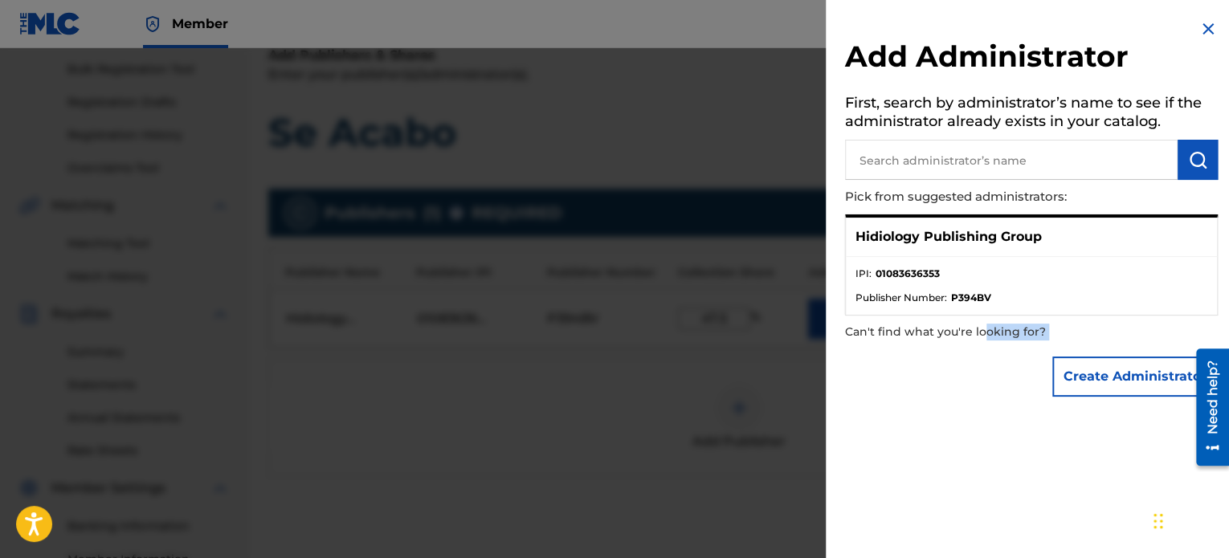
drag, startPoint x: 983, startPoint y: 347, endPoint x: 959, endPoint y: 343, distance: 24.4
click at [983, 346] on div "Add Administrator First, search by administrator’s name to see if the administr…" at bounding box center [1031, 212] width 411 height 424
click at [958, 342] on p "Can't find what you're looking for?" at bounding box center [985, 332] width 281 height 33
drag, startPoint x: 957, startPoint y: 337, endPoint x: 977, endPoint y: 331, distance: 20.1
click at [970, 332] on p "Can't find what you're looking for?" at bounding box center [985, 332] width 281 height 33
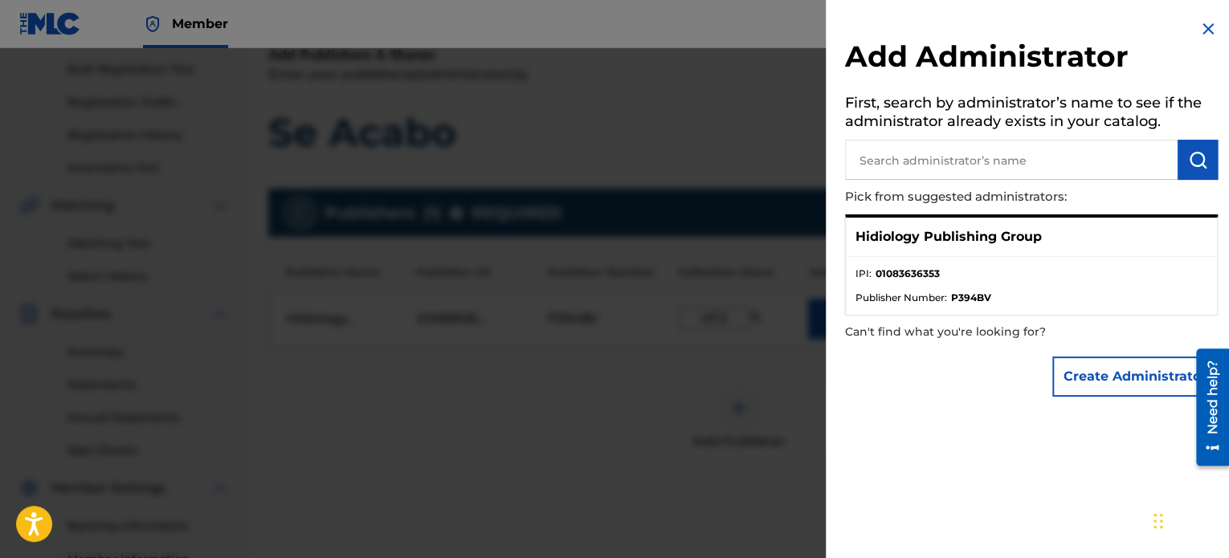
drag, startPoint x: 1103, startPoint y: 327, endPoint x: 1112, endPoint y: 337, distance: 13.2
click at [1104, 327] on p "Can't find what you're looking for?" at bounding box center [985, 332] width 281 height 33
click at [1036, 434] on div "Add Administrator First, search by administrator’s name to see if the administr…" at bounding box center [1031, 279] width 411 height 558
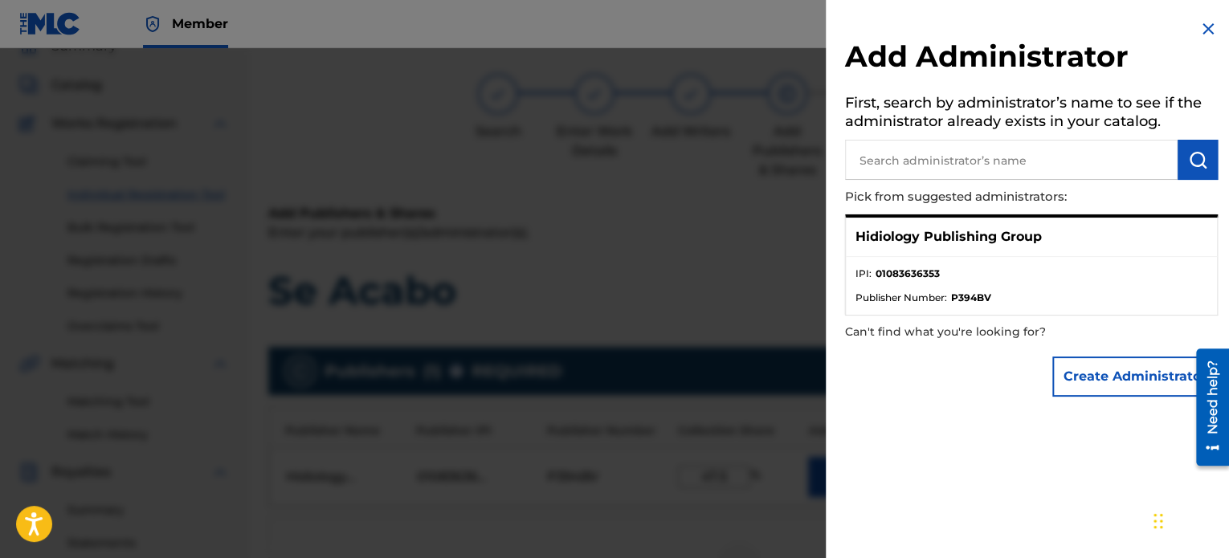
scroll to position [0, 0]
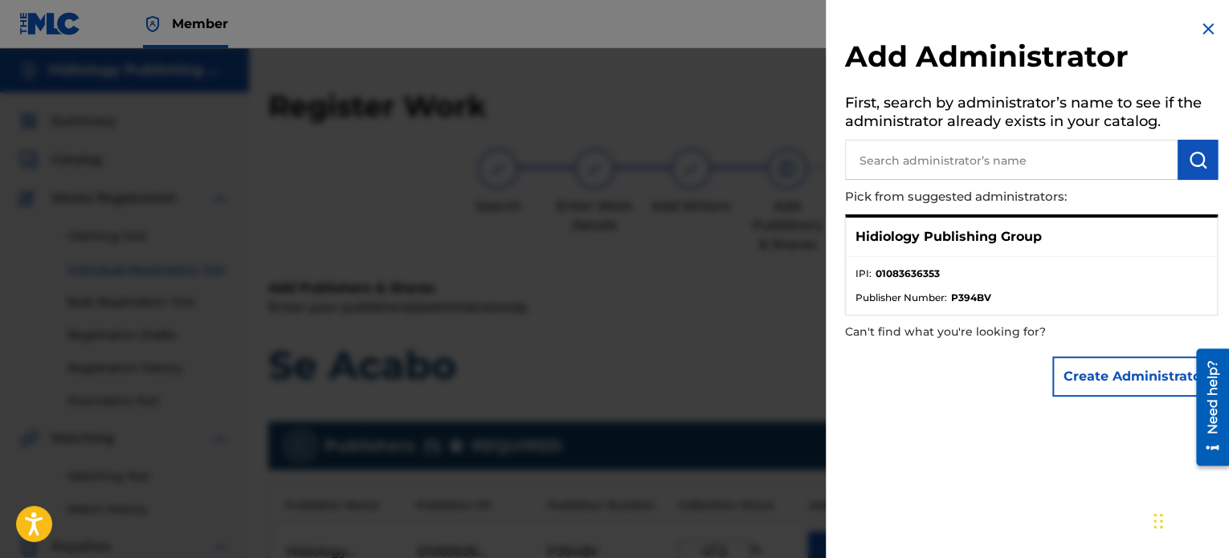
click at [894, 269] on strong "01083636353" at bounding box center [907, 274] width 64 height 14
copy strong "01083636353"
click at [1139, 377] on button "Create Administrator" at bounding box center [1134, 377] width 165 height 40
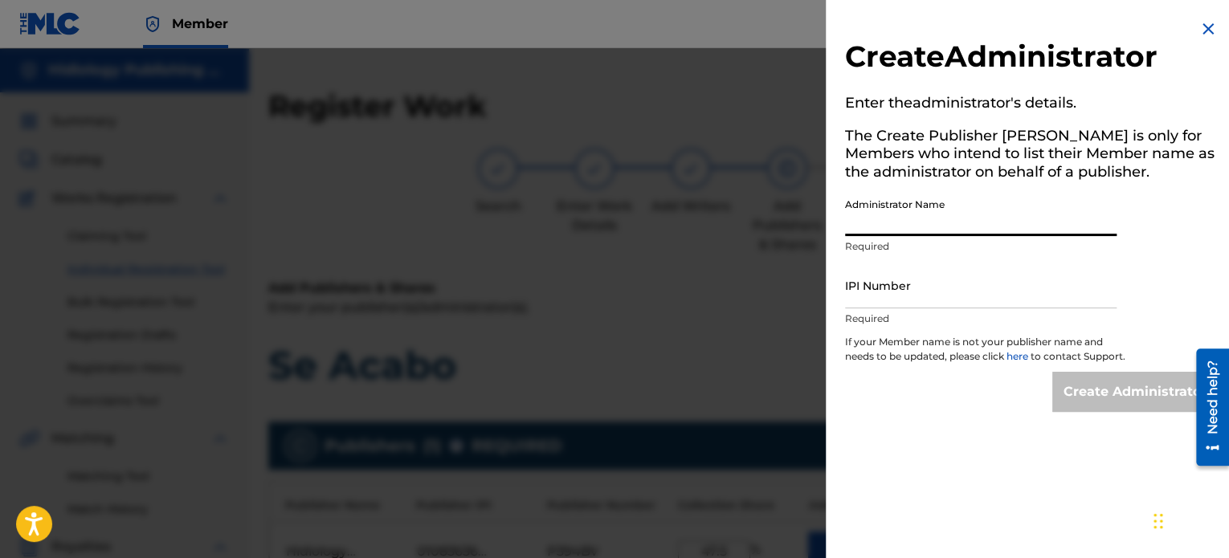
click at [906, 230] on input "Administrator Name" at bounding box center [980, 213] width 271 height 46
type input "Hidiology Publishing Group"
click at [902, 296] on input "IPI Number" at bounding box center [980, 286] width 271 height 46
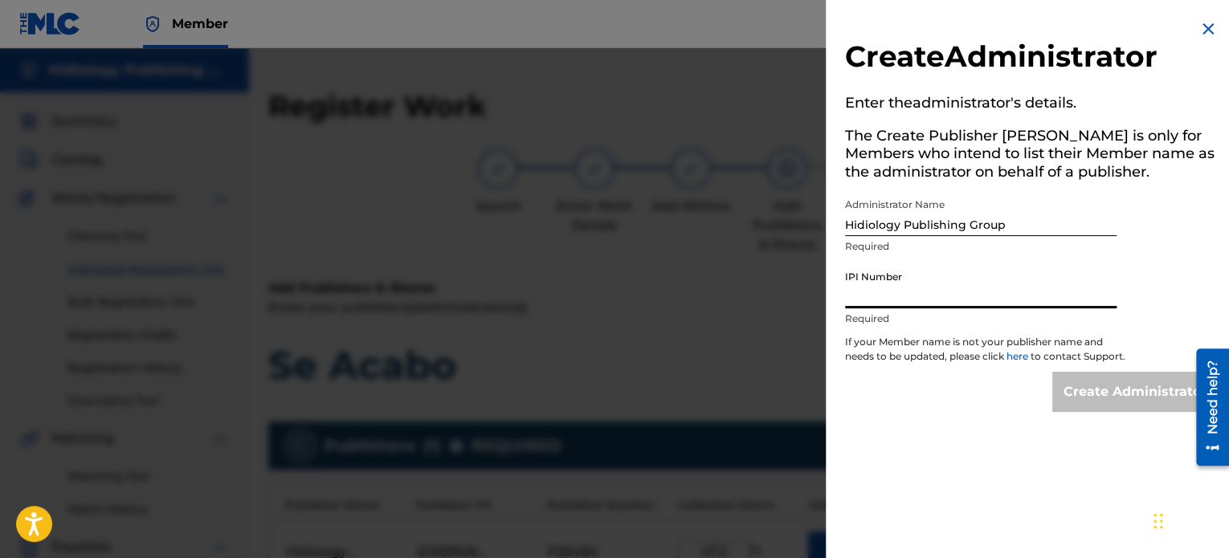
paste input "01083636353"
type input "01083636353"
click at [1103, 392] on input "Create Administrator" at bounding box center [1134, 392] width 165 height 40
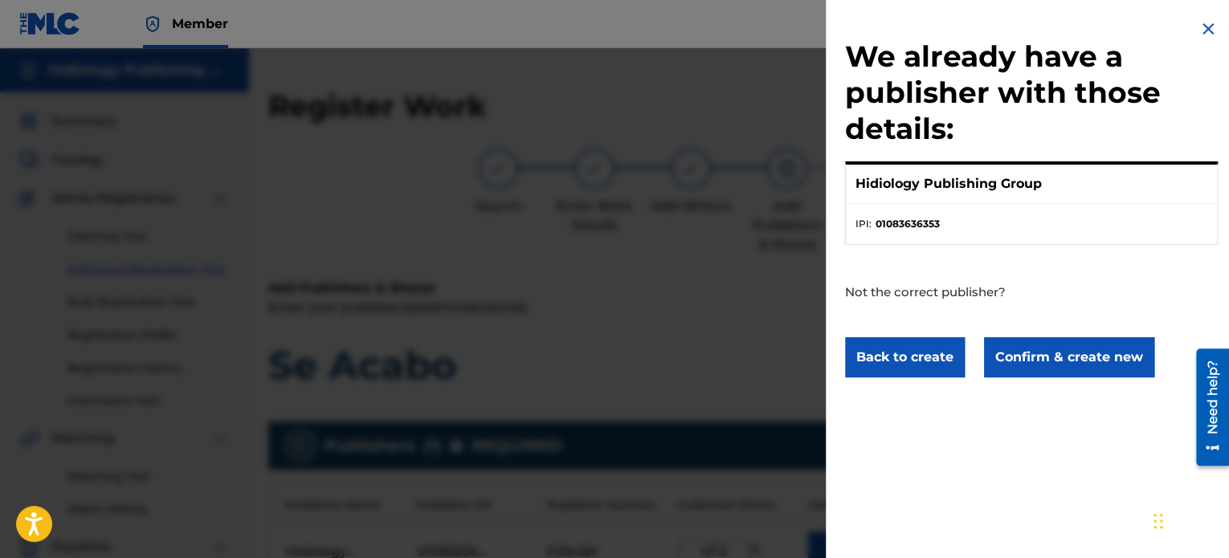
click at [1112, 366] on button "Confirm & create new" at bounding box center [1069, 357] width 170 height 40
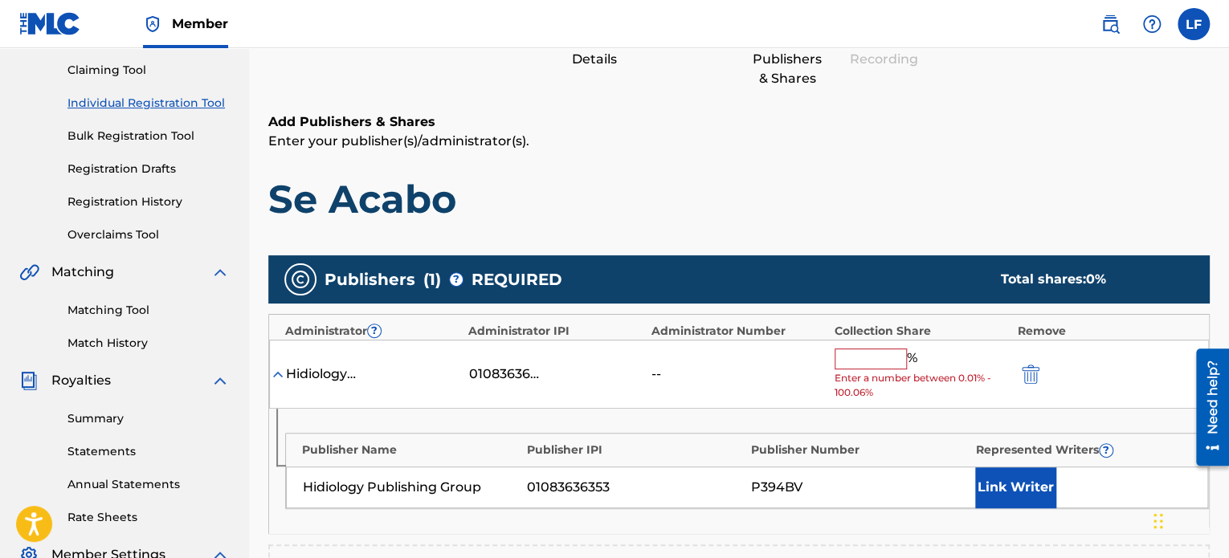
scroll to position [241, 0]
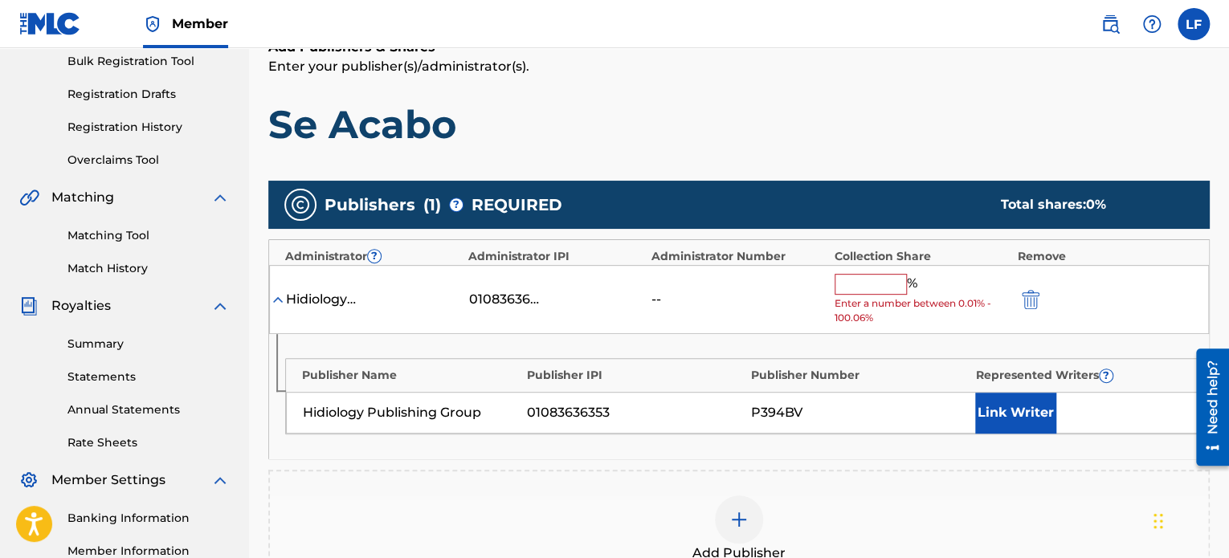
click at [859, 283] on input "text" at bounding box center [870, 284] width 72 height 21
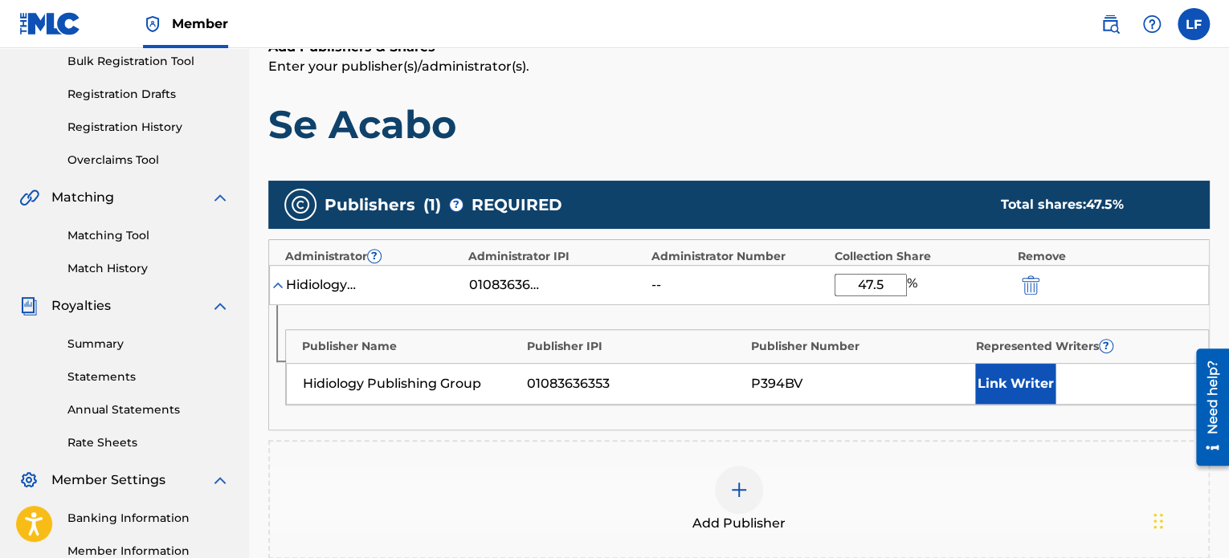
type input "47.5"
click at [1142, 148] on h1 "Se Acabo" at bounding box center [738, 124] width 941 height 48
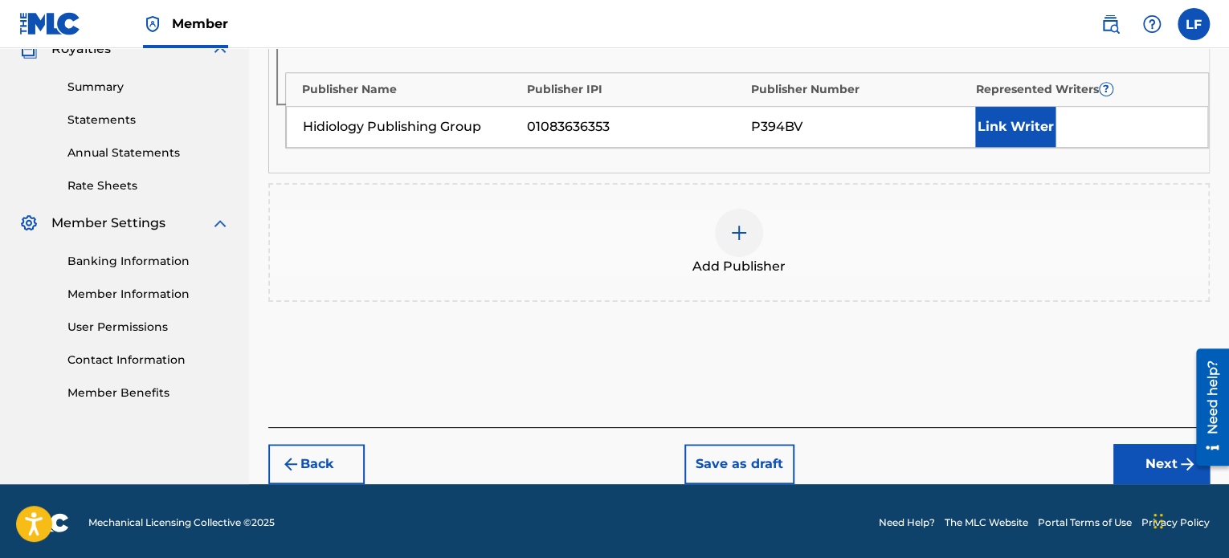
click at [1145, 461] on button "Next" at bounding box center [1161, 464] width 96 height 40
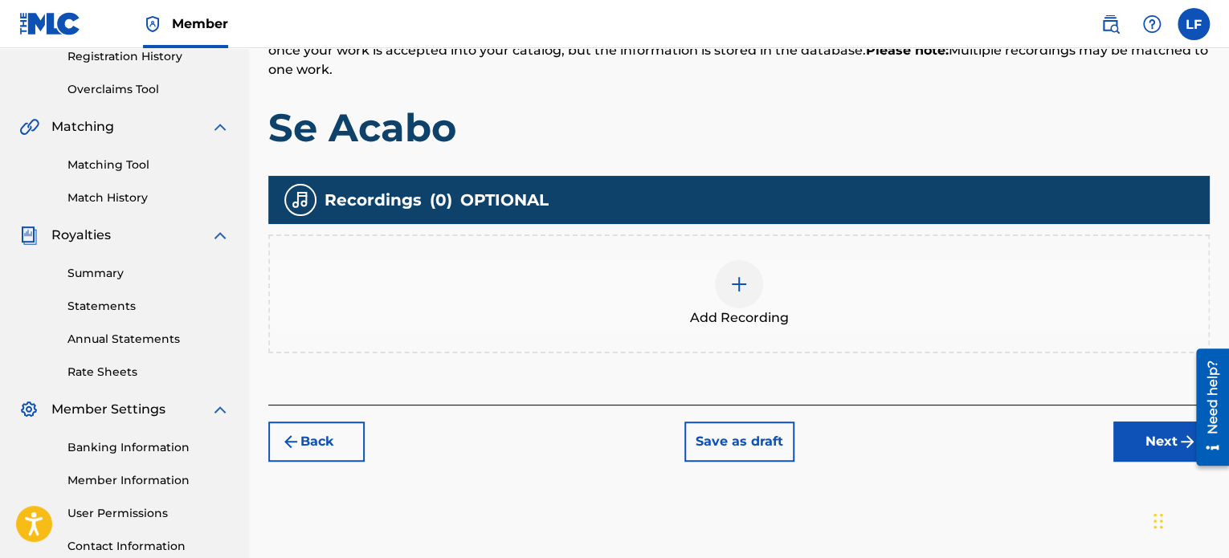
scroll to position [313, 0]
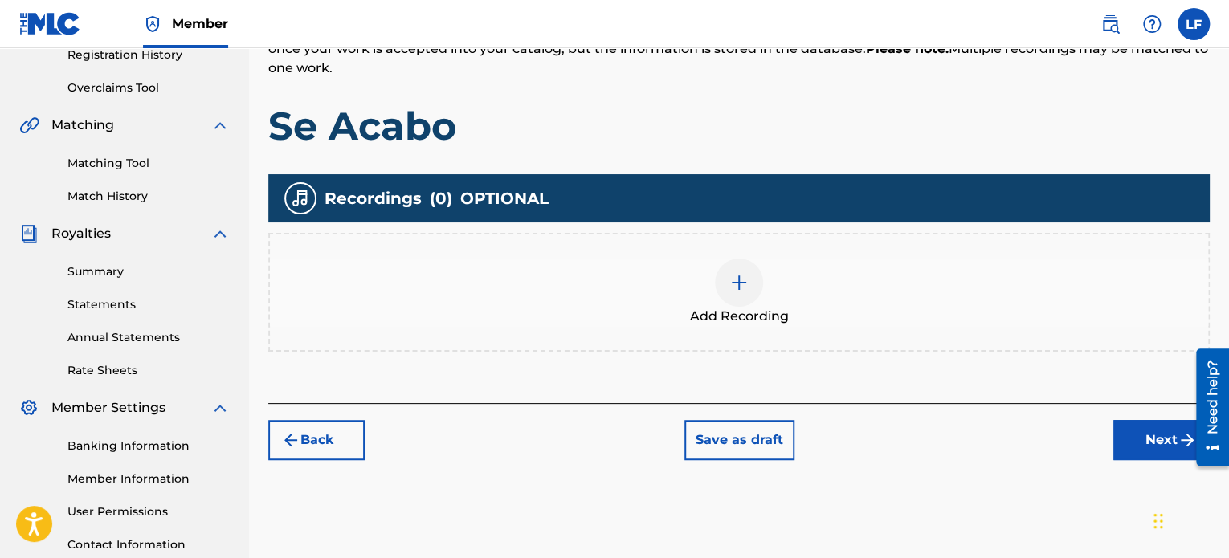
click at [728, 284] on div at bounding box center [739, 283] width 48 height 48
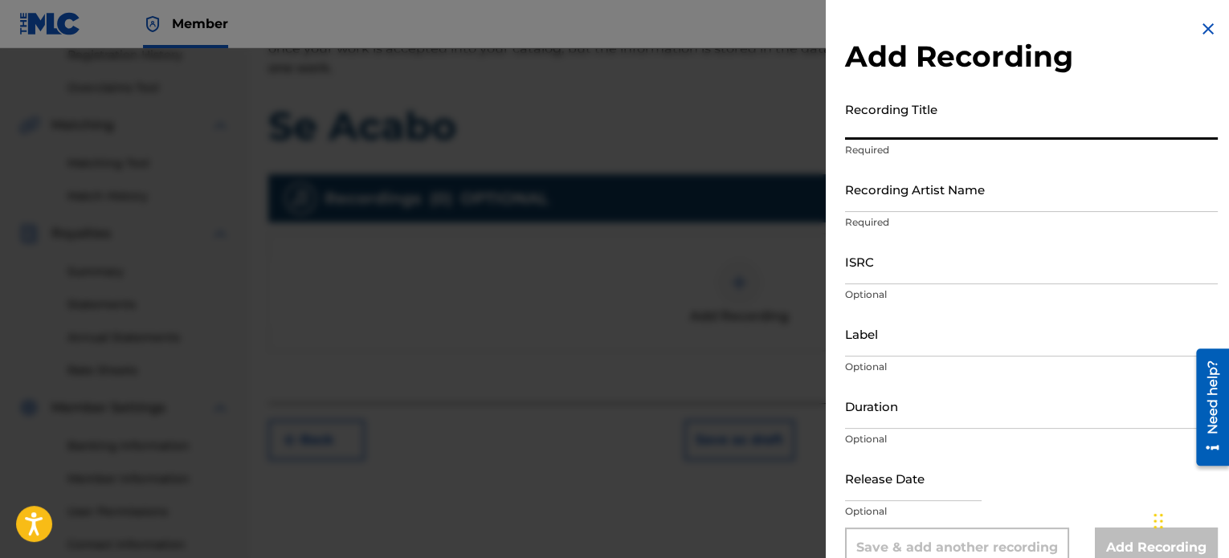
click at [916, 116] on input "Recording Title" at bounding box center [1031, 117] width 373 height 46
type input "Se Acabo"
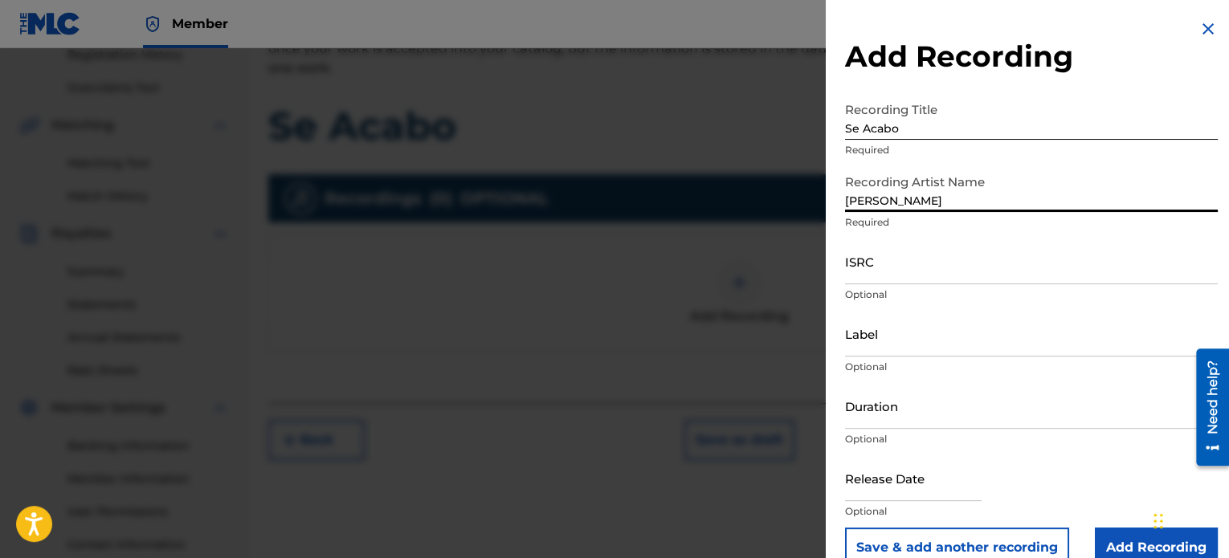
type input "[PERSON_NAME]"
click at [1204, 188] on input "[PERSON_NAME]" at bounding box center [1031, 189] width 373 height 46
click at [911, 274] on input "ISRC" at bounding box center [1031, 262] width 373 height 46
paste input "ESA122508977"
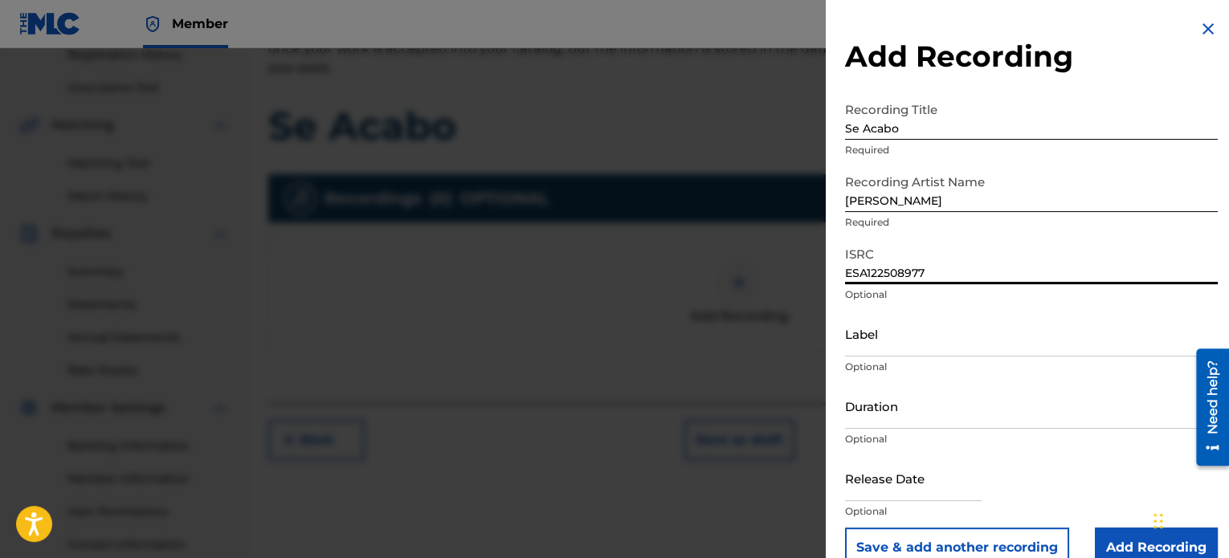
type input "ESA122508977"
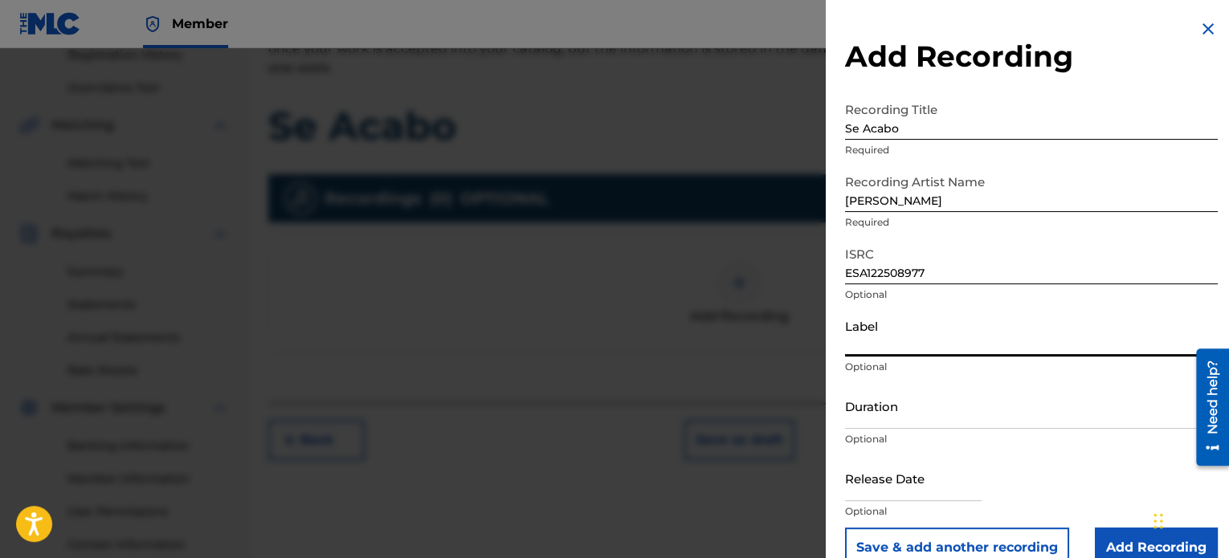
click at [897, 349] on input "Label" at bounding box center [1031, 334] width 373 height 46
click at [1146, 271] on input "ESA122508977" at bounding box center [1031, 262] width 373 height 46
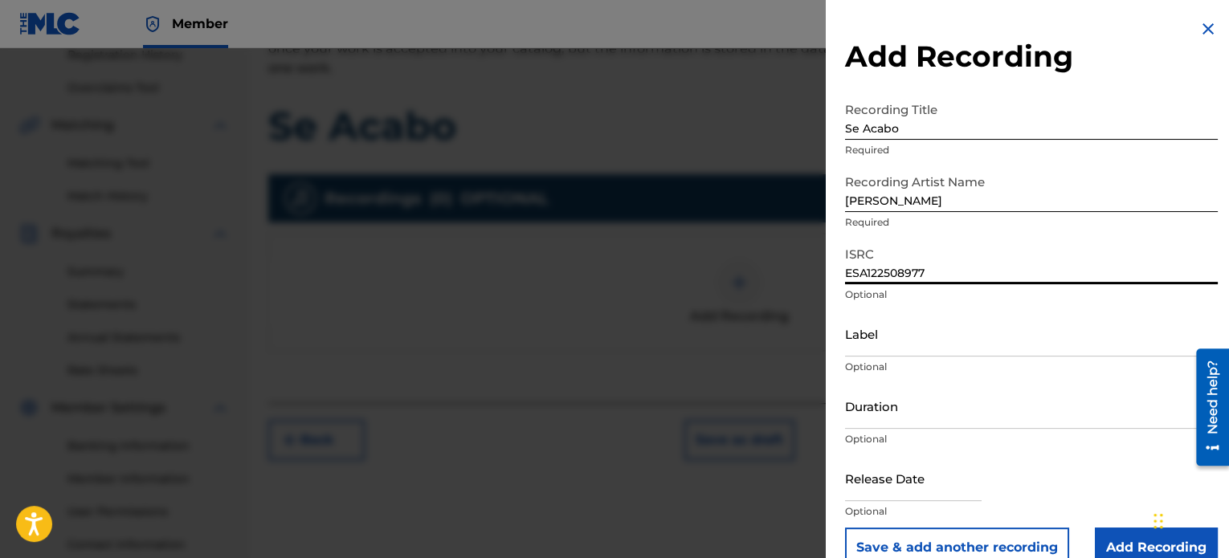
click at [886, 339] on input "Label" at bounding box center [1031, 334] width 373 height 46
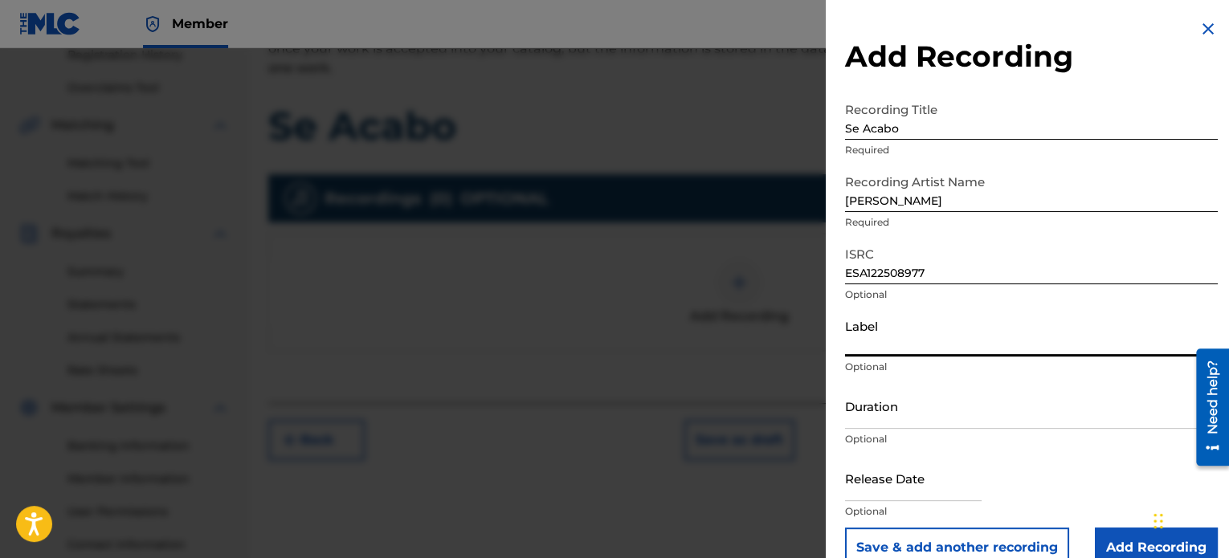
paste input "Patrón Entertainment"
click at [875, 344] on input "Patrón Entertainment" at bounding box center [1031, 334] width 373 height 46
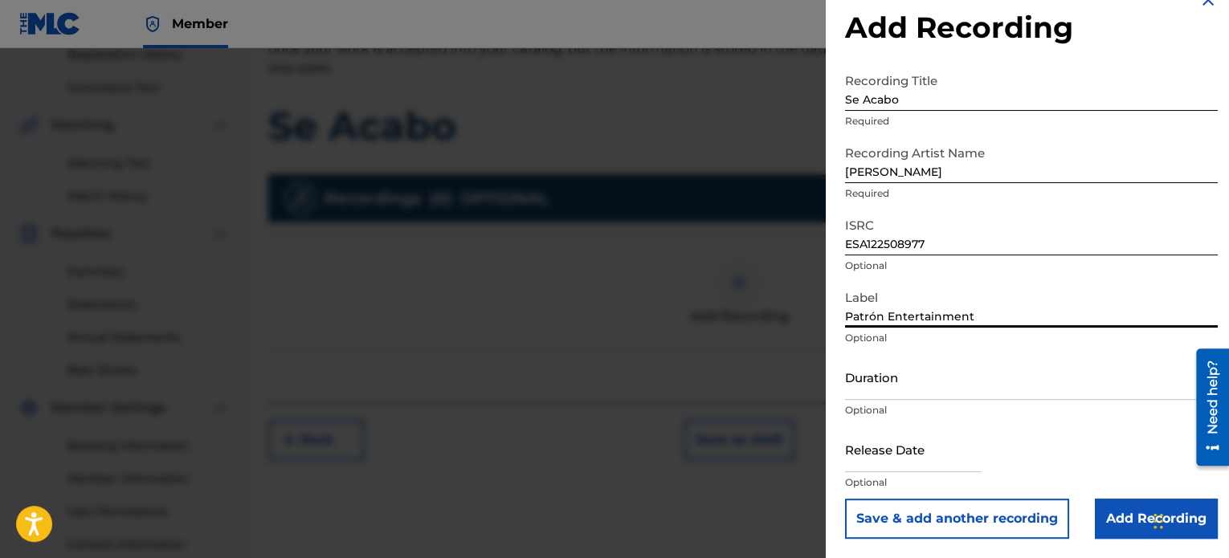
type input "Patrón Entertainment"
click at [916, 388] on input "Duration" at bounding box center [1031, 377] width 373 height 46
click at [1141, 359] on input "Duration" at bounding box center [1031, 377] width 373 height 46
paste input "03:26"
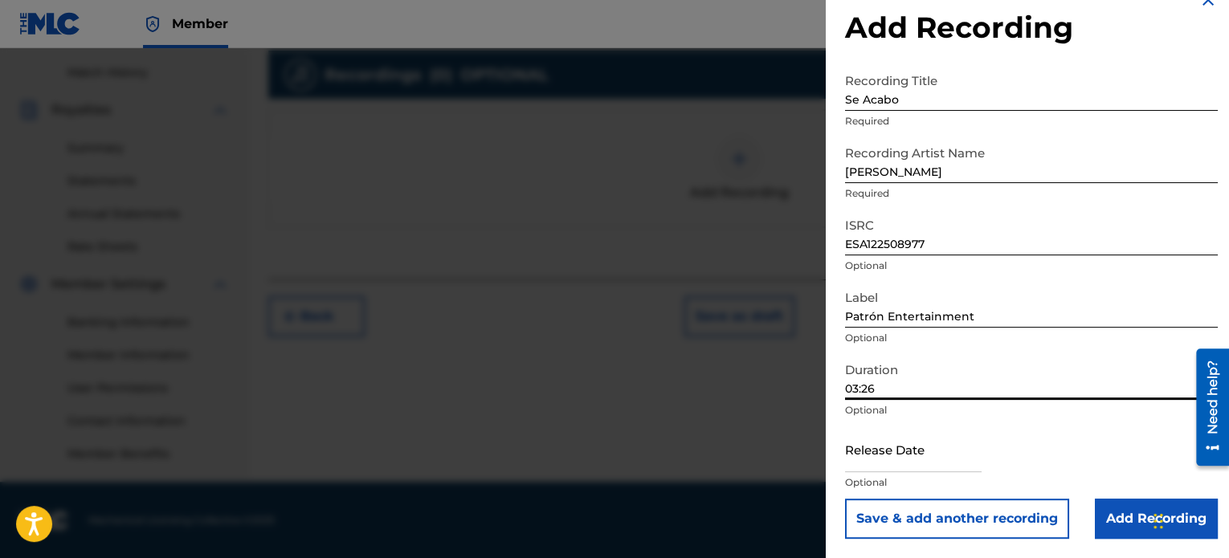
scroll to position [437, 0]
type input "03:26"
click at [890, 451] on input "text" at bounding box center [913, 449] width 137 height 46
select select "7"
select select "2025"
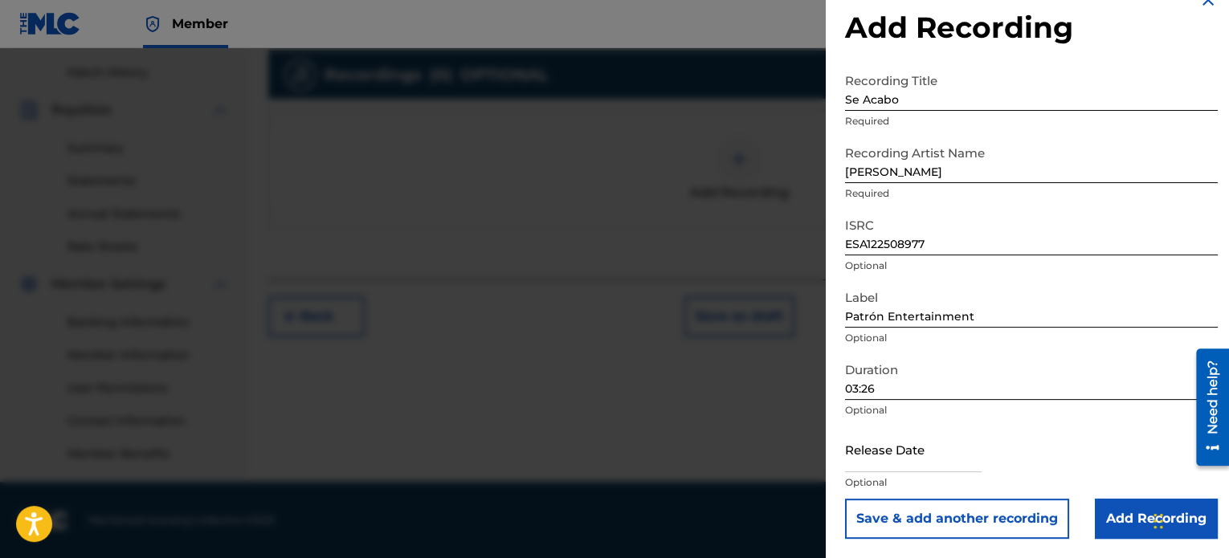
click at [1130, 439] on div "Release Date Optional" at bounding box center [1031, 462] width 373 height 72
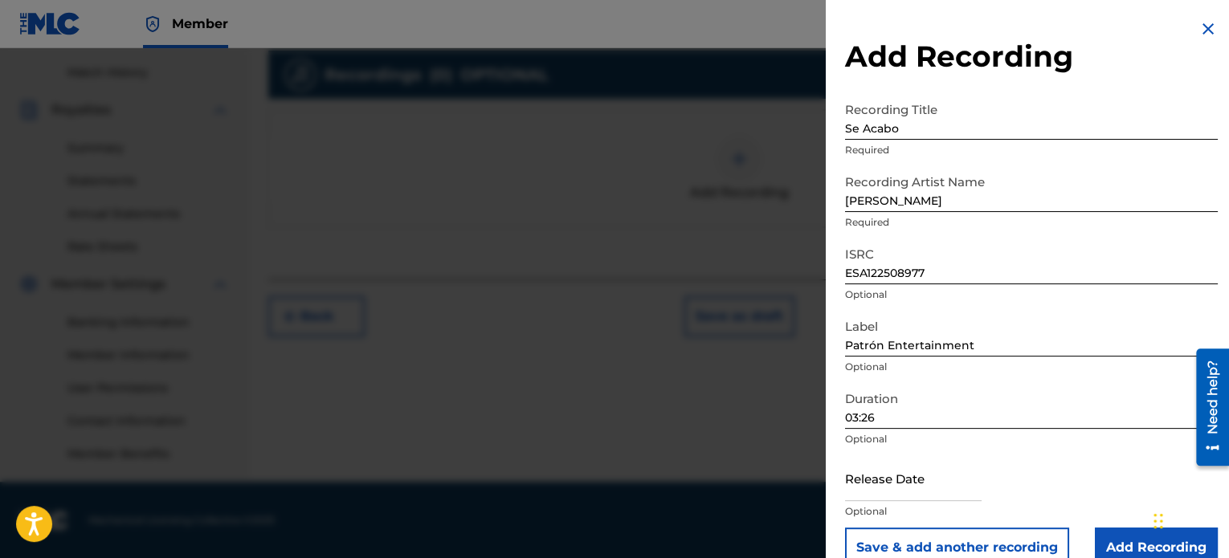
click at [885, 492] on input "text" at bounding box center [913, 478] width 137 height 46
select select "7"
select select "2025"
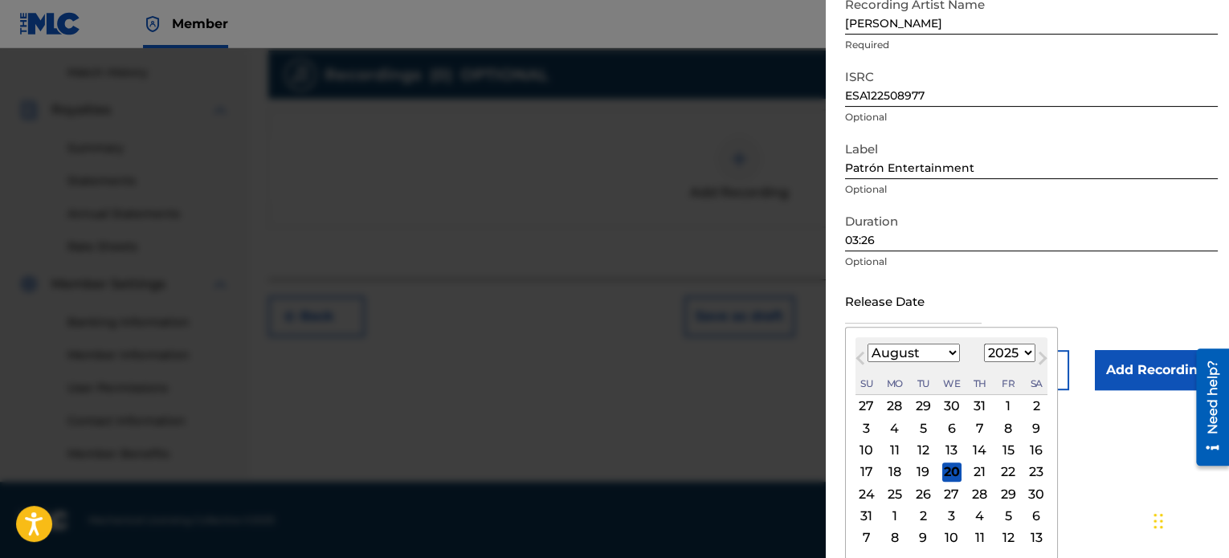
click at [860, 350] on button "Previous Month" at bounding box center [860, 362] width 26 height 26
select select "6"
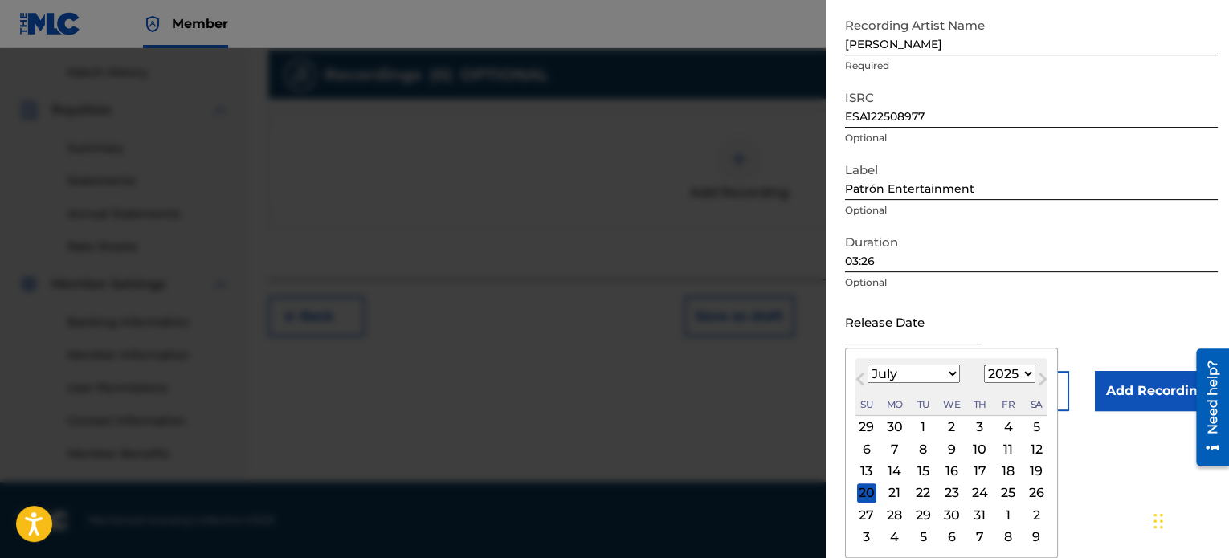
scroll to position [156, 0]
click at [978, 486] on div "24" at bounding box center [979, 493] width 19 height 19
type input "[DATE]"
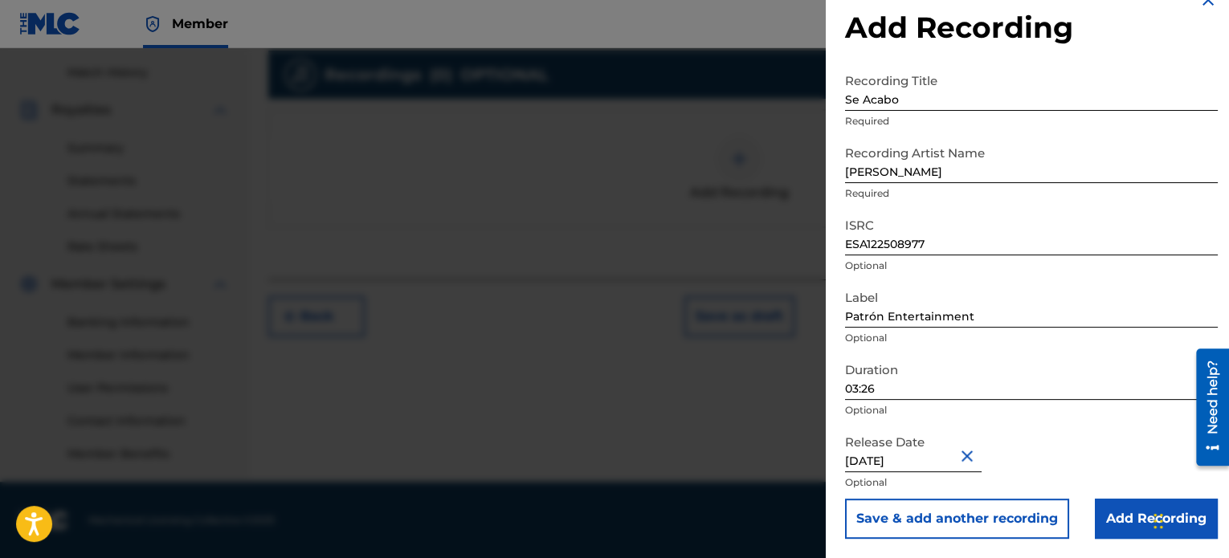
click at [1103, 516] on input "Add Recording" at bounding box center [1156, 519] width 123 height 40
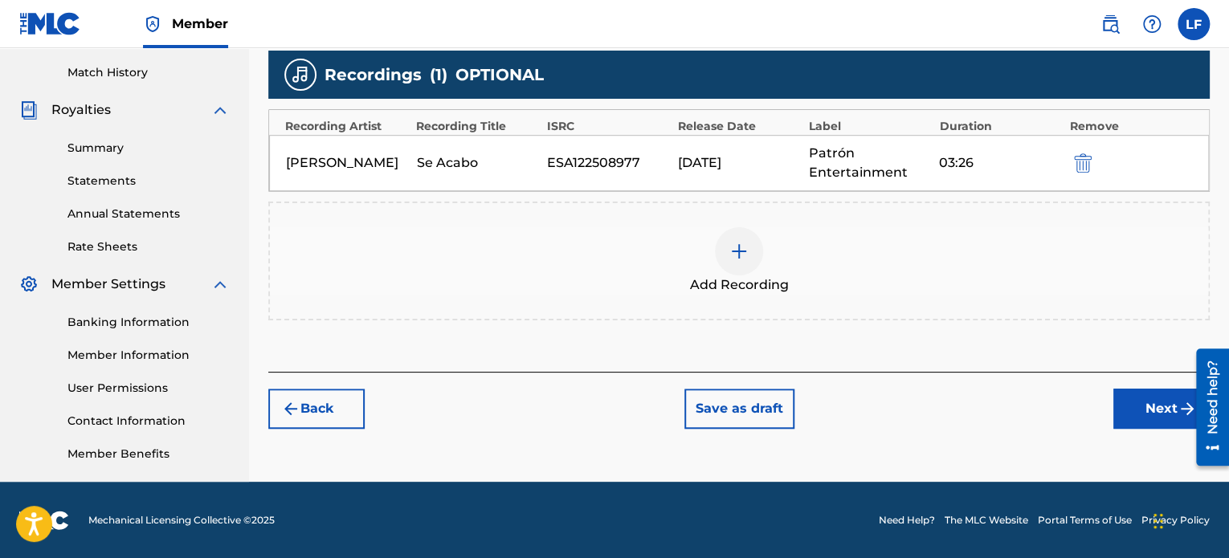
click at [1144, 397] on button "Next" at bounding box center [1161, 409] width 96 height 40
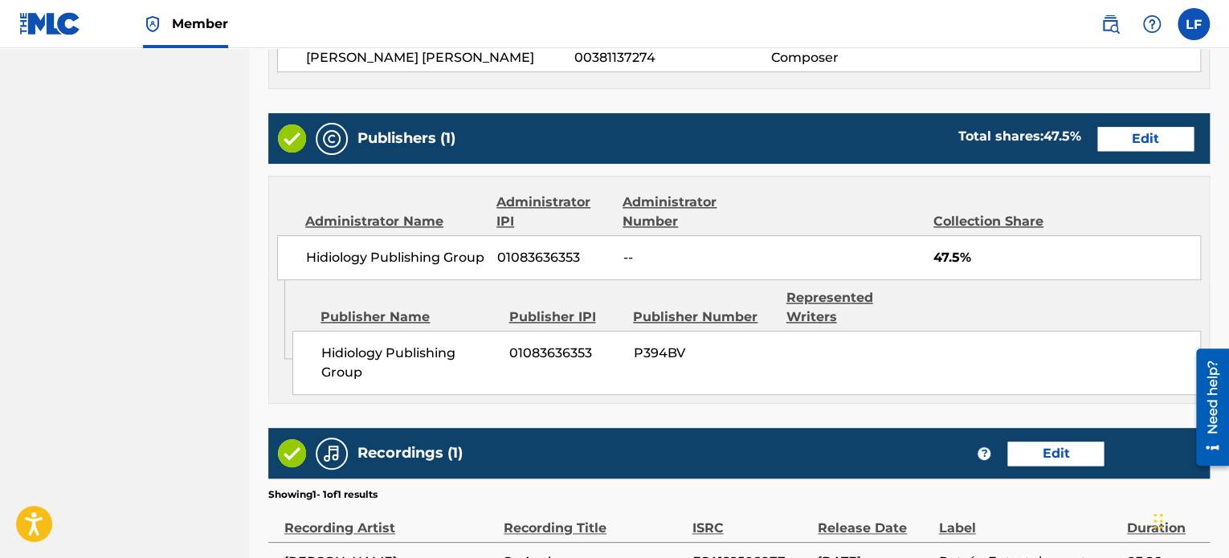
scroll to position [875, 0]
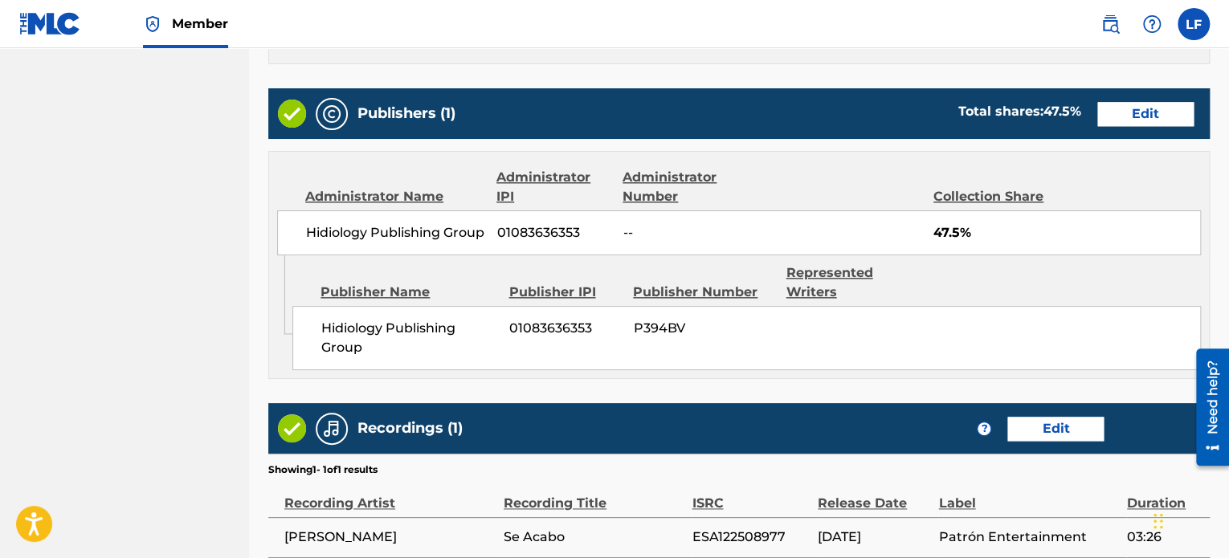
click at [1146, 126] on button "Edit" at bounding box center [1145, 114] width 96 height 24
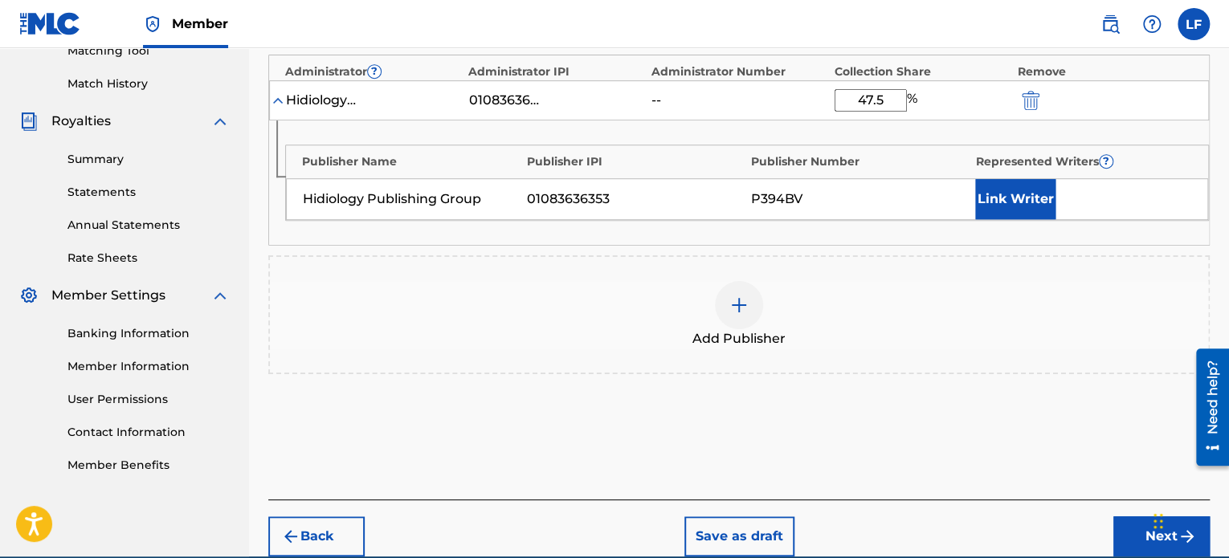
scroll to position [337, 0]
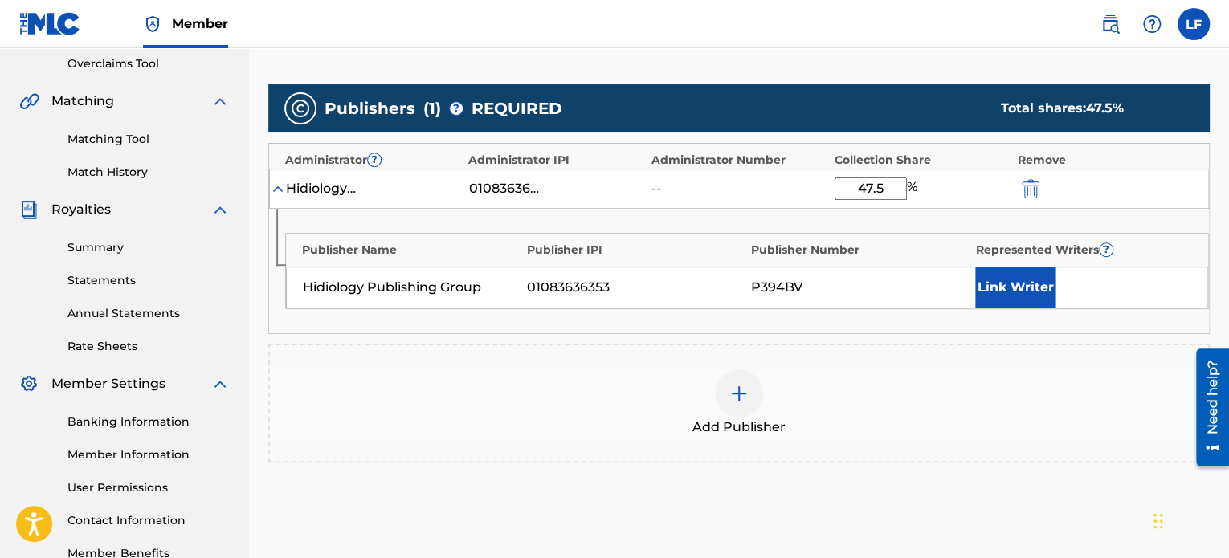
click at [998, 284] on button "Link Writer" at bounding box center [1015, 287] width 80 height 40
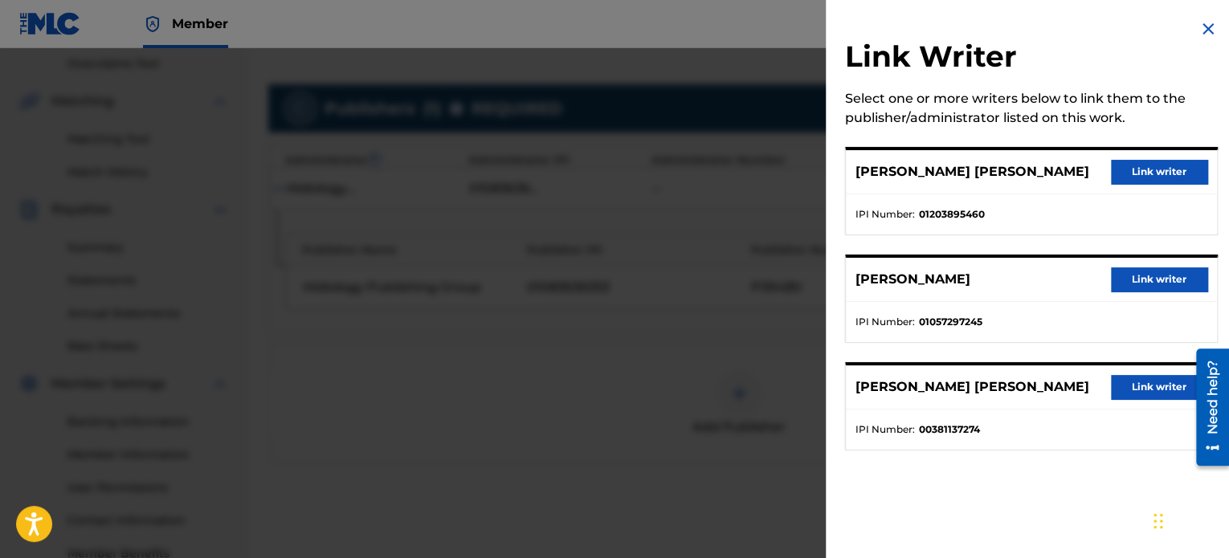
click at [1148, 177] on button "Link writer" at bounding box center [1159, 172] width 96 height 24
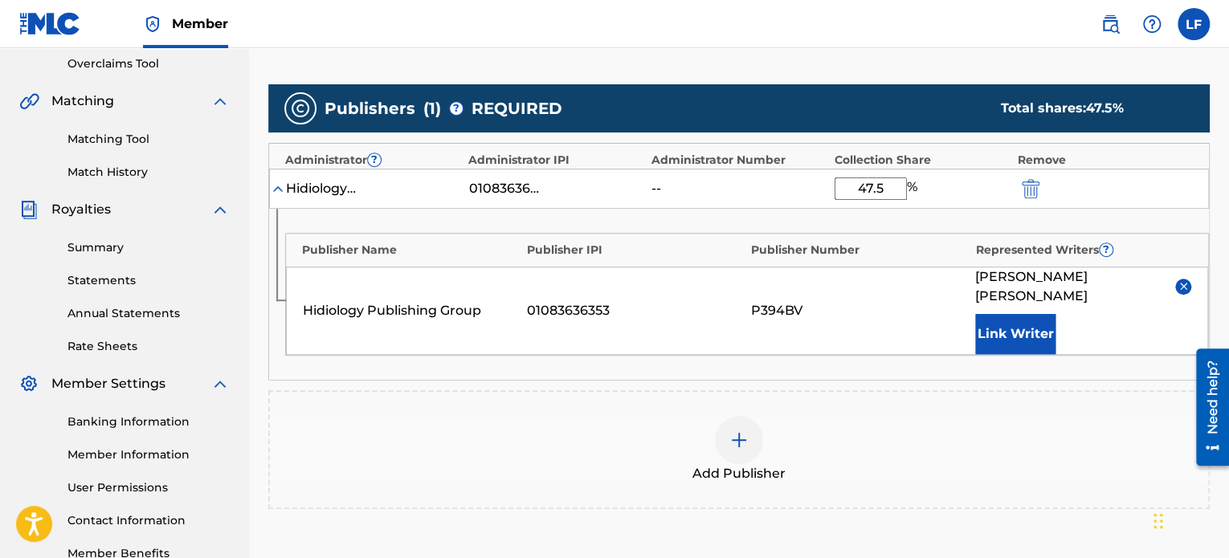
click at [1015, 333] on button "Link Writer" at bounding box center [1015, 334] width 80 height 40
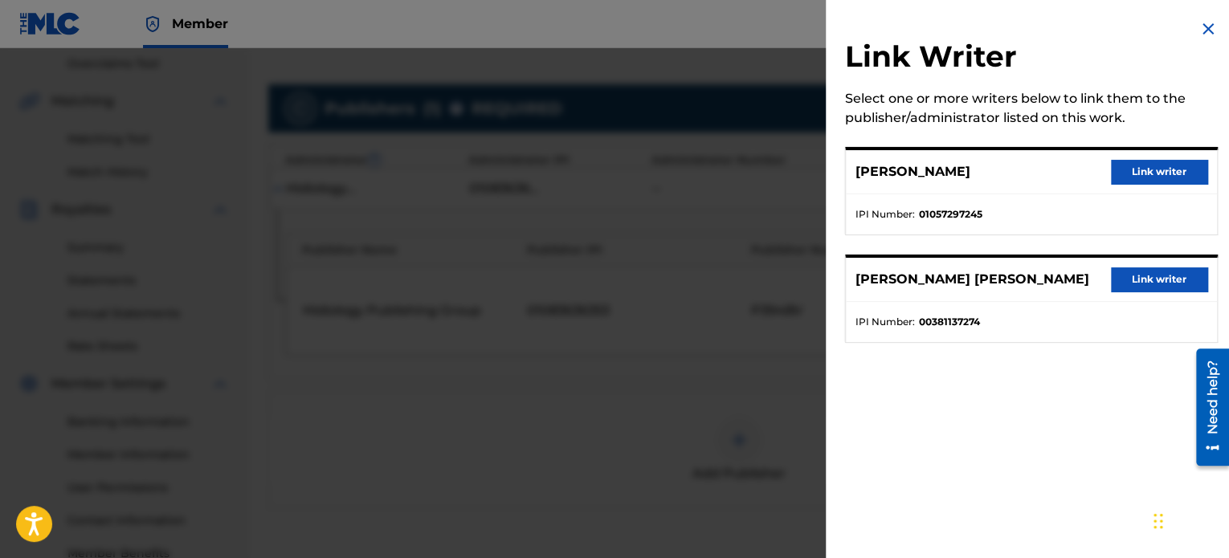
click at [1166, 174] on button "Link writer" at bounding box center [1159, 172] width 96 height 24
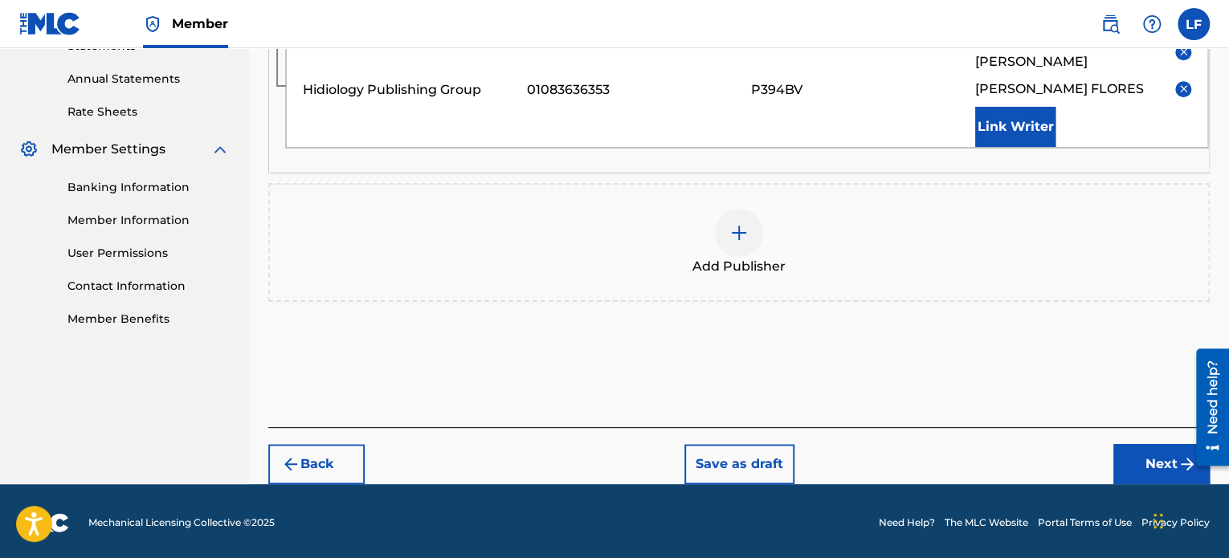
click at [1135, 462] on button "Next" at bounding box center [1161, 464] width 96 height 40
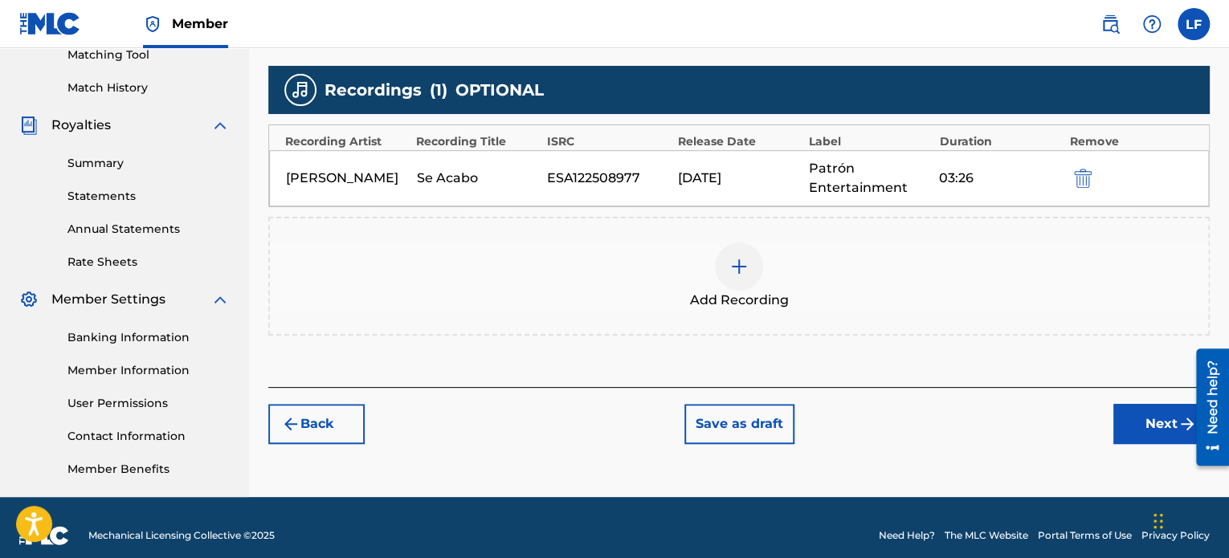
scroll to position [437, 0]
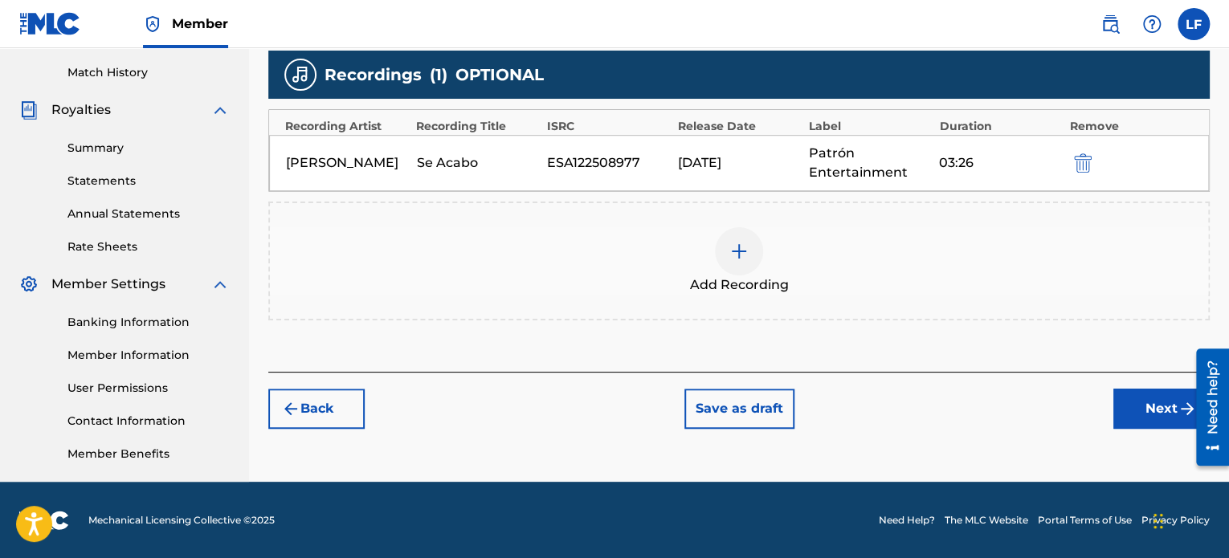
click at [1125, 417] on button "Next" at bounding box center [1161, 409] width 96 height 40
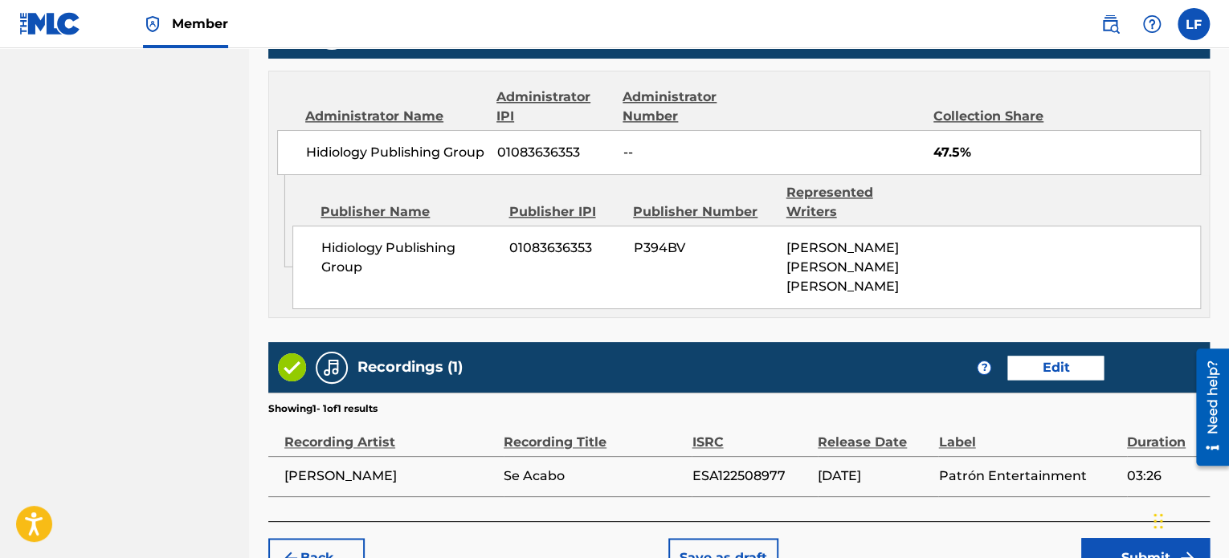
scroll to position [1036, 0]
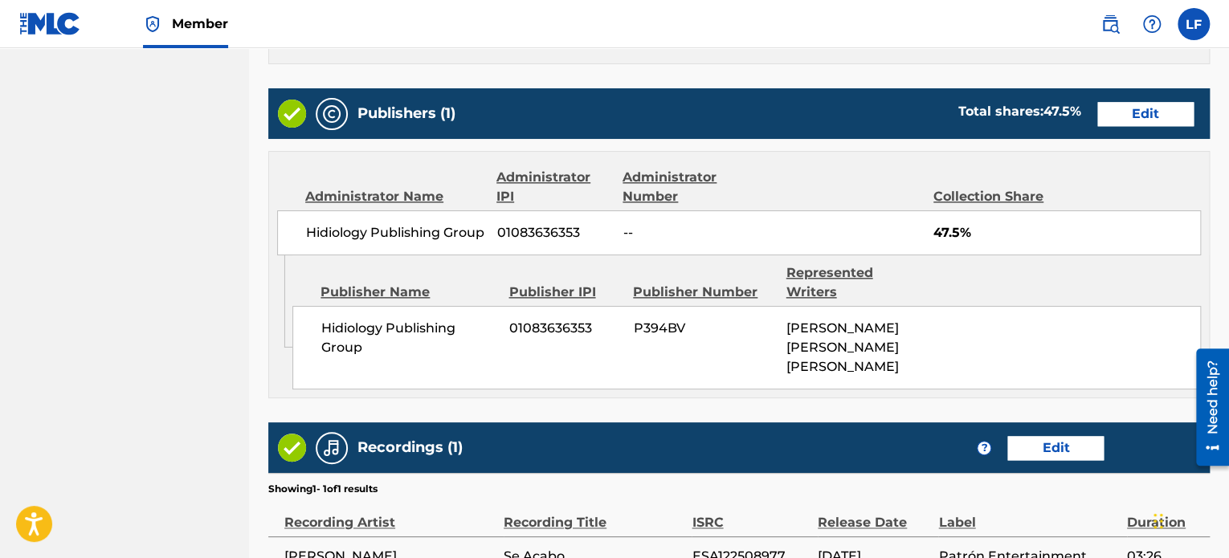
click at [1140, 126] on button "Edit" at bounding box center [1145, 114] width 96 height 24
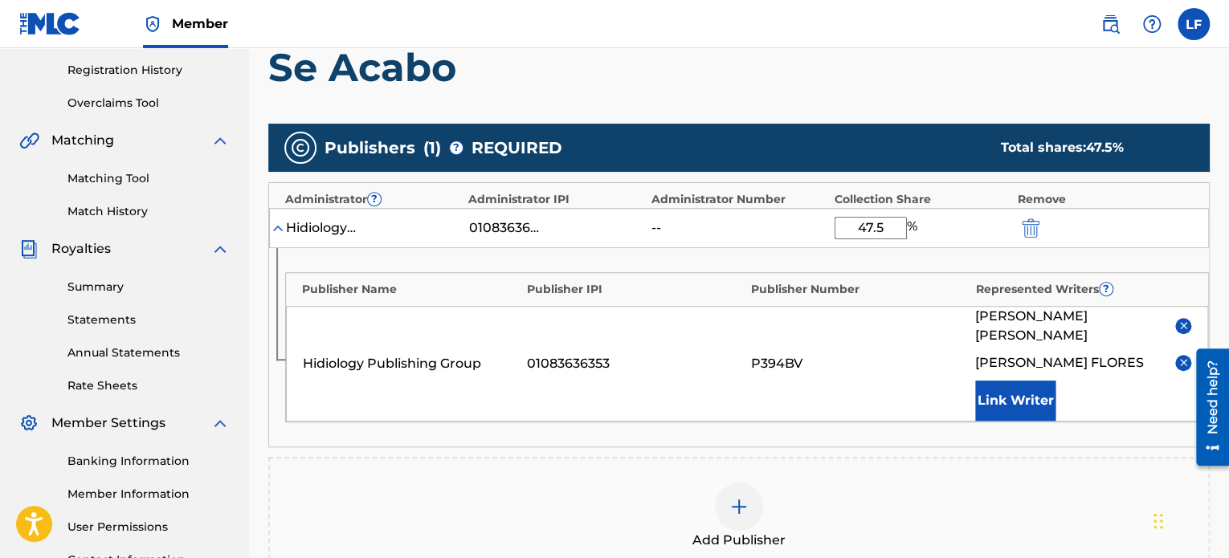
scroll to position [251, 0]
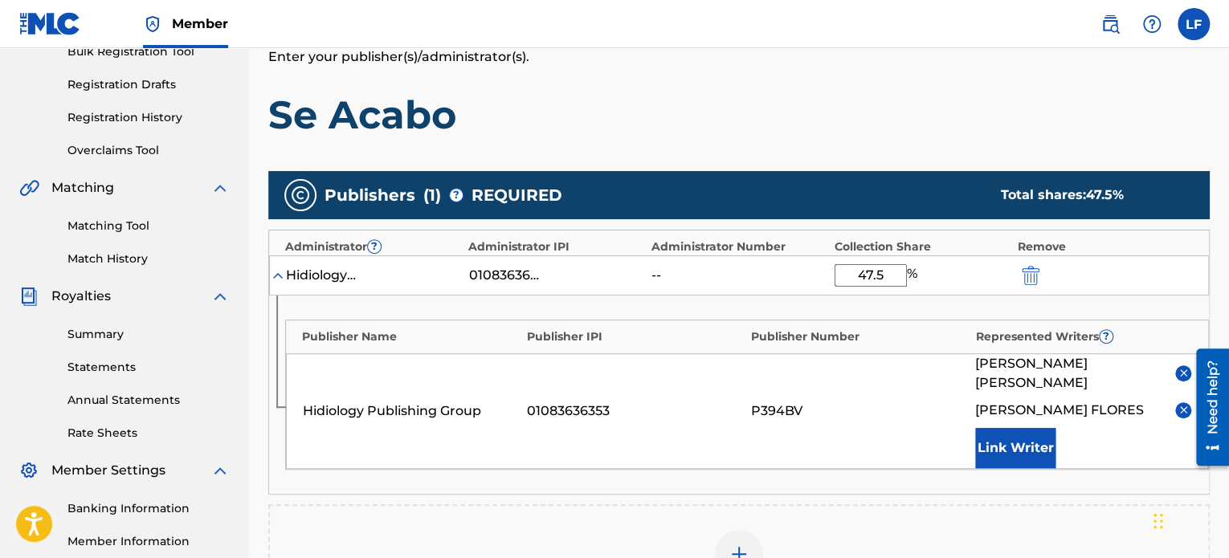
drag, startPoint x: 854, startPoint y: 271, endPoint x: 899, endPoint y: 272, distance: 45.8
click at [899, 272] on input "47.5" at bounding box center [870, 275] width 72 height 22
click at [970, 308] on div "Publisher Name Publisher IPI Publisher Number Represented Writers ? Hidiology P…" at bounding box center [739, 395] width 940 height 198
drag, startPoint x: 856, startPoint y: 270, endPoint x: 895, endPoint y: 269, distance: 38.6
click at [895, 268] on input "95" at bounding box center [870, 275] width 72 height 22
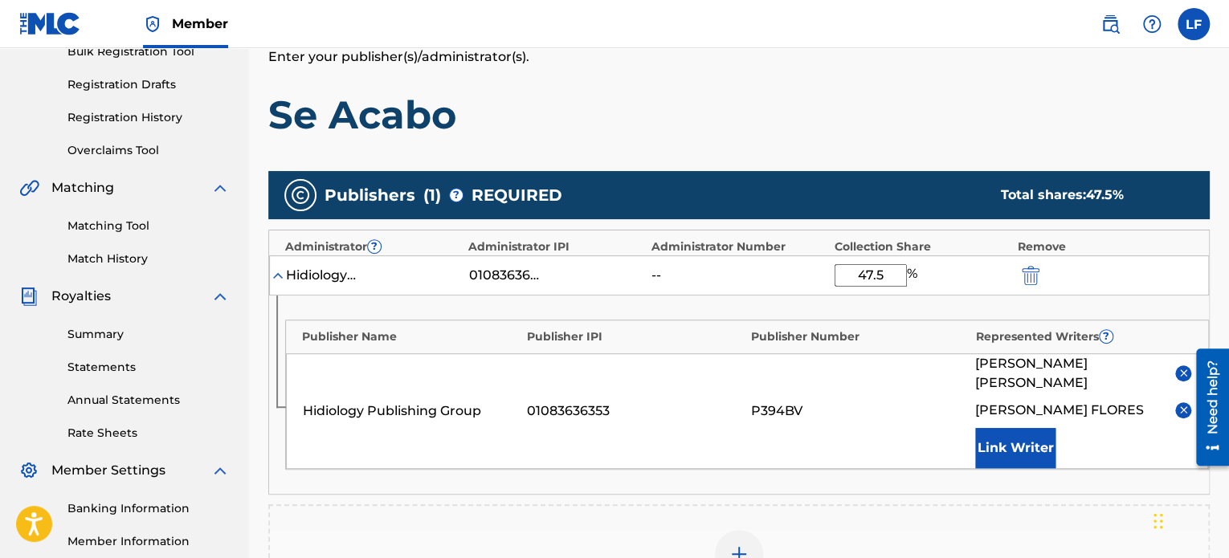
type input "47.5"
click at [967, 300] on div "Publisher Name Publisher IPI Publisher Number Represented Writers ? Hidiology P…" at bounding box center [739, 395] width 940 height 198
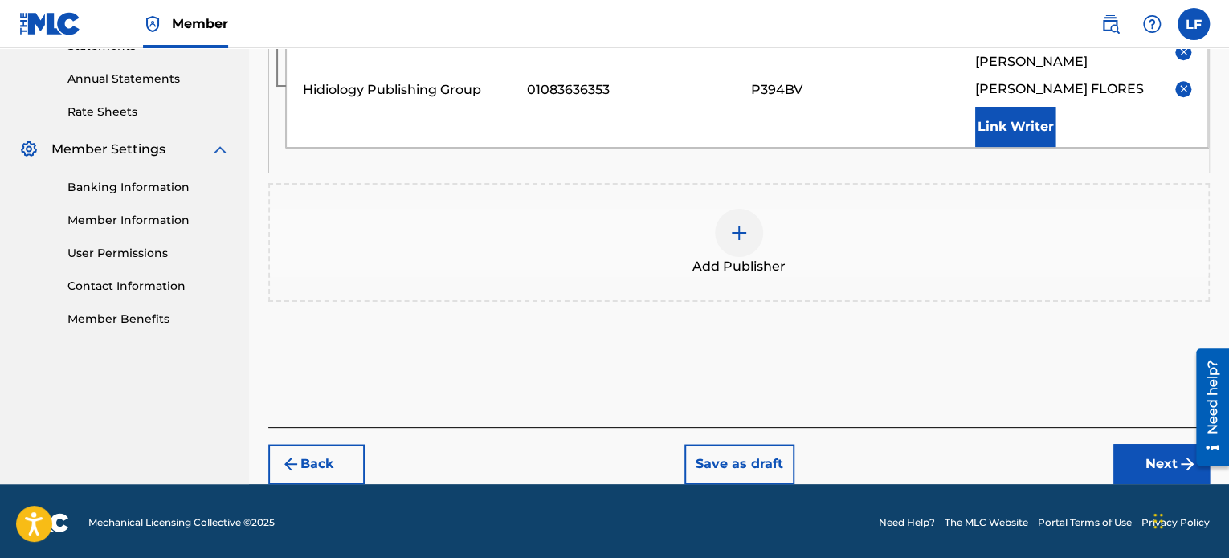
click at [1142, 468] on button "Next" at bounding box center [1161, 464] width 96 height 40
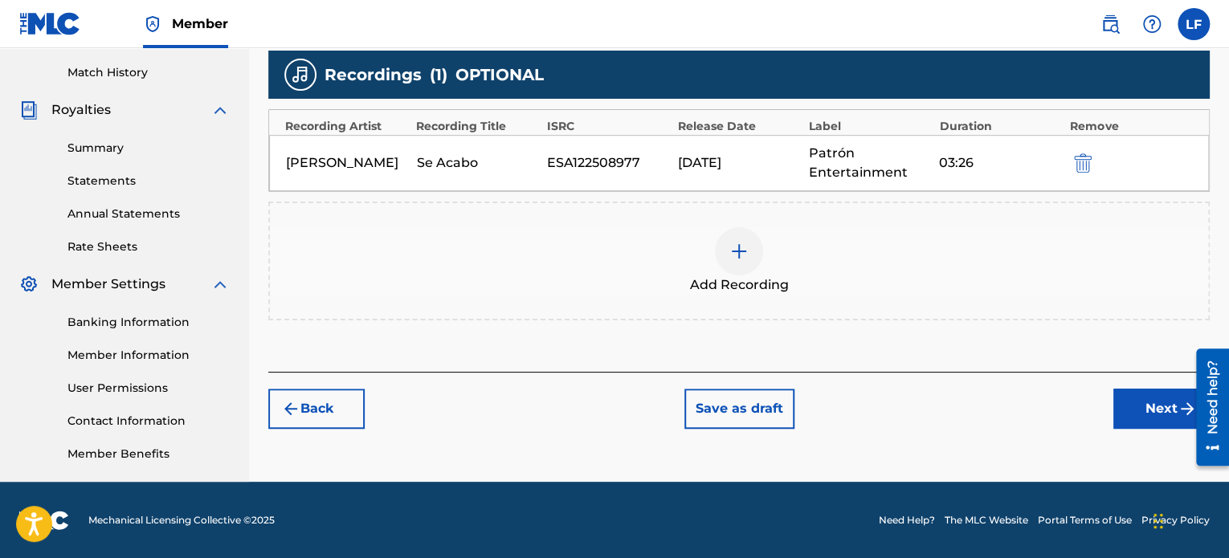
click at [1140, 406] on button "Next" at bounding box center [1161, 409] width 96 height 40
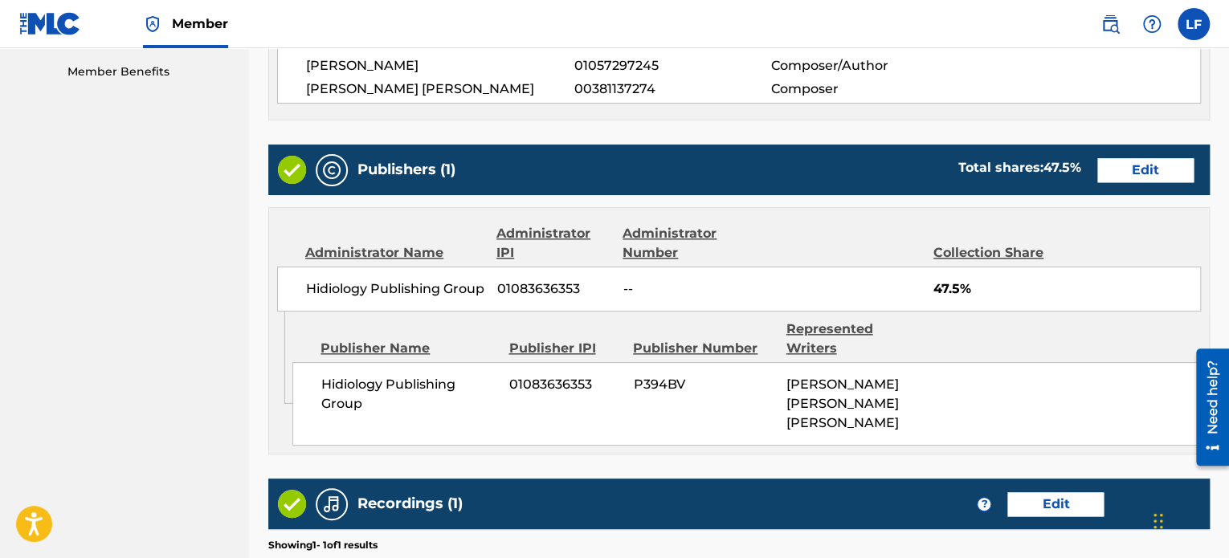
scroll to position [847, 0]
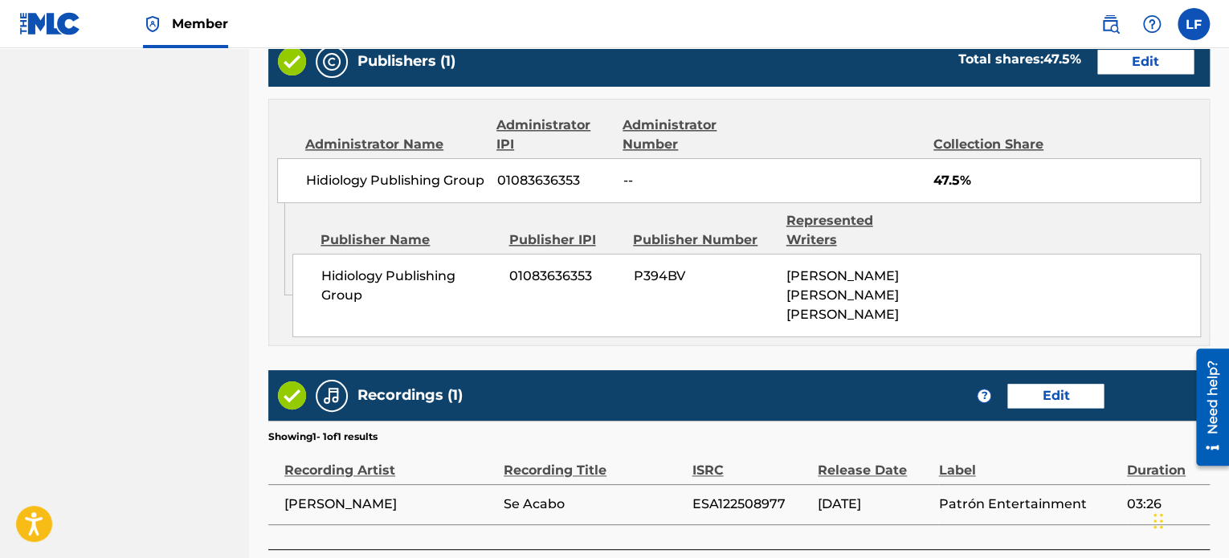
click at [1136, 74] on button "Edit" at bounding box center [1145, 62] width 96 height 24
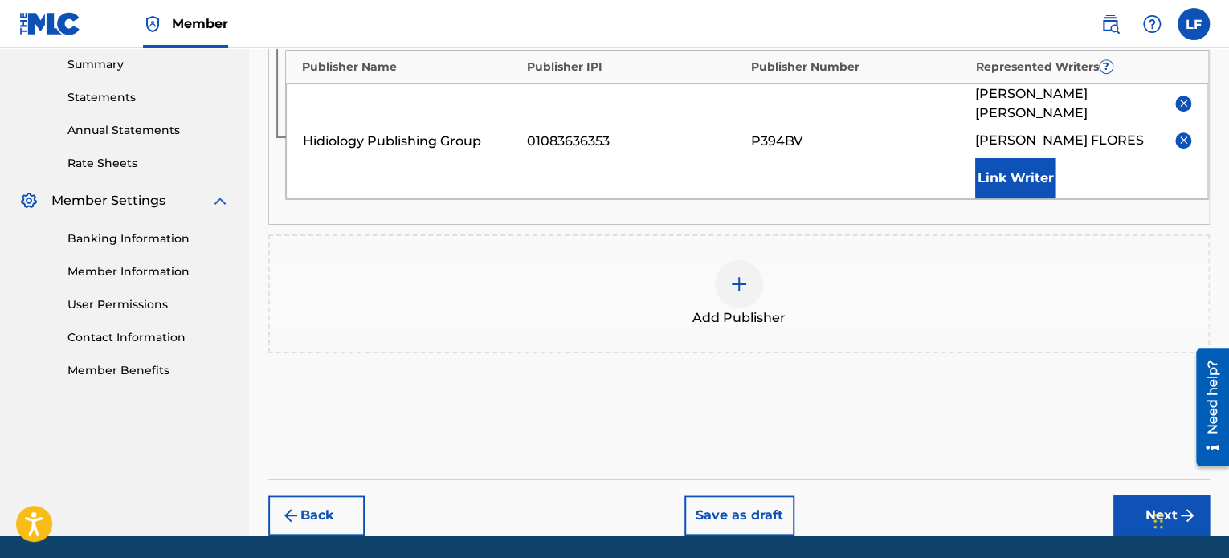
scroll to position [492, 0]
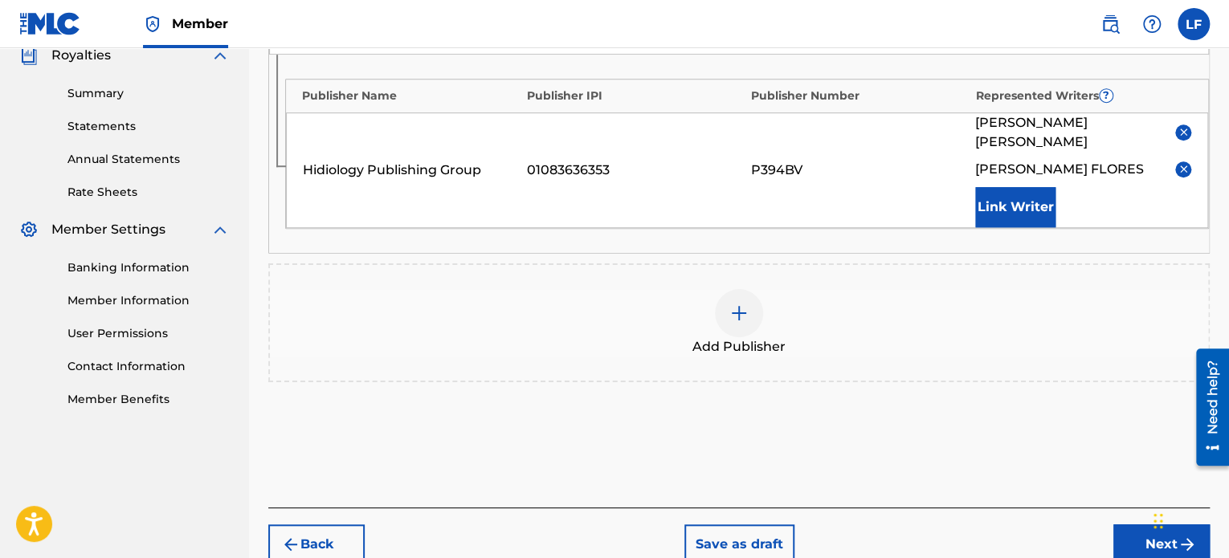
click at [1184, 128] on img at bounding box center [1183, 132] width 12 height 12
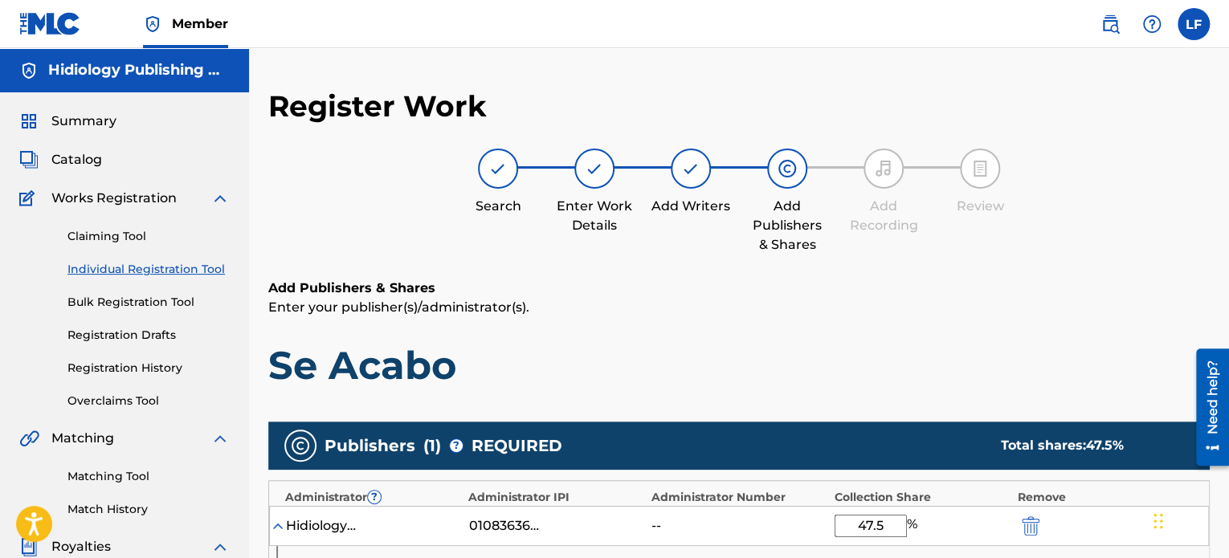
scroll to position [525, 0]
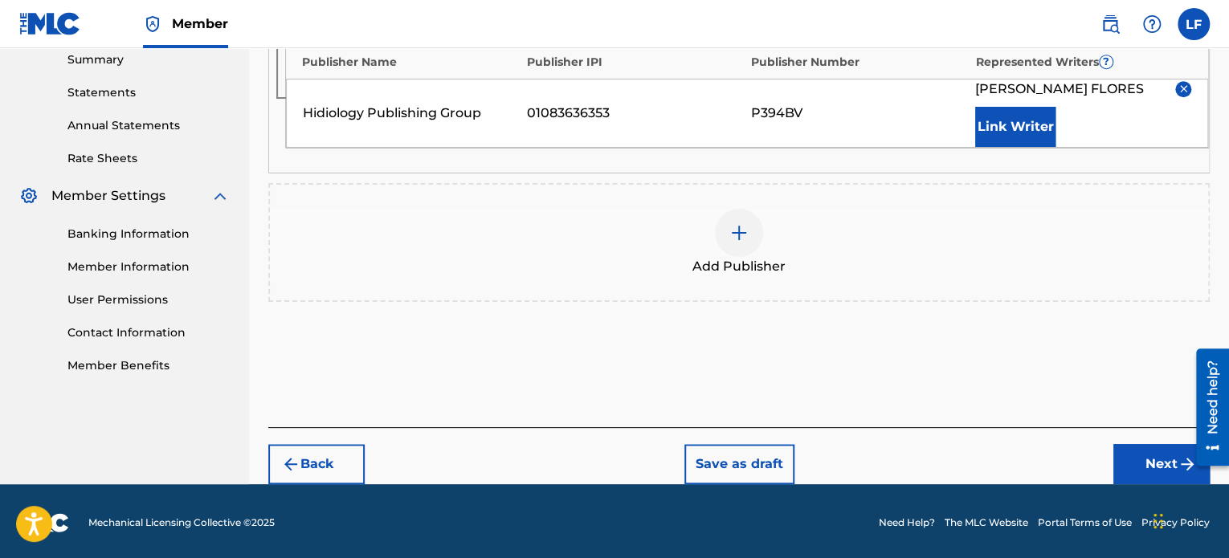
click at [341, 452] on button "Back" at bounding box center [316, 464] width 96 height 40
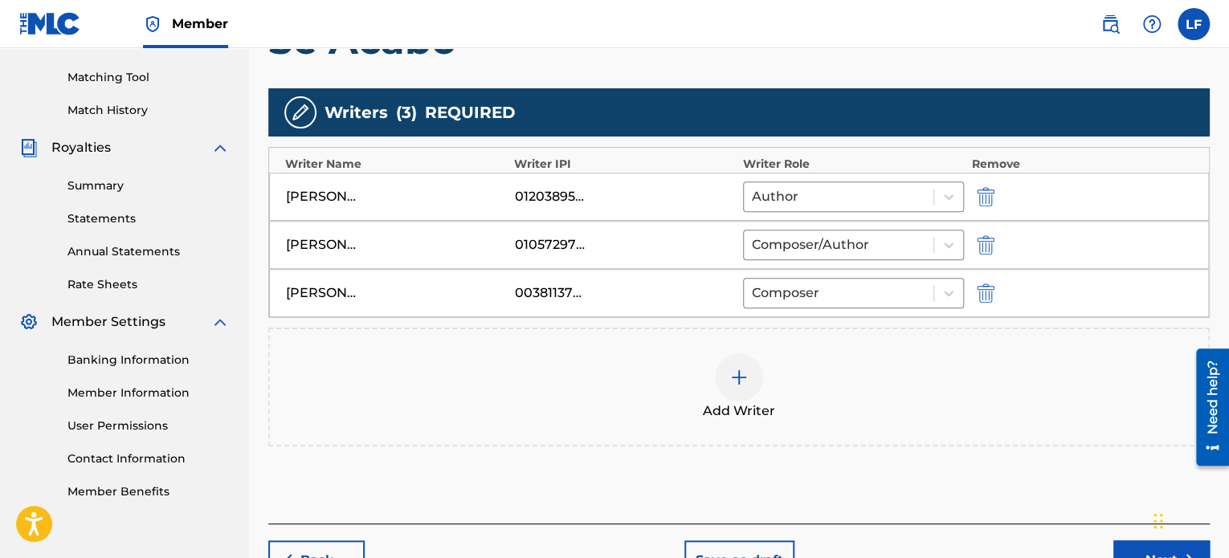
scroll to position [336, 0]
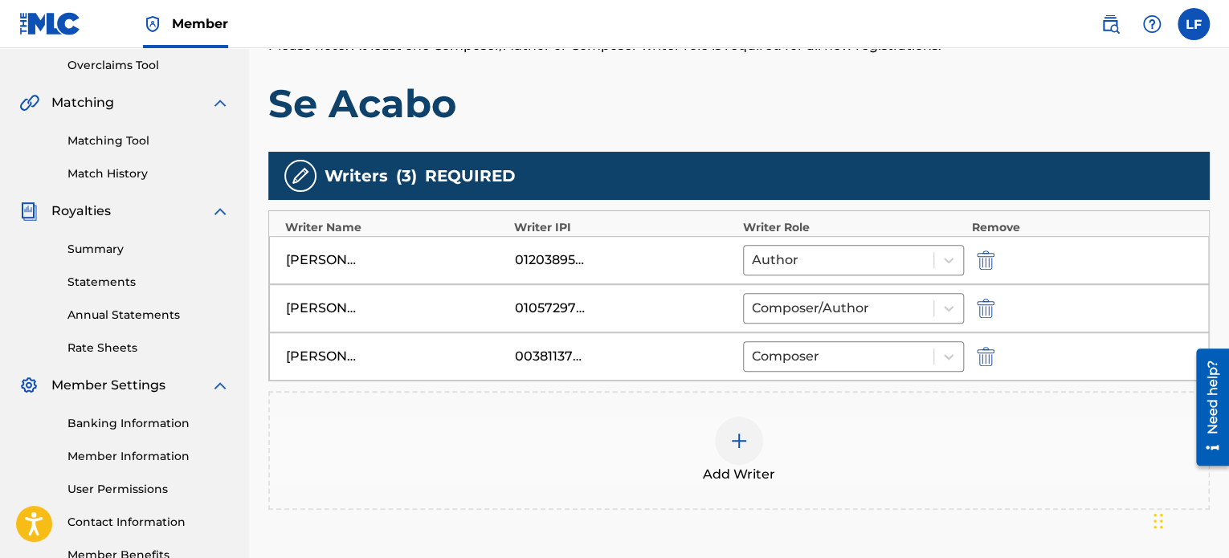
click at [324, 259] on div "[PERSON_NAME] [PERSON_NAME]" at bounding box center [322, 260] width 72 height 19
click at [989, 259] on img "submit" at bounding box center [986, 260] width 18 height 19
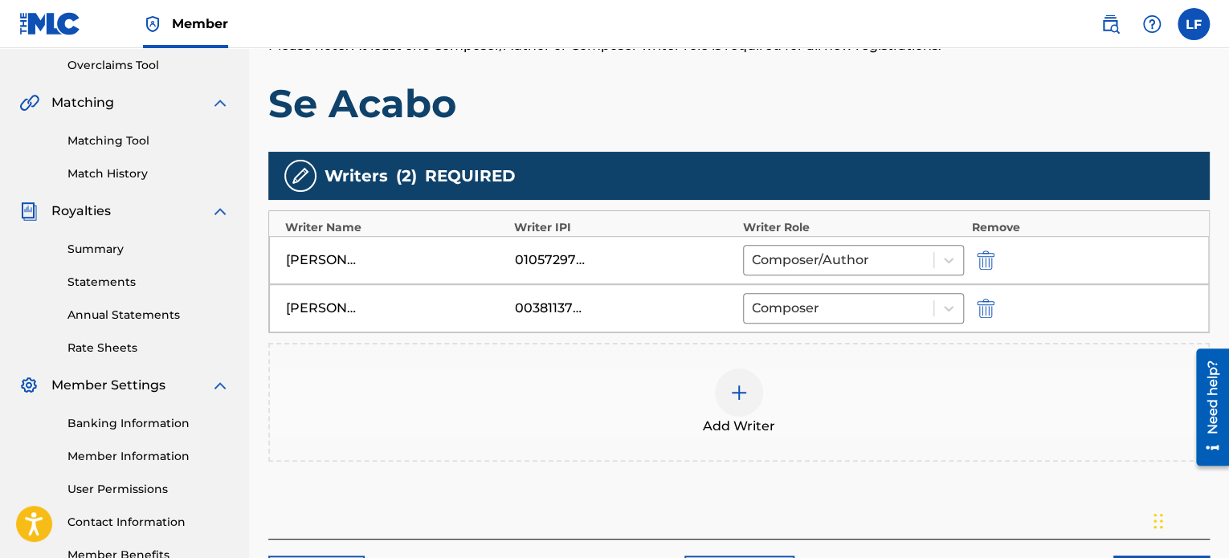
click at [741, 391] on img at bounding box center [738, 392] width 19 height 19
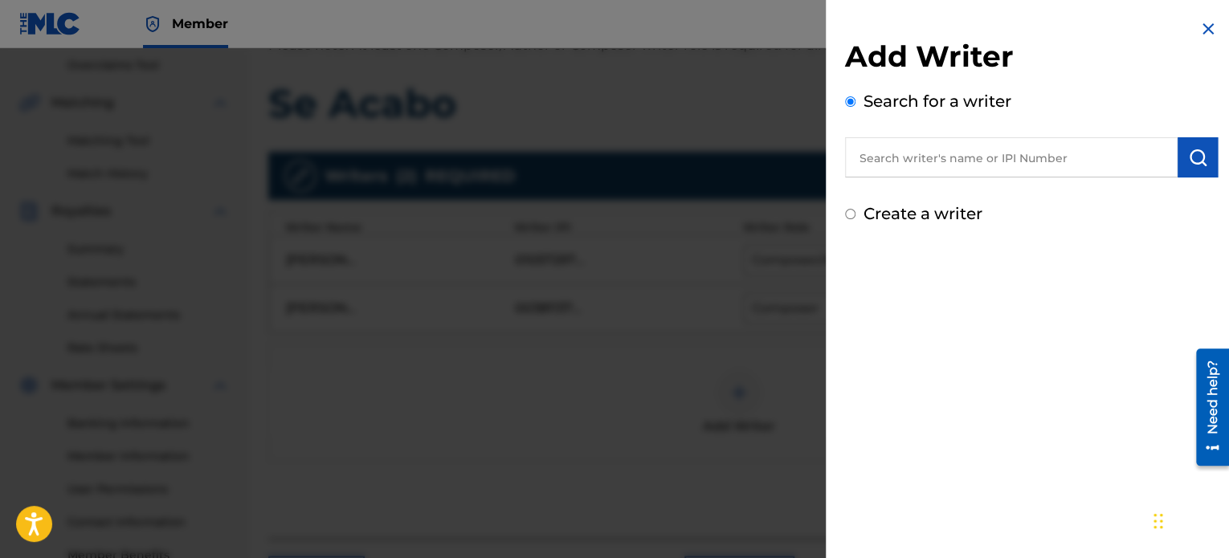
click at [1007, 158] on input "text" at bounding box center [1011, 157] width 332 height 40
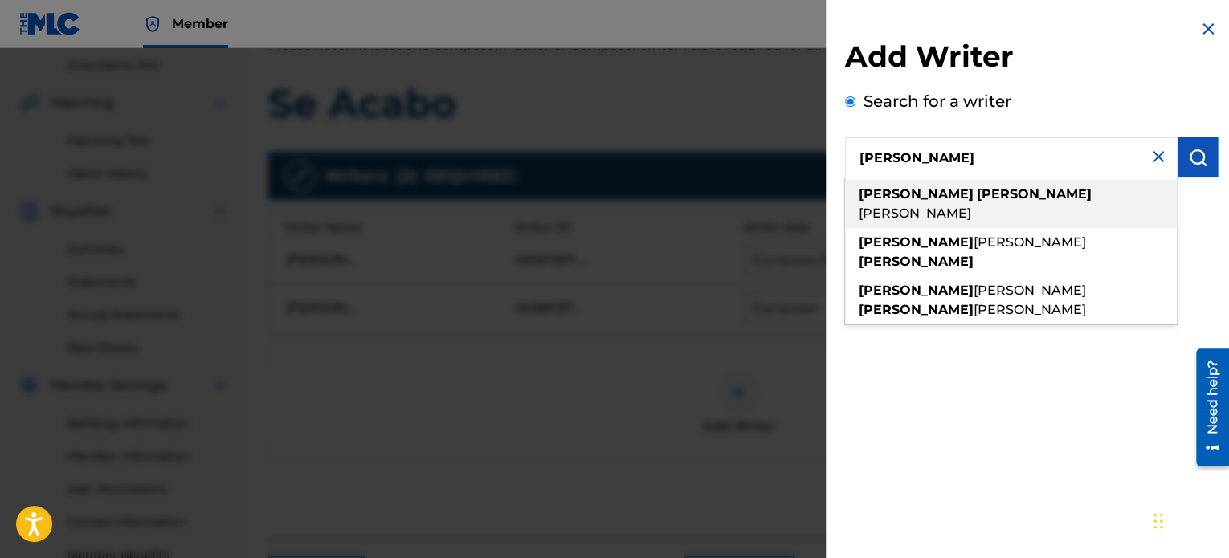
click at [971, 206] on span "[PERSON_NAME]" at bounding box center [915, 213] width 112 height 15
type input "[PERSON_NAME]"
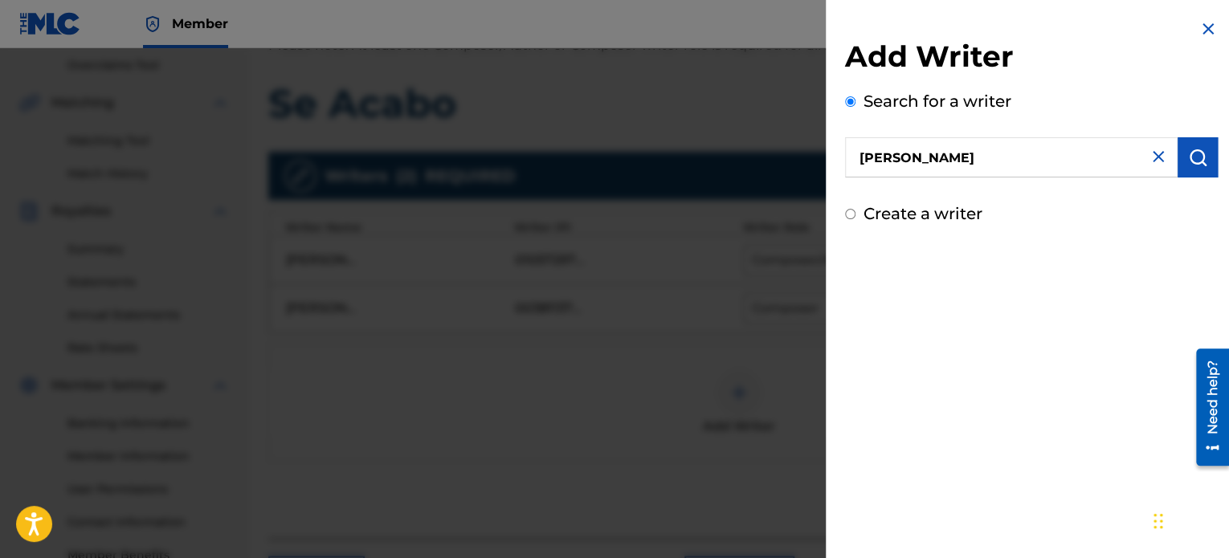
click at [1201, 163] on img "submit" at bounding box center [1197, 157] width 19 height 19
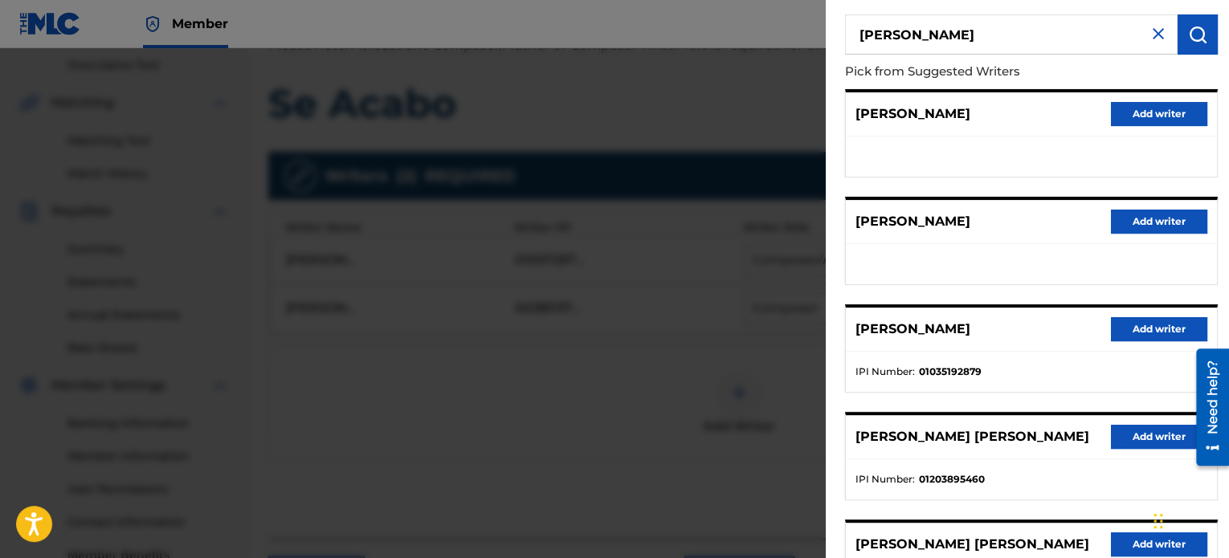
scroll to position [161, 0]
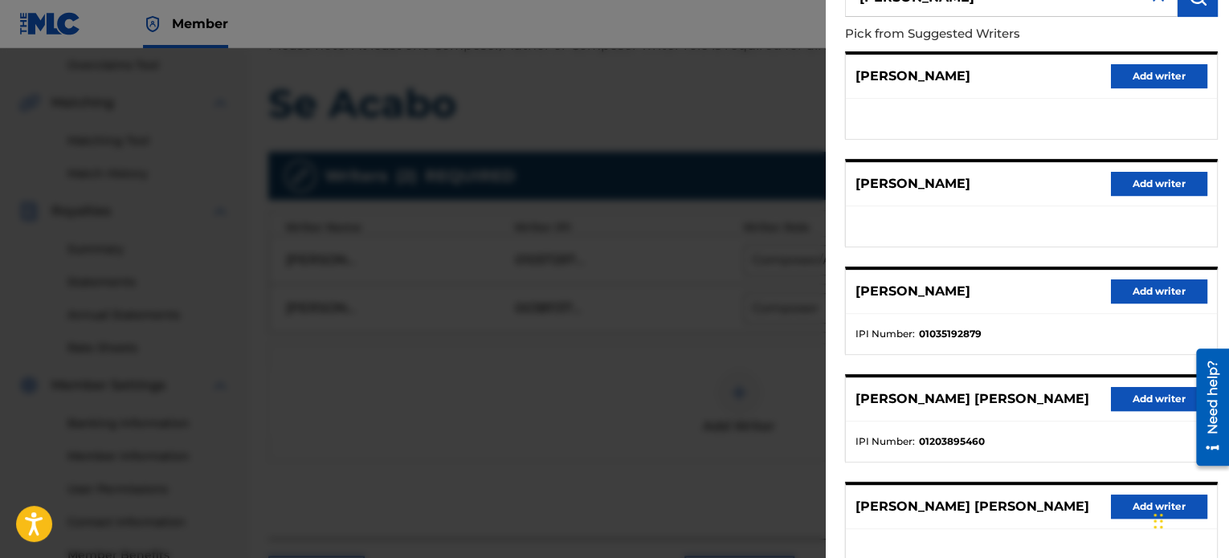
click at [1137, 291] on button "Add writer" at bounding box center [1159, 291] width 96 height 24
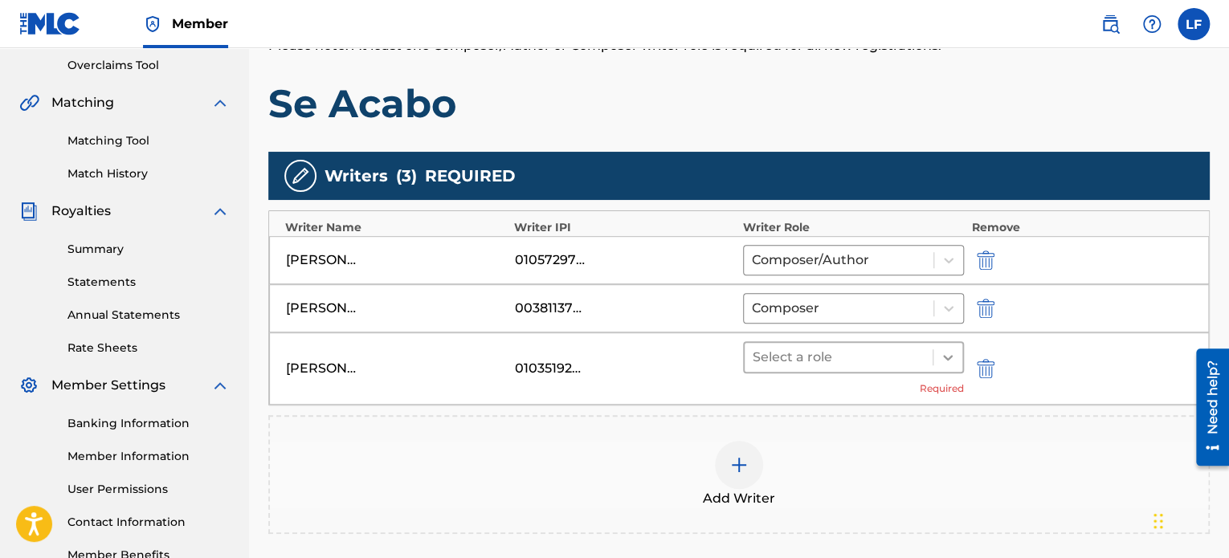
click at [935, 358] on div at bounding box center [947, 357] width 29 height 29
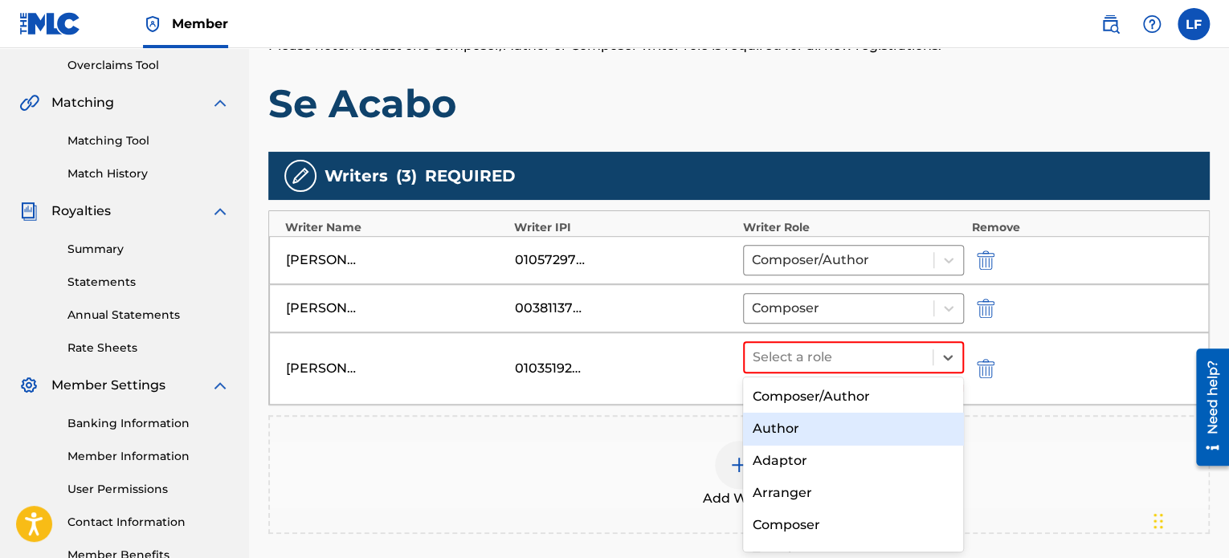
click at [813, 429] on div "Author" at bounding box center [853, 429] width 221 height 32
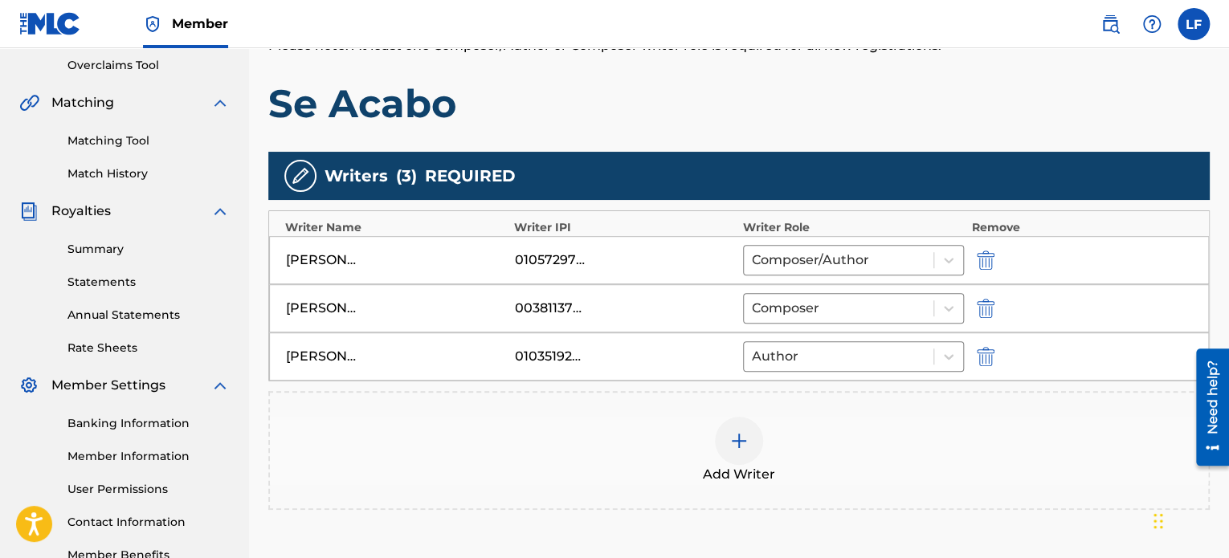
scroll to position [496, 0]
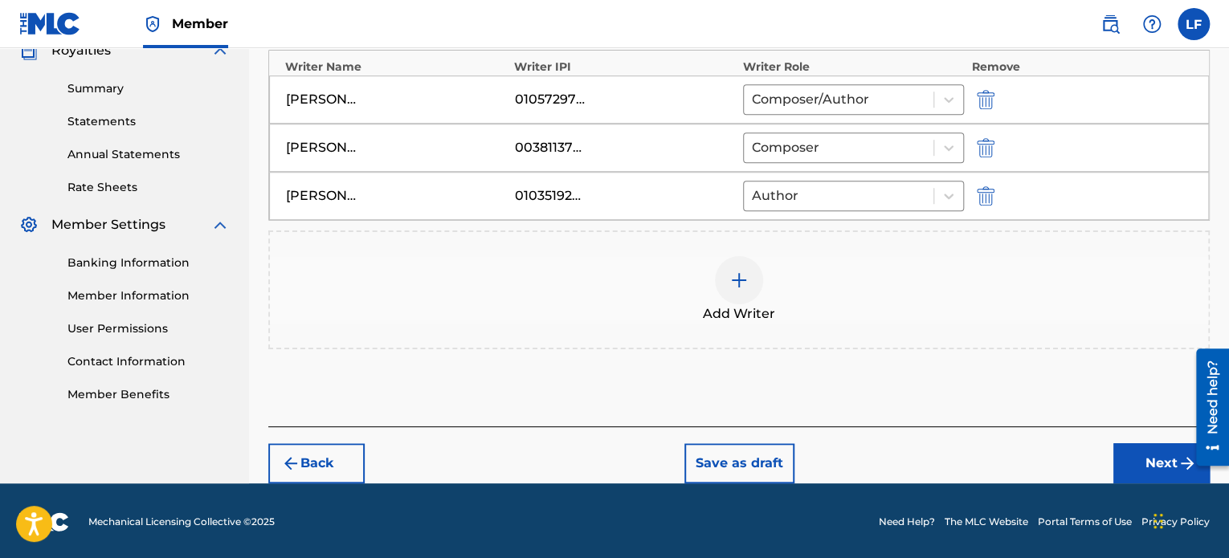
click at [1156, 470] on button "Next" at bounding box center [1161, 463] width 96 height 40
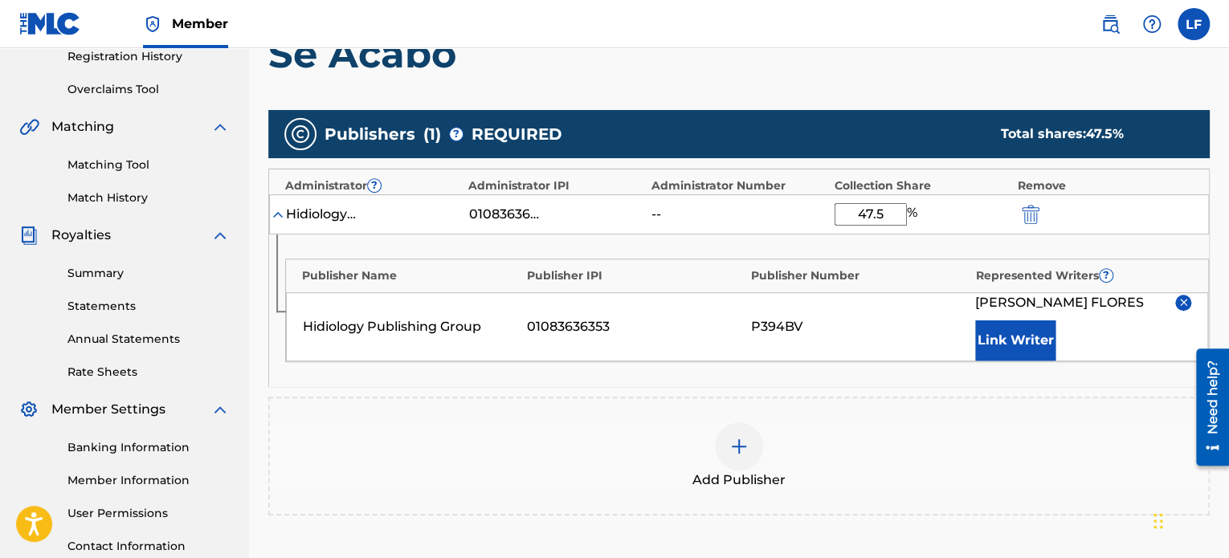
scroll to position [313, 0]
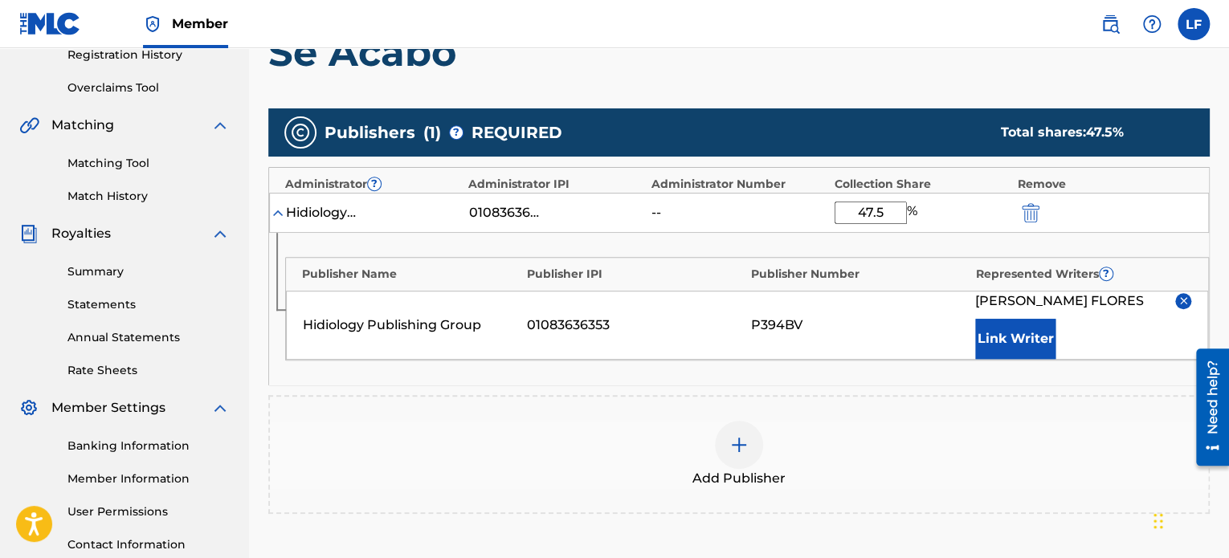
click at [1011, 341] on button "Link Writer" at bounding box center [1015, 339] width 80 height 40
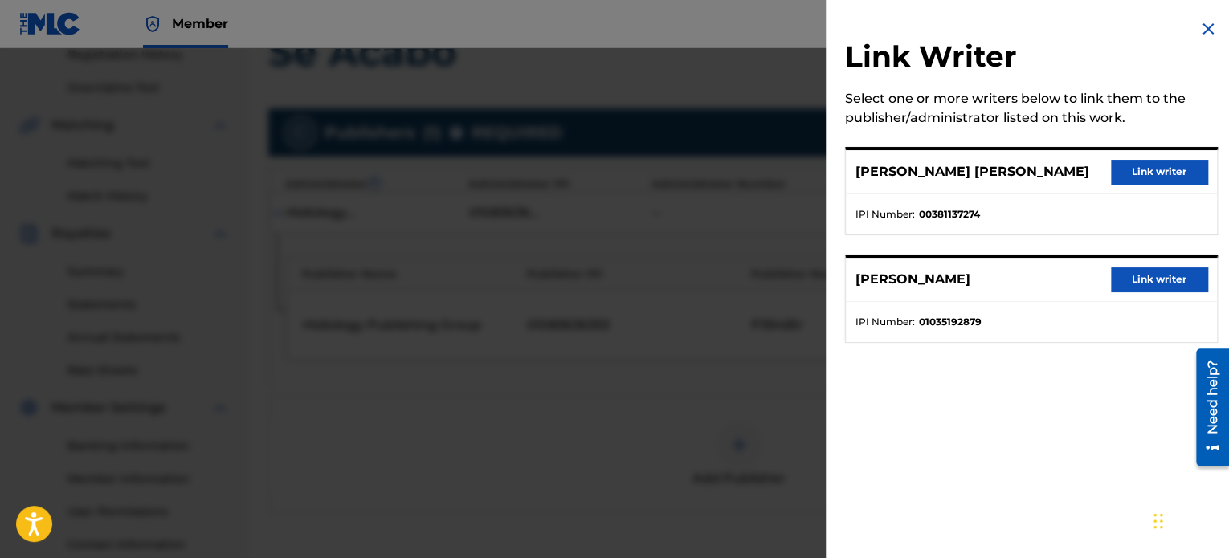
click at [1144, 278] on button "Link writer" at bounding box center [1159, 279] width 96 height 24
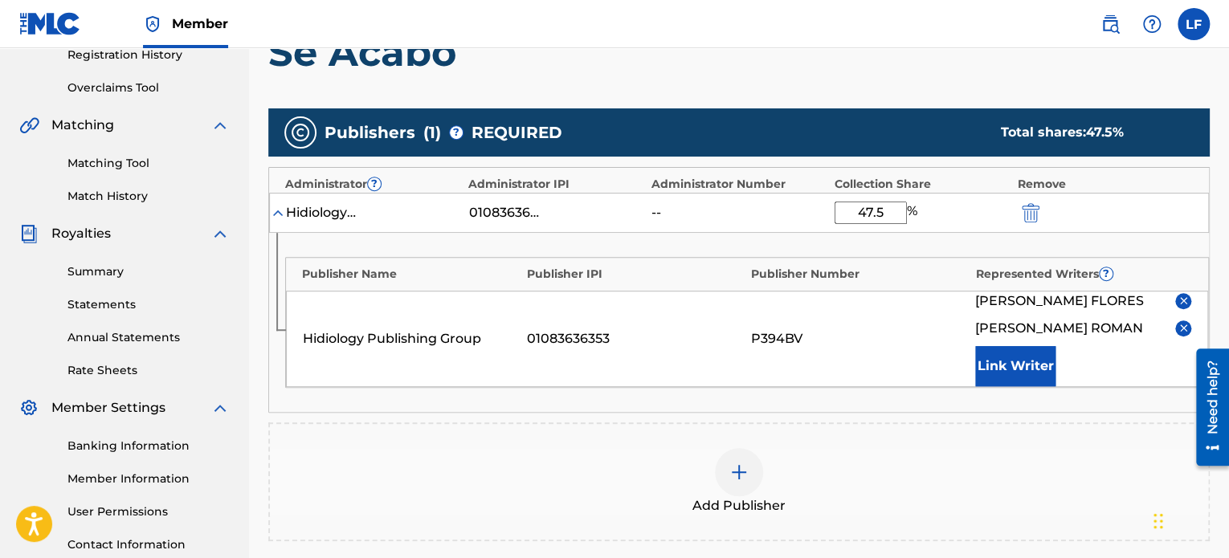
click at [1032, 207] on img "submit" at bounding box center [1031, 212] width 18 height 19
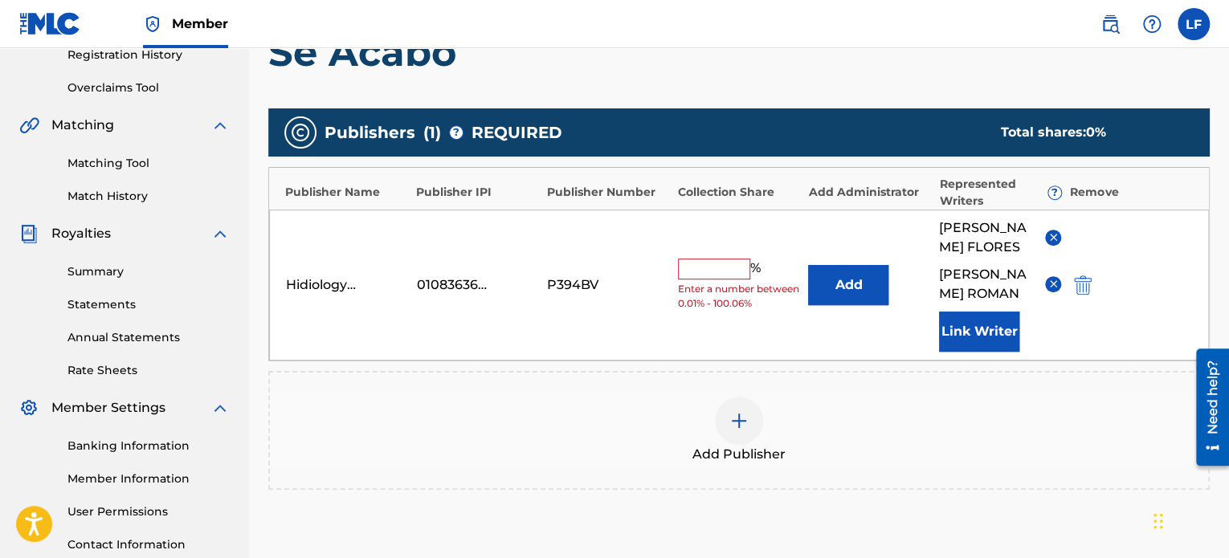
click at [711, 279] on input "text" at bounding box center [714, 269] width 72 height 21
type input "95"
click at [749, 357] on div "Hidiology Publishing Group 01083636353 P394BV 95 % Add [PERSON_NAME] [PERSON_NA…" at bounding box center [739, 285] width 940 height 151
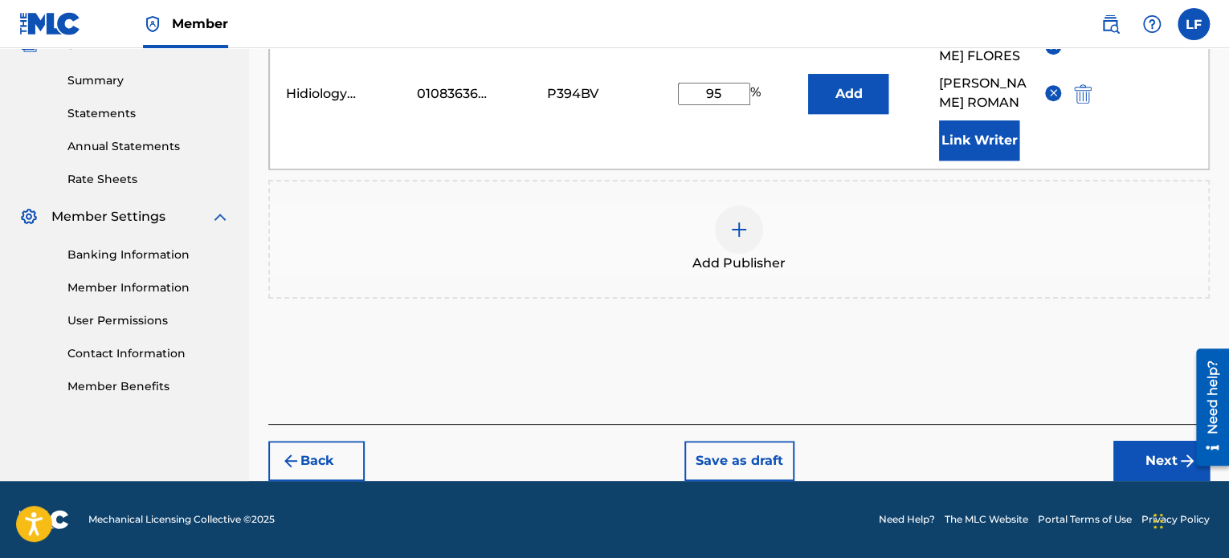
click at [1141, 467] on button "Next" at bounding box center [1161, 461] width 96 height 40
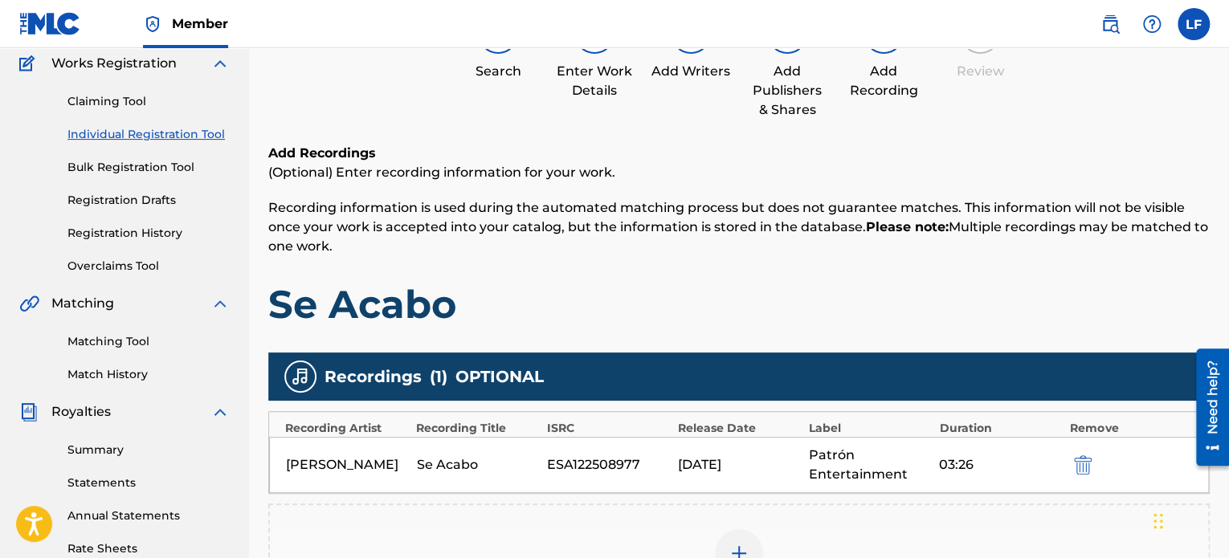
scroll to position [72, 0]
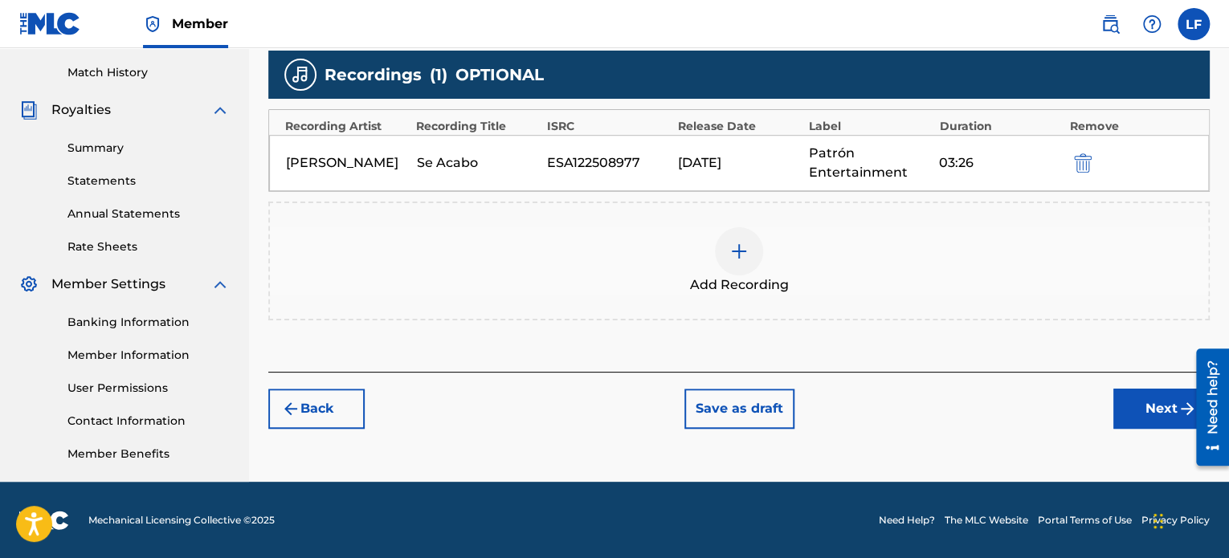
click at [1135, 410] on button "Next" at bounding box center [1161, 409] width 96 height 40
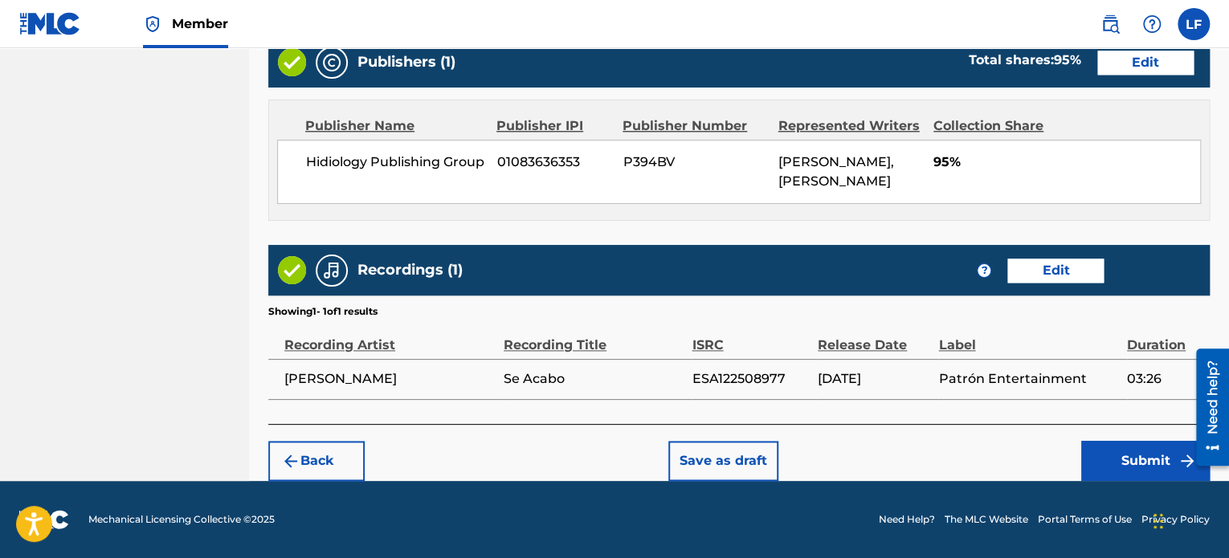
scroll to position [962, 0]
click at [1120, 452] on button "Submit" at bounding box center [1145, 461] width 128 height 40
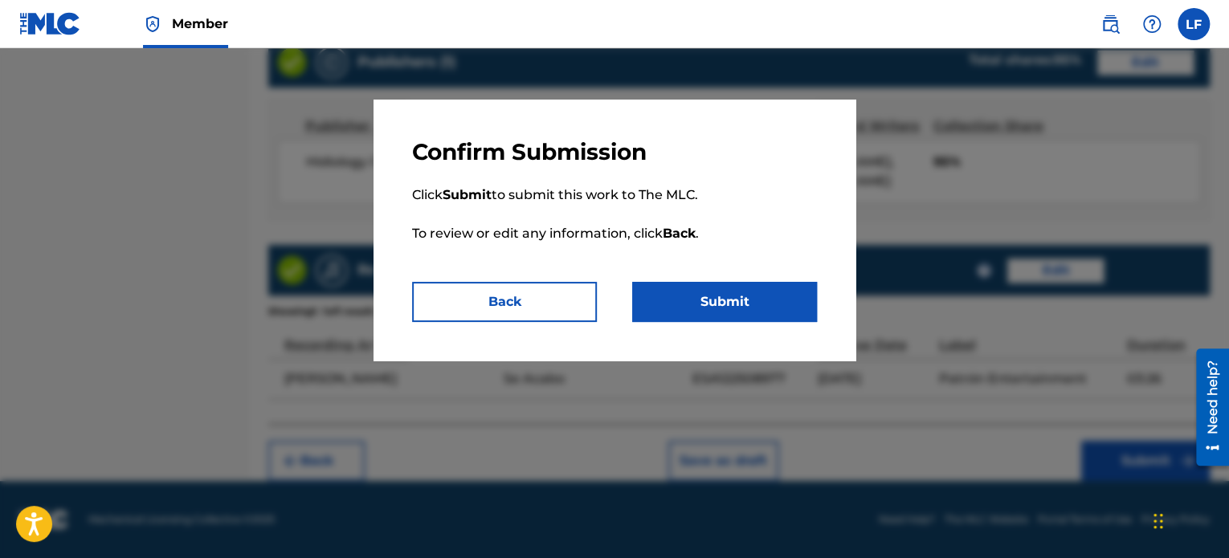
click at [716, 300] on button "Submit" at bounding box center [724, 302] width 185 height 40
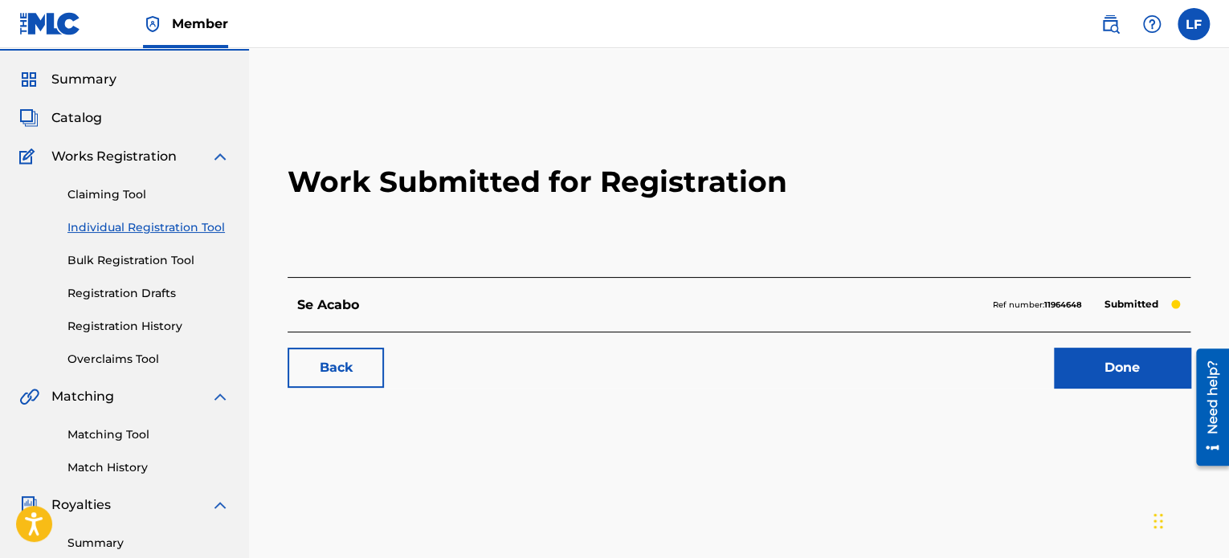
scroll to position [80, 0]
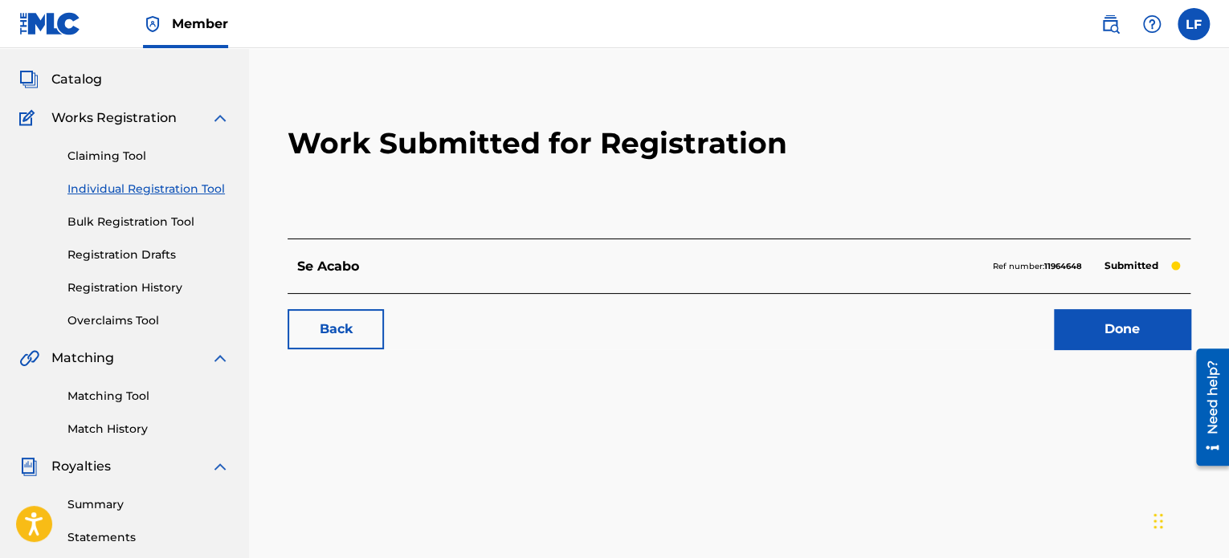
click at [1108, 331] on link "Done" at bounding box center [1122, 329] width 137 height 40
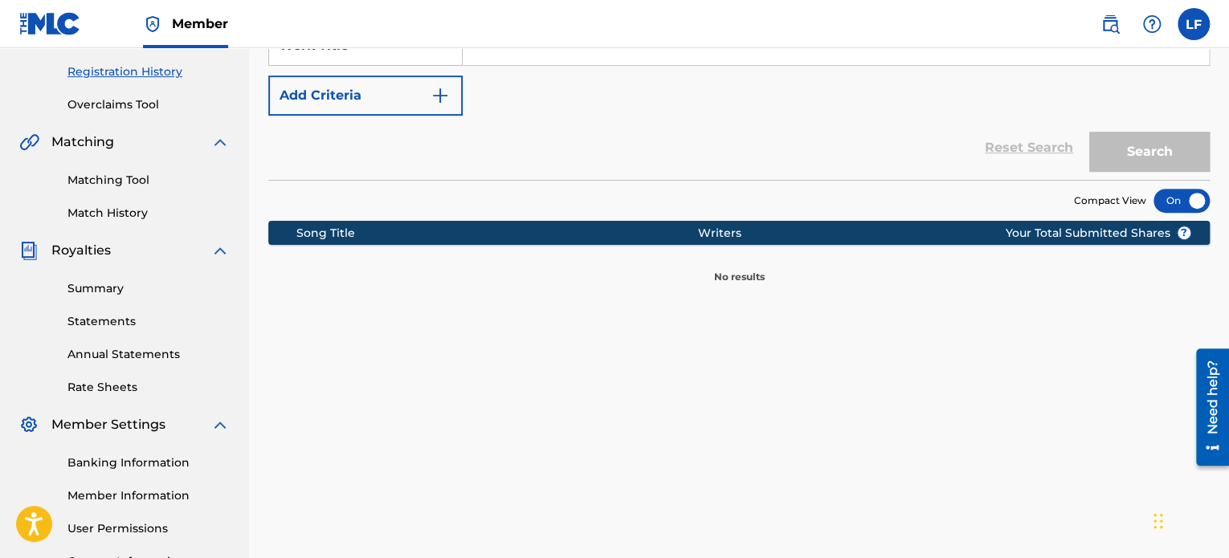
scroll to position [321, 0]
